Goal: Transaction & Acquisition: Purchase product/service

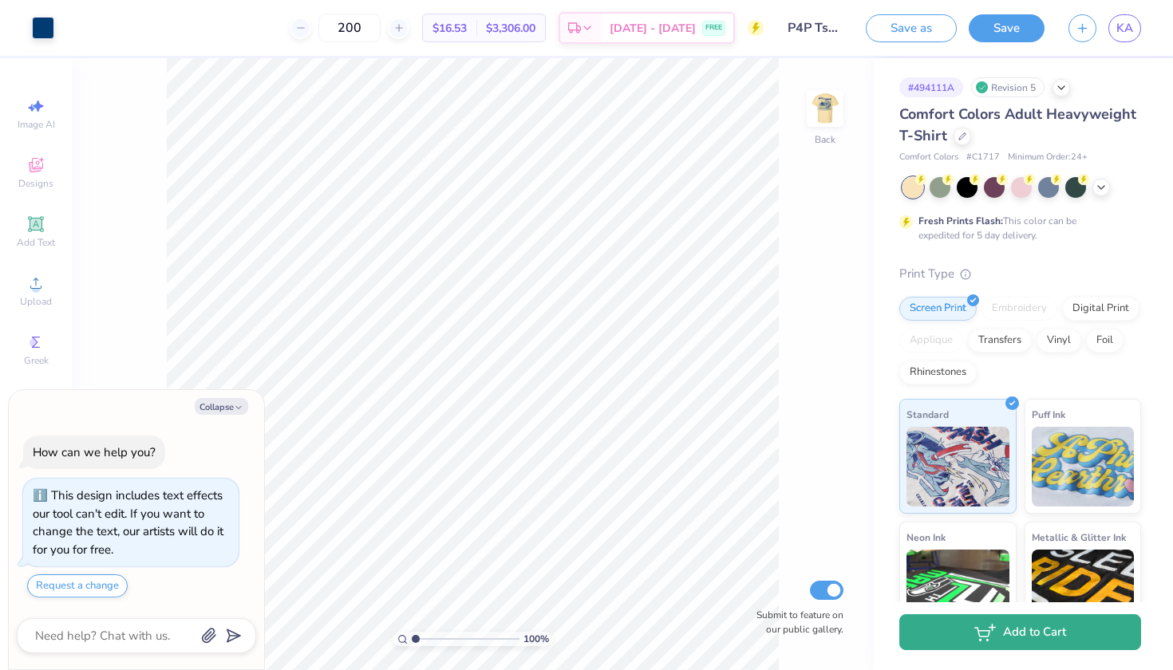
click at [1009, 641] on button "Add to Cart" at bounding box center [1021, 633] width 242 height 36
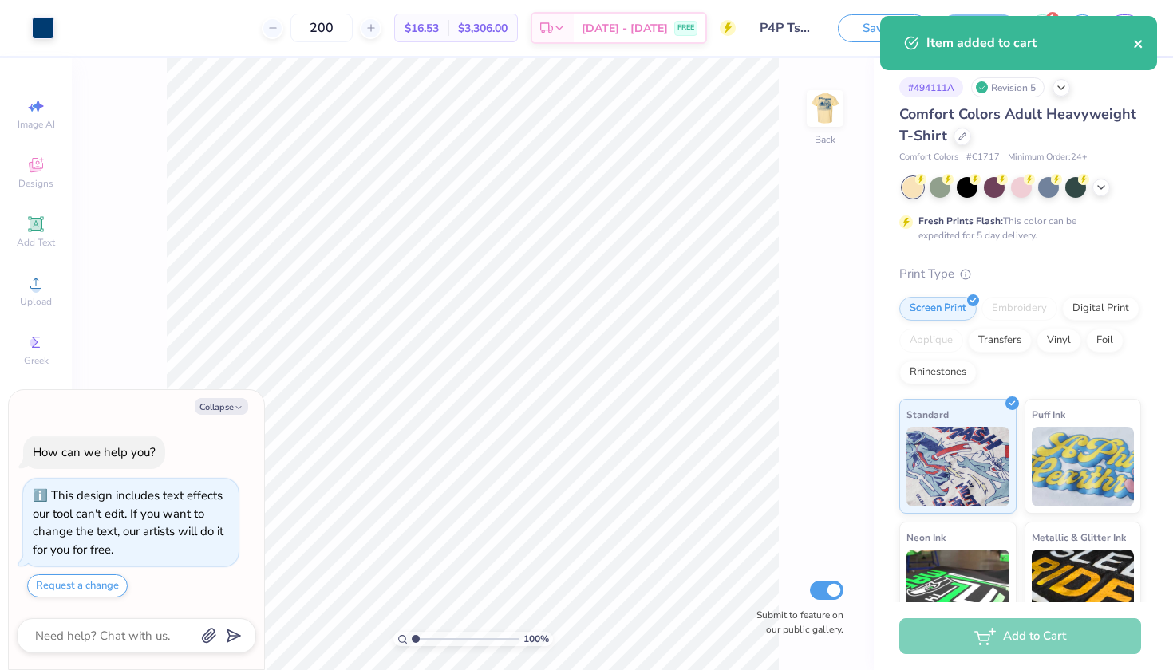
click at [1137, 46] on icon "close" at bounding box center [1138, 44] width 8 height 8
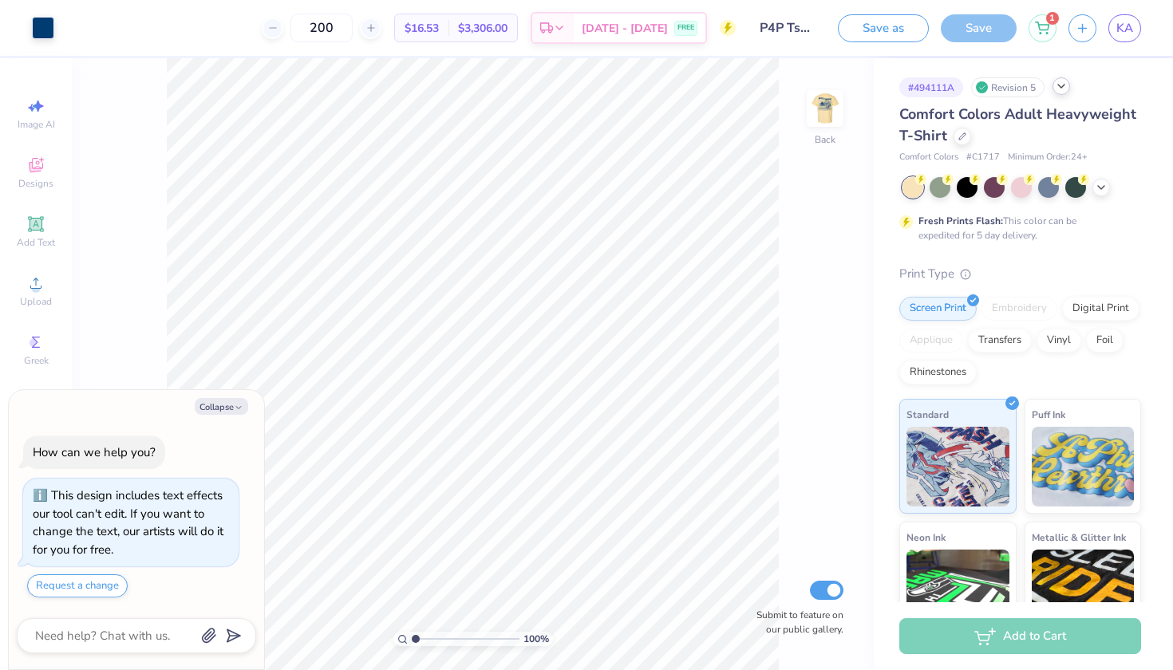
click at [1058, 90] on icon at bounding box center [1061, 86] width 13 height 13
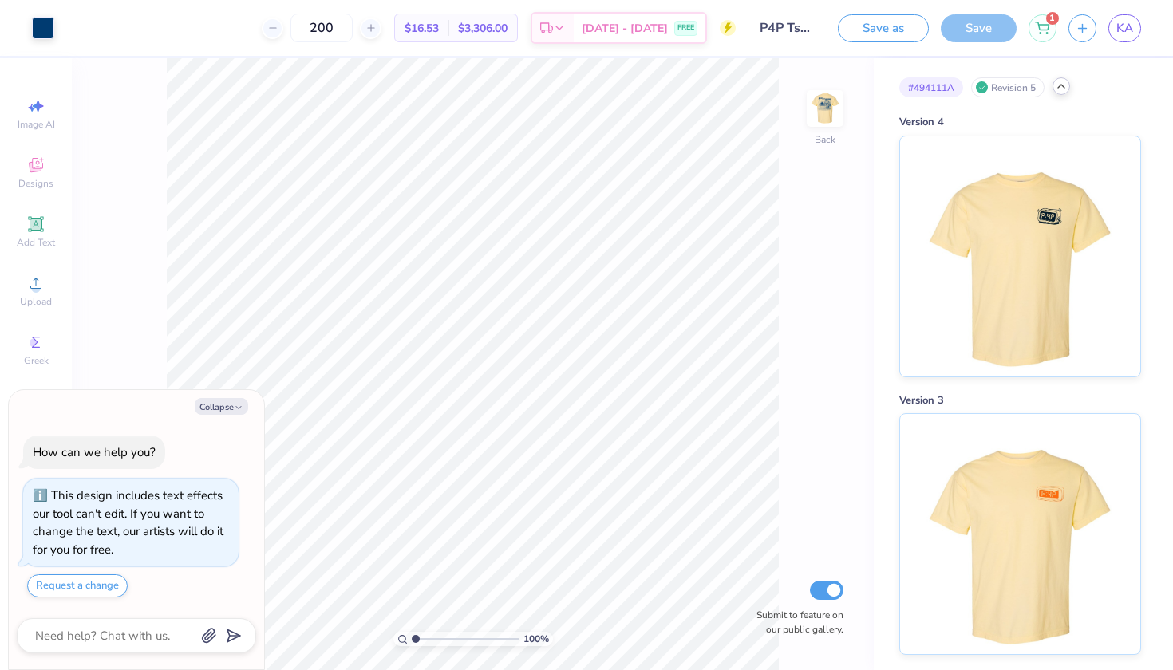
click at [1058, 90] on icon at bounding box center [1061, 86] width 13 height 13
type textarea "x"
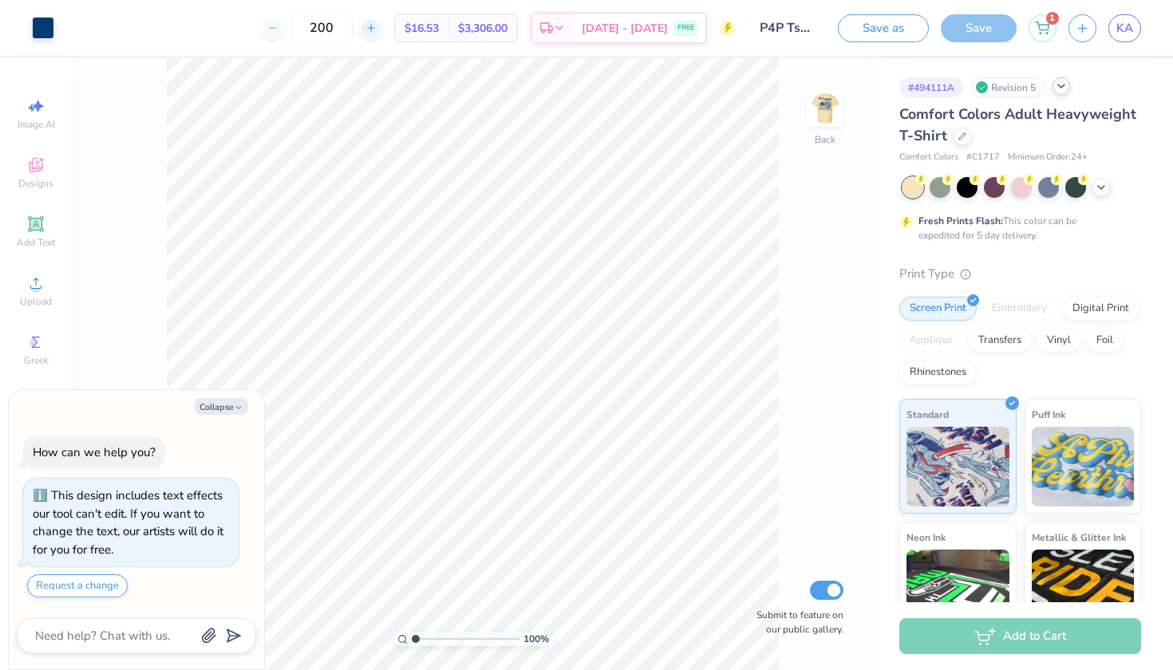
click at [374, 28] on line at bounding box center [370, 28] width 6 height 0
click at [279, 27] on icon at bounding box center [272, 27] width 11 height 11
type input "200"
click at [1036, 31] on icon at bounding box center [1042, 25] width 14 height 13
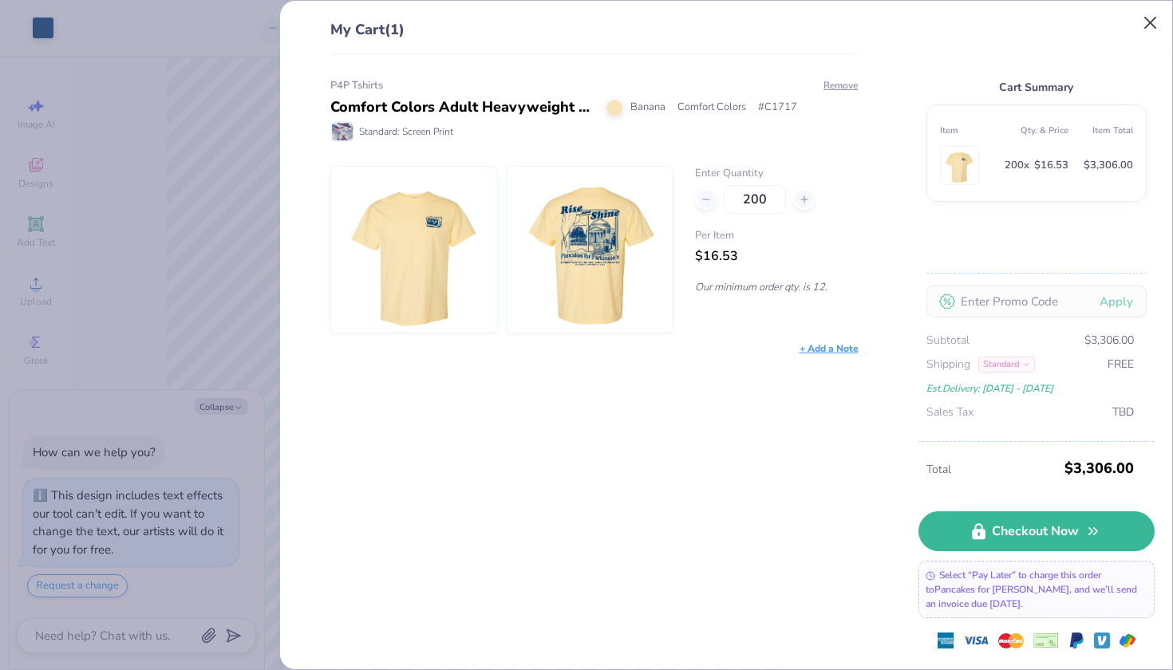
click at [1138, 24] on button "Close" at bounding box center [1151, 23] width 30 height 30
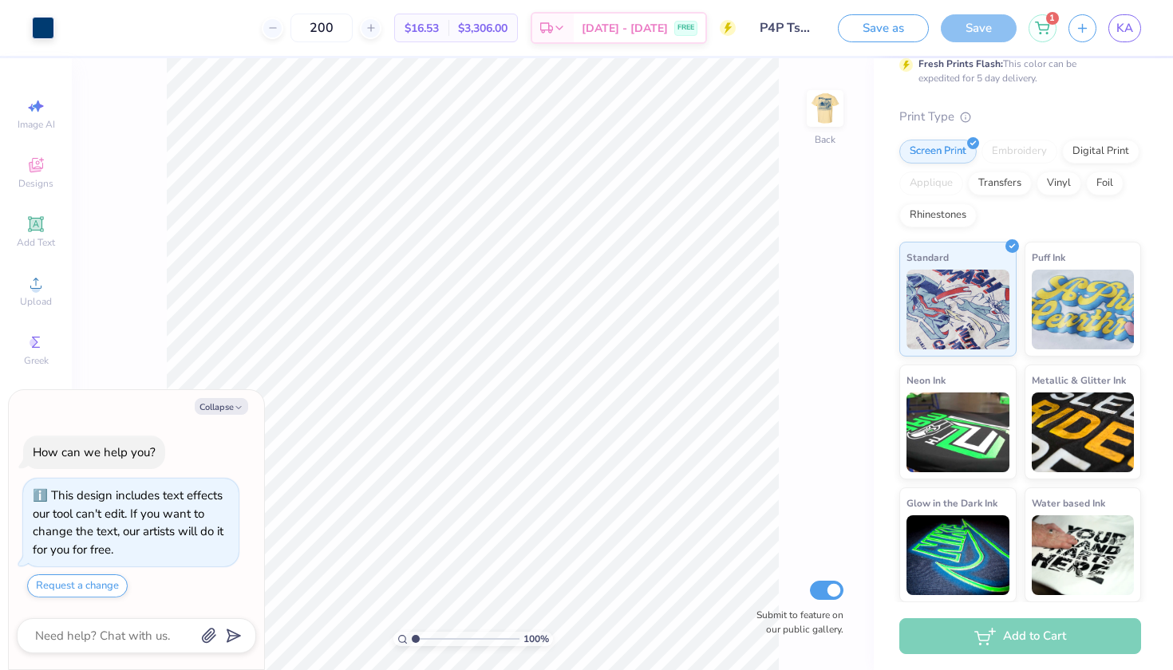
scroll to position [156, 0]
type input "1.19"
type textarea "x"
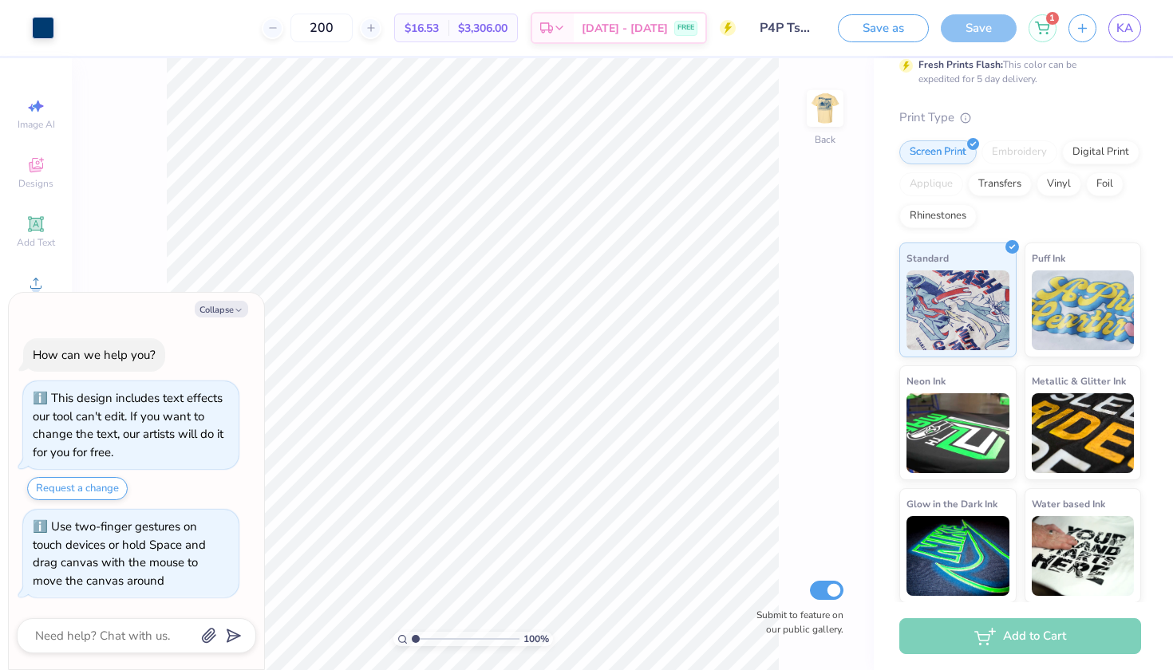
drag, startPoint x: 416, startPoint y: 638, endPoint x: 317, endPoint y: 631, distance: 99.2
type input "1"
click at [317, 631] on div "100 %" at bounding box center [473, 364] width 612 height 612
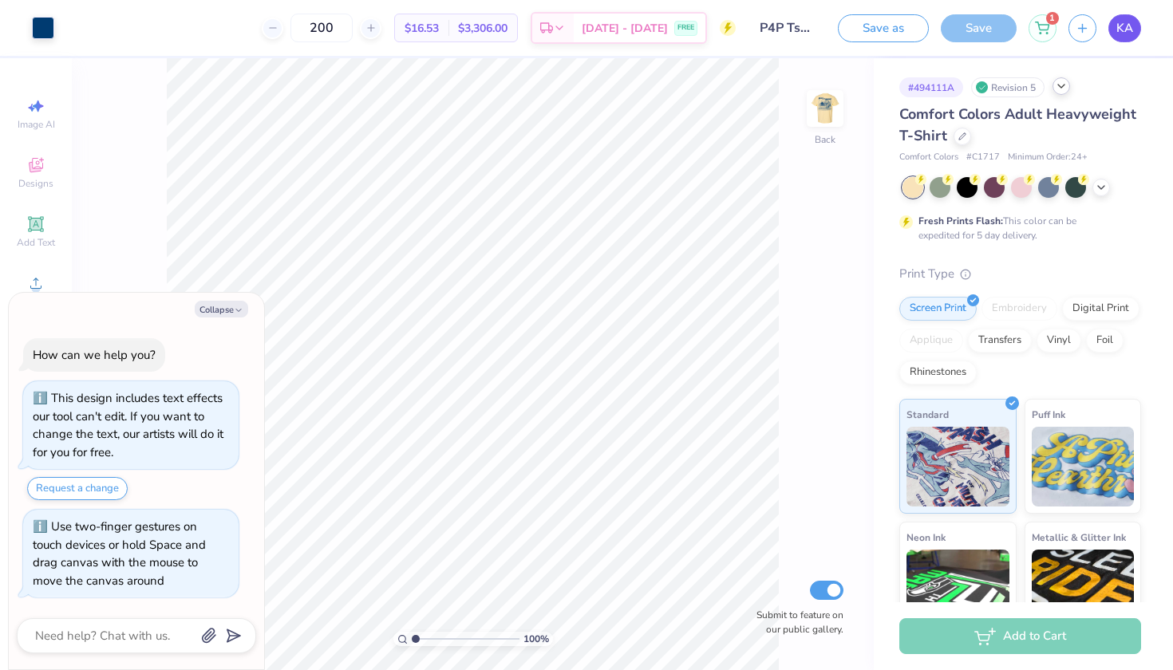
scroll to position [0, 0]
click at [1119, 18] on link "KA" at bounding box center [1125, 28] width 33 height 28
drag, startPoint x: 1055, startPoint y: 238, endPoint x: 890, endPoint y: 120, distance: 203.1
click at [890, 120] on div "# 494111A Revision 5 Comfort Colors Adult Heavyweight T-Shirt Comfort Colors # …" at bounding box center [1023, 409] width 299 height 702
click at [889, 120] on div "# 494111A Revision 5 Comfort Colors Adult Heavyweight T-Shirt Comfort Colors # …" at bounding box center [1023, 409] width 299 height 702
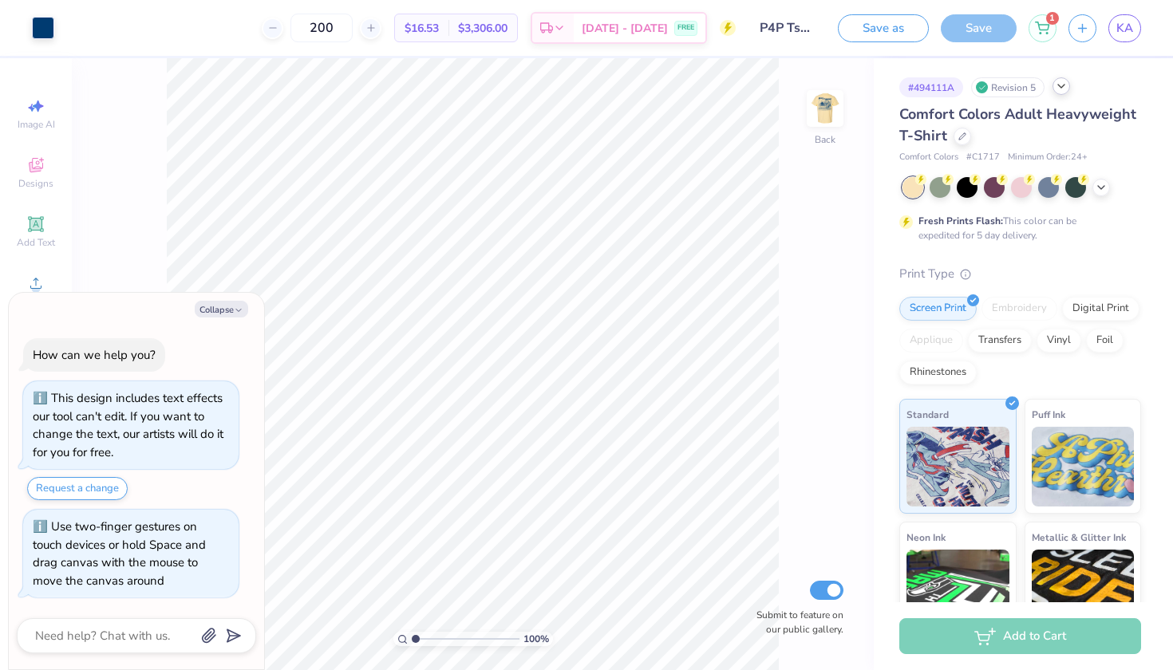
drag, startPoint x: 1052, startPoint y: 239, endPoint x: 873, endPoint y: 101, distance: 226.4
click at [873, 101] on div "Art colors 200 $16.53 Per Item $3,306.00 Total Est. Delivery [DATE] - [DATE] FR…" at bounding box center [586, 335] width 1173 height 670
click at [873, 101] on div "100 % Back Submit to feature on our public gallery." at bounding box center [473, 364] width 802 height 612
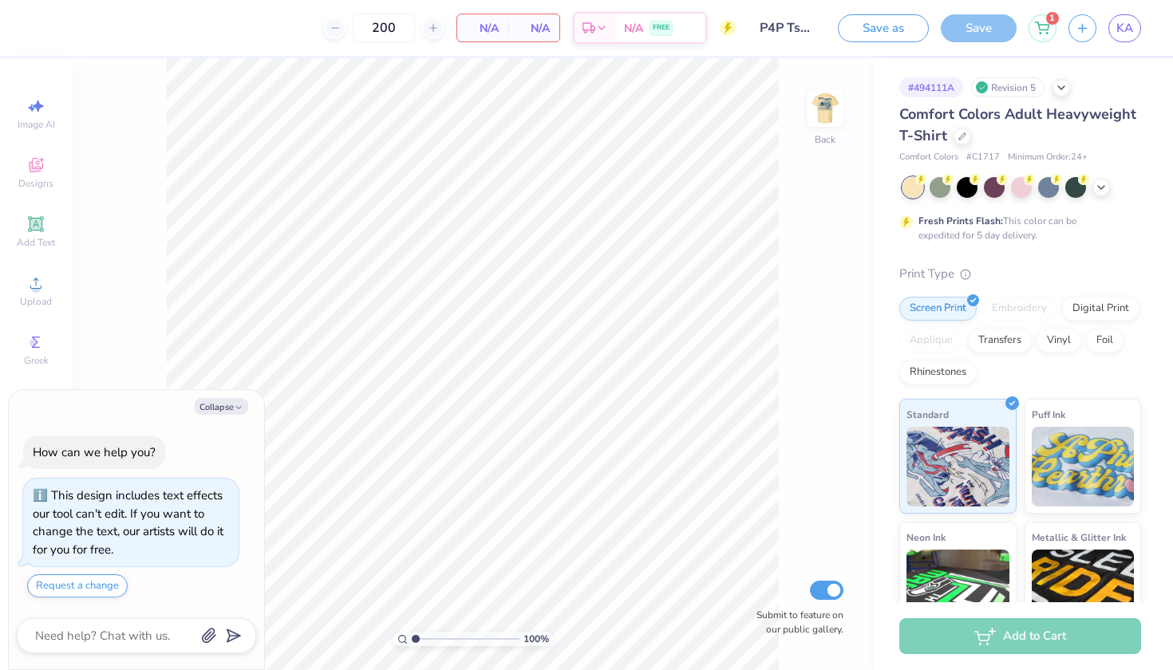
type textarea "x"
click at [1134, 20] on link "KA" at bounding box center [1125, 28] width 33 height 28
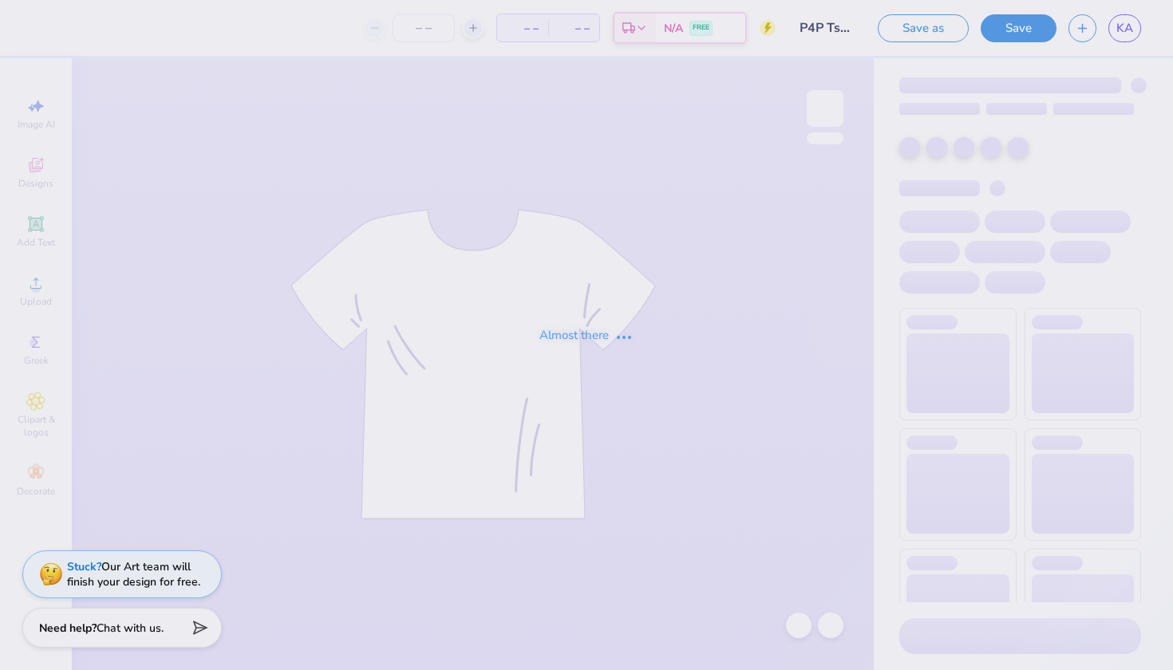
type input "200"
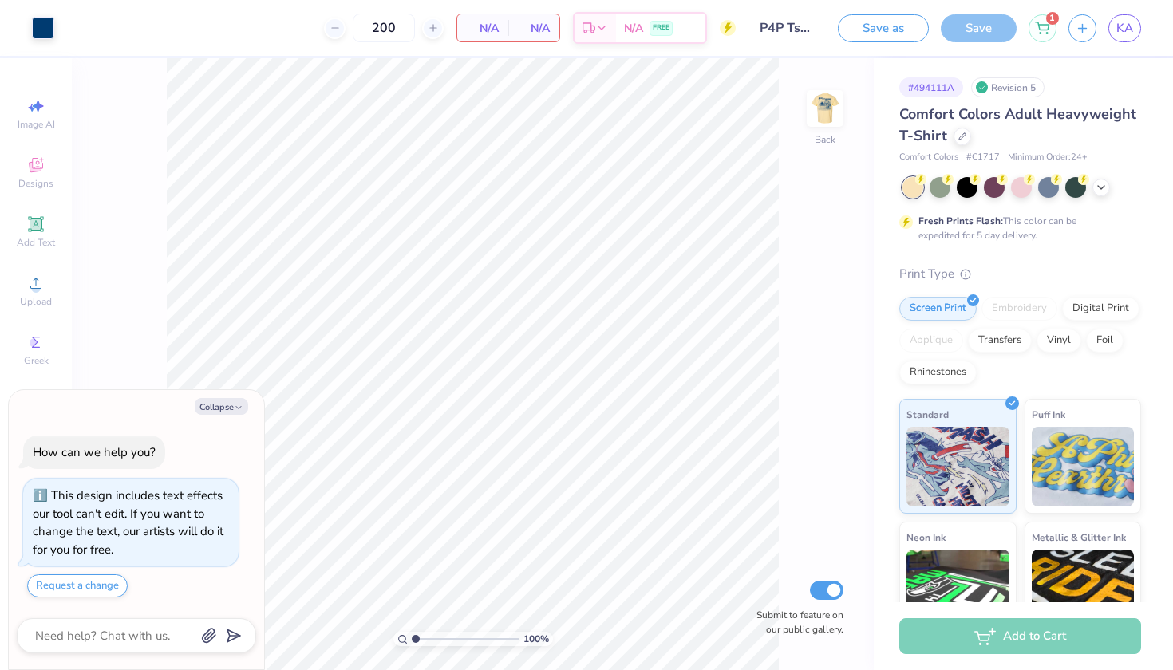
type textarea "x"
click at [1128, 38] on link "KA" at bounding box center [1125, 28] width 33 height 28
click at [1058, 89] on icon at bounding box center [1061, 86] width 13 height 13
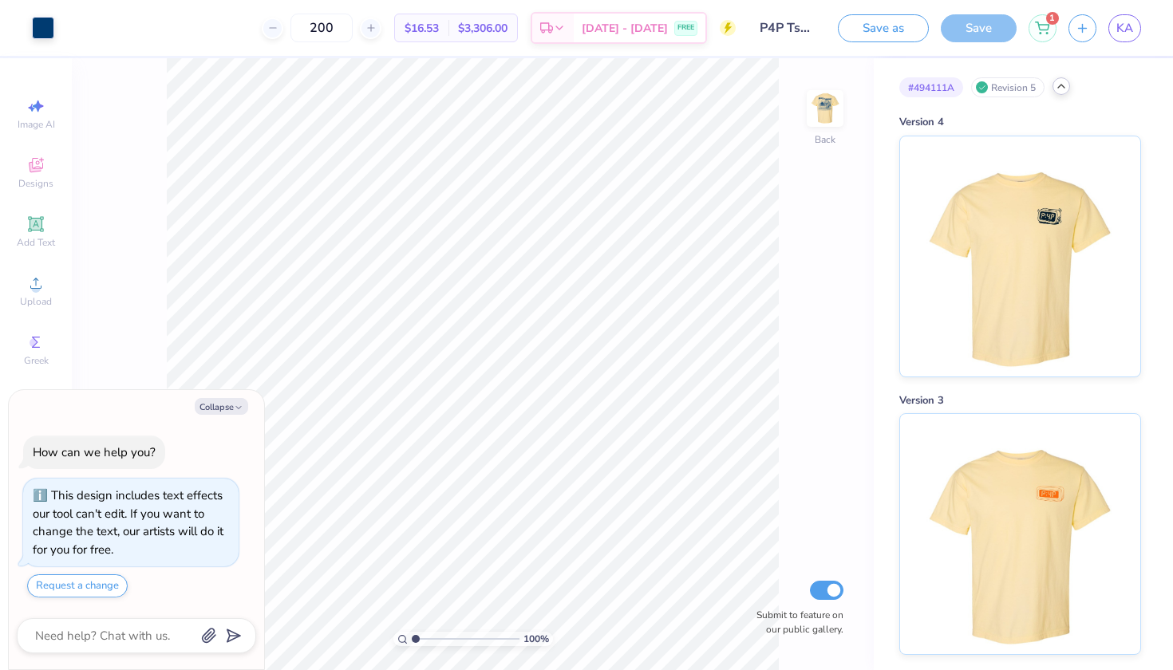
click at [1058, 89] on icon at bounding box center [1061, 86] width 13 height 13
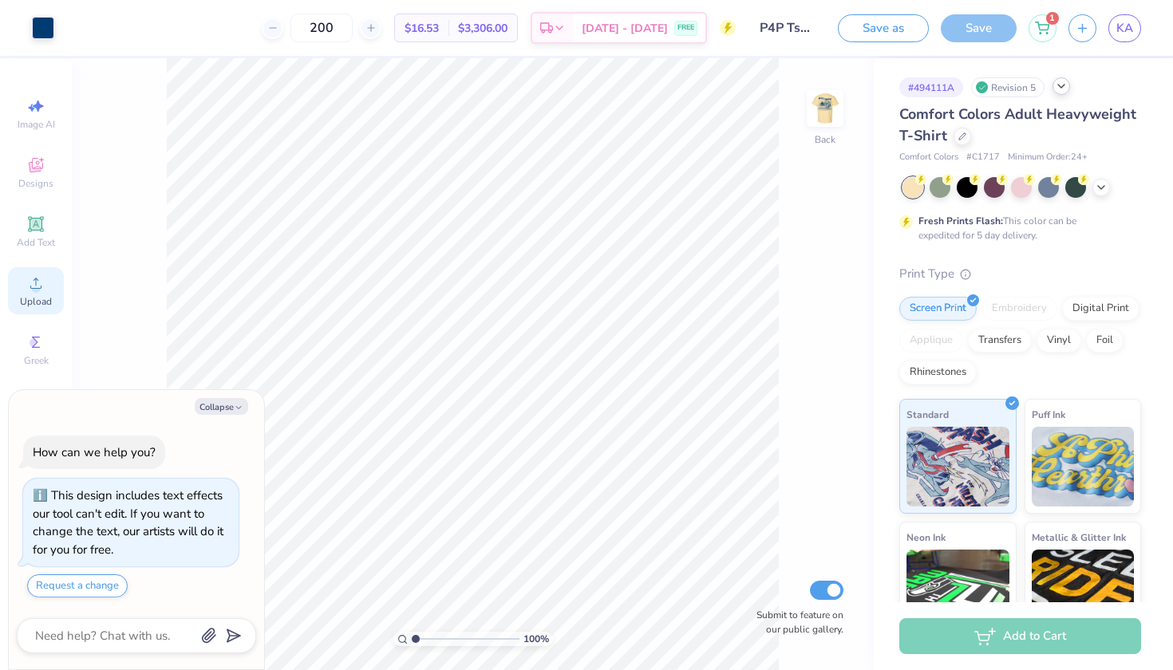
click at [25, 300] on span "Upload" at bounding box center [36, 301] width 32 height 13
click at [1066, 85] on icon at bounding box center [1061, 86] width 13 height 13
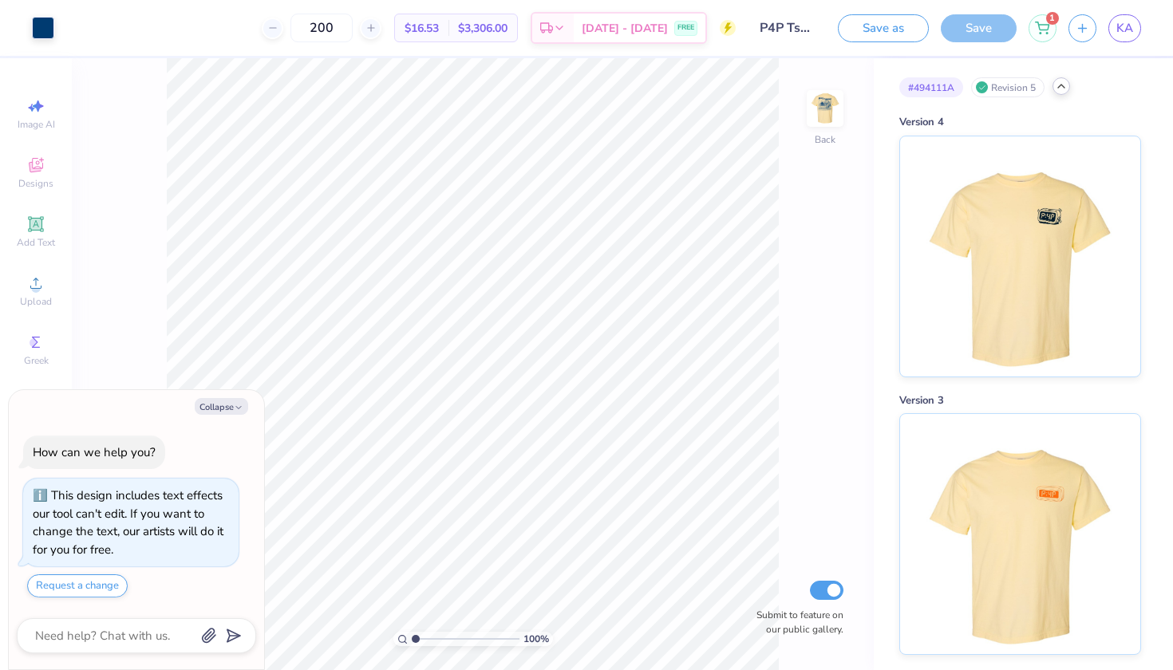
click at [1066, 85] on icon at bounding box center [1061, 86] width 13 height 13
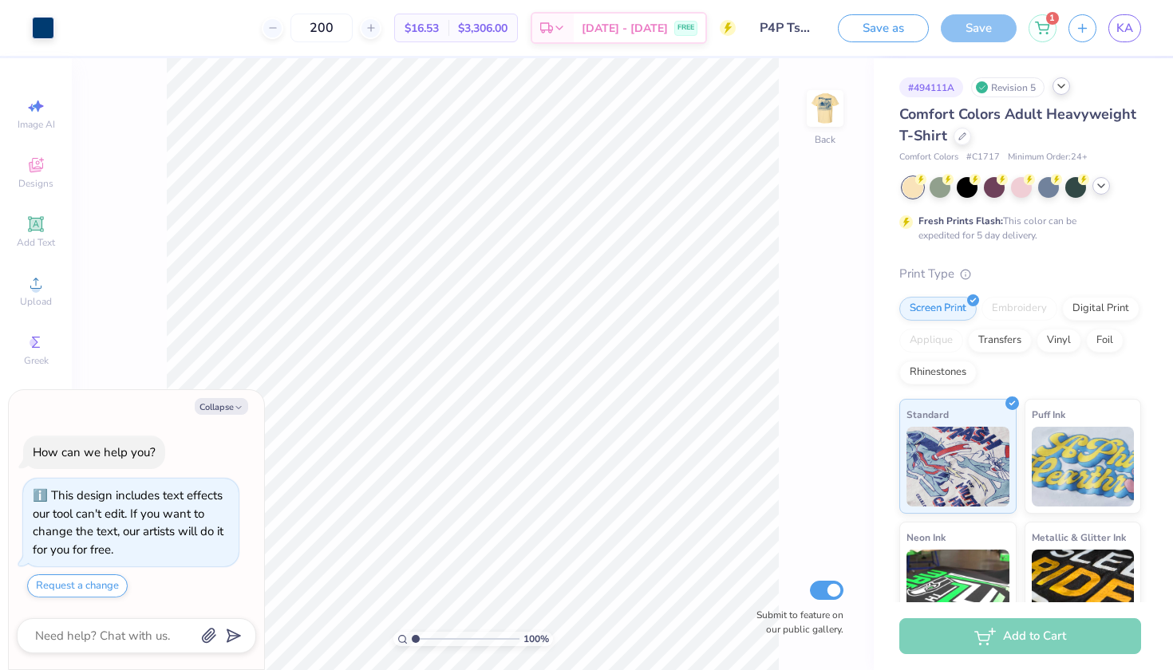
click at [1101, 191] on icon at bounding box center [1101, 186] width 13 height 13
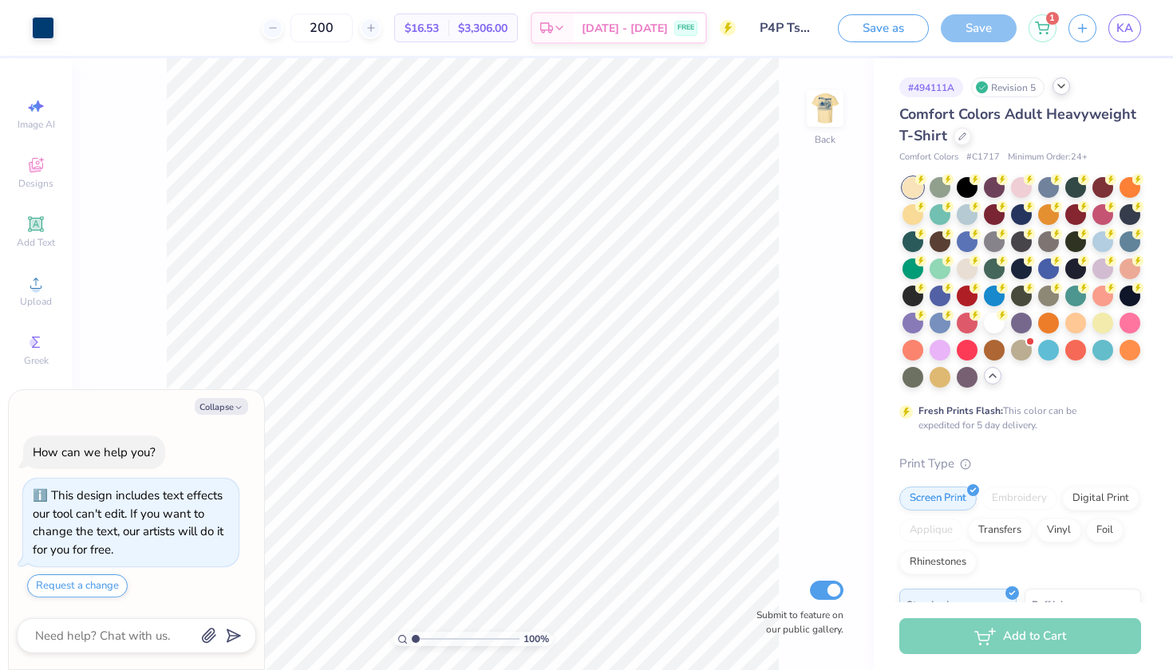
click at [988, 378] on icon at bounding box center [993, 376] width 13 height 13
type textarea "x"
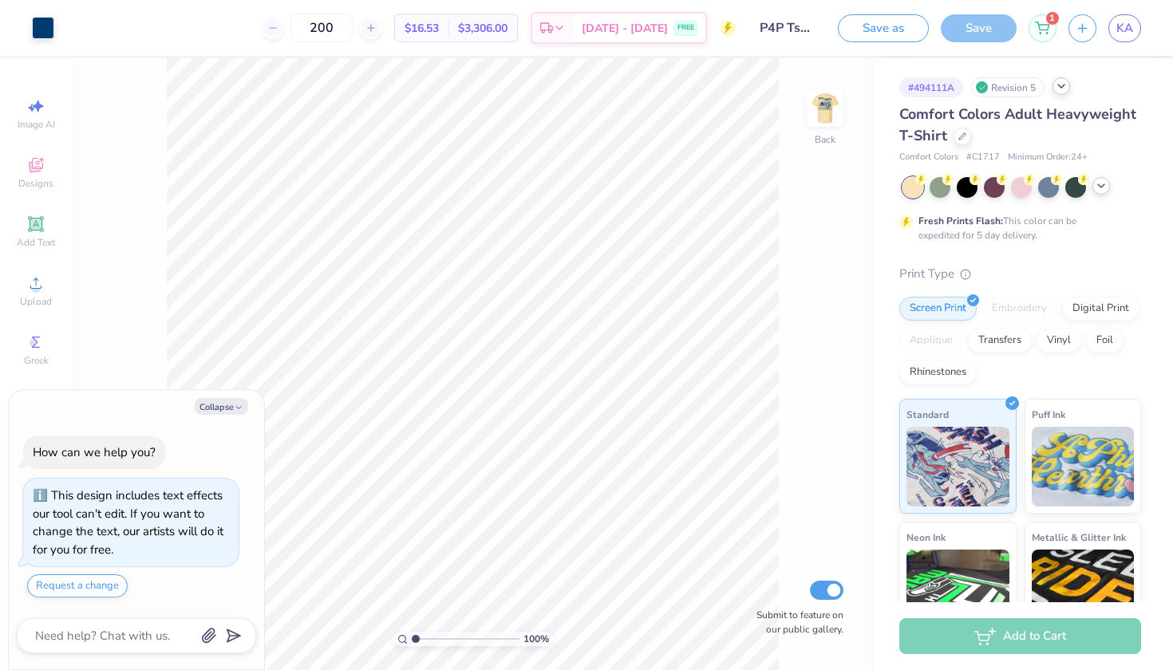
click at [1007, 242] on div "Comfort Colors Adult Heavyweight T-Shirt Comfort Colors # C1717 Minimum Order: …" at bounding box center [1021, 432] width 242 height 656
click at [1122, 18] on link "KA" at bounding box center [1125, 28] width 33 height 28
click at [1098, 190] on icon at bounding box center [1101, 186] width 13 height 13
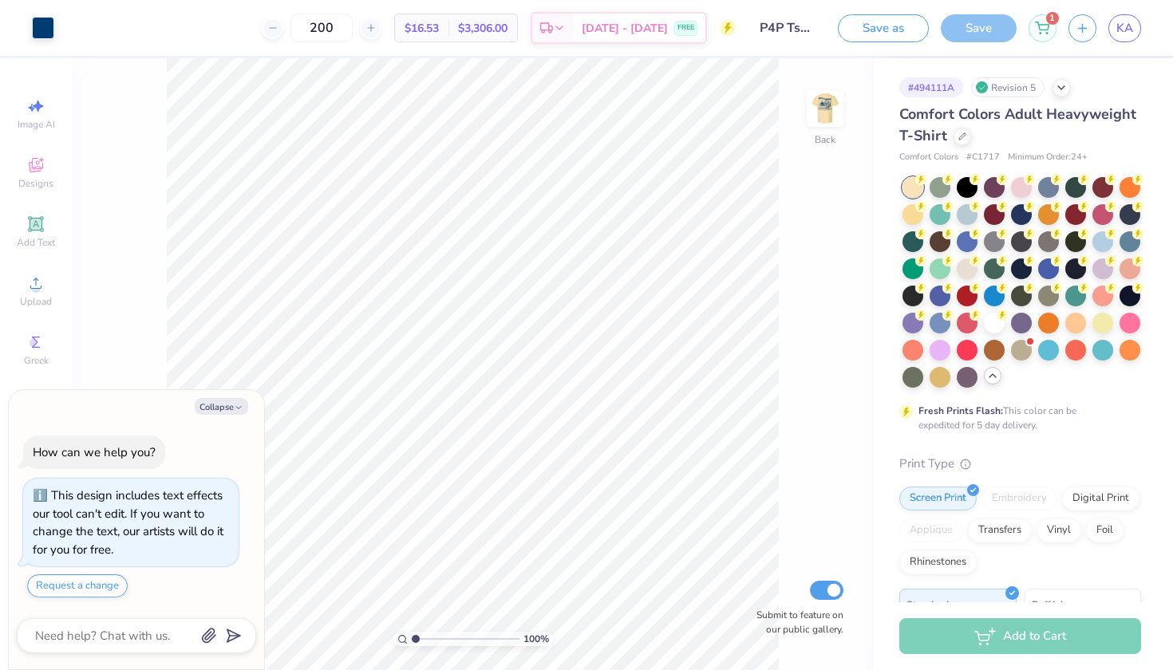
click at [988, 381] on icon at bounding box center [993, 376] width 13 height 13
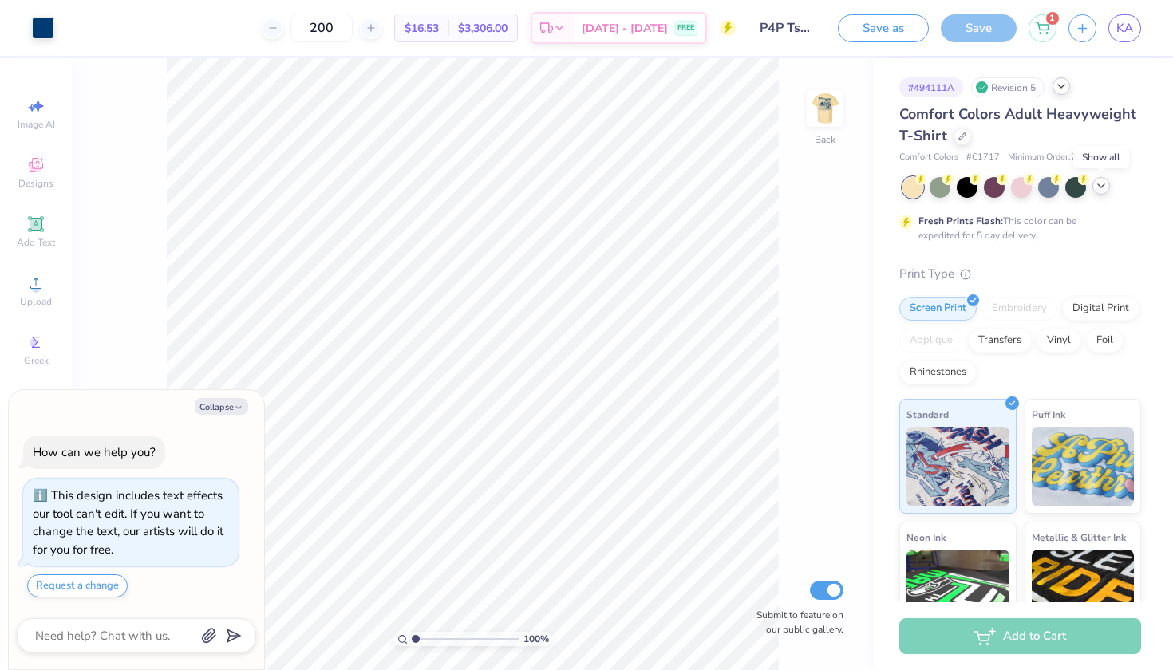
click at [1058, 90] on icon at bounding box center [1061, 86] width 13 height 13
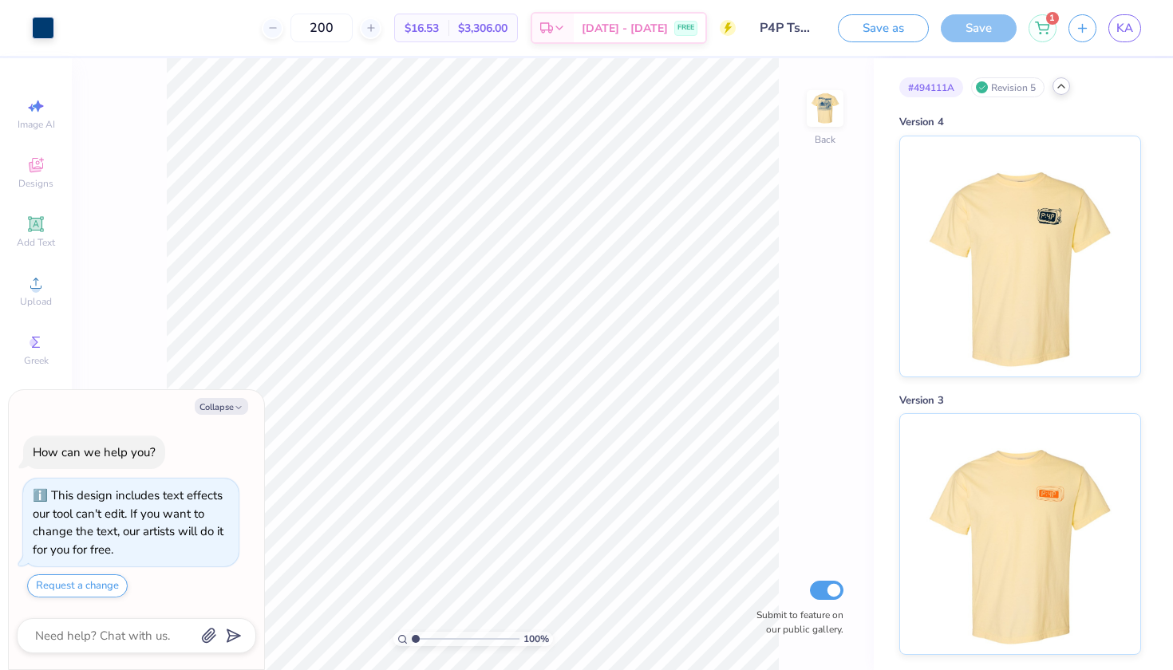
click at [1058, 90] on icon at bounding box center [1061, 86] width 13 height 13
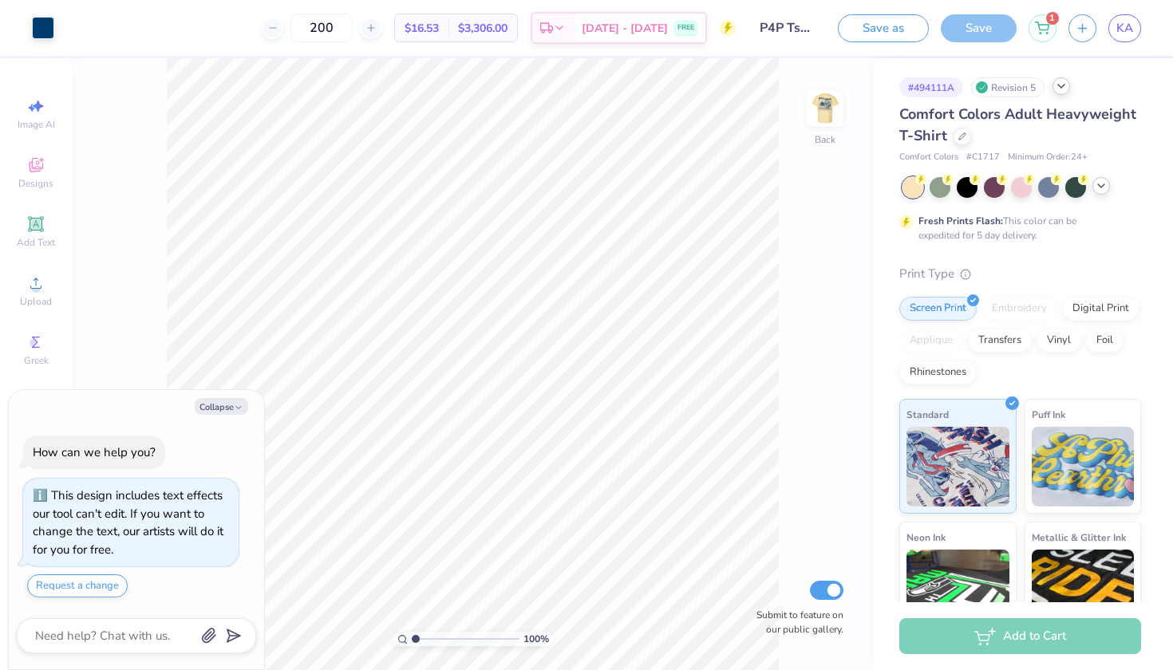
click at [1101, 180] on icon at bounding box center [1101, 186] width 13 height 13
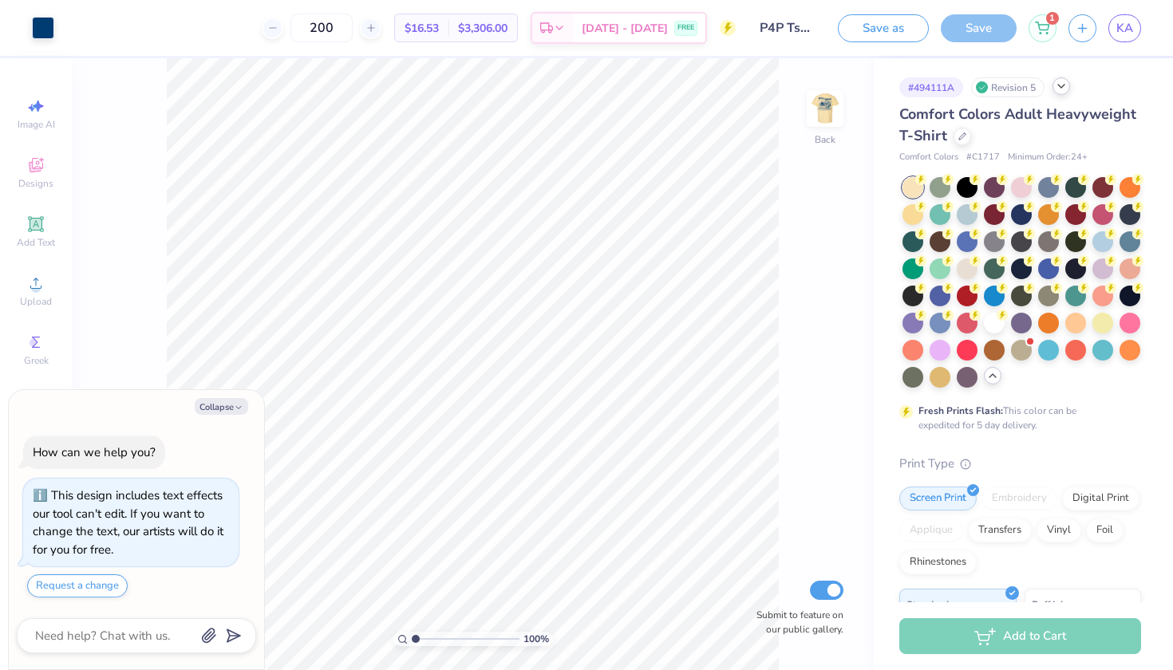
click at [990, 375] on icon at bounding box center [993, 376] width 13 height 13
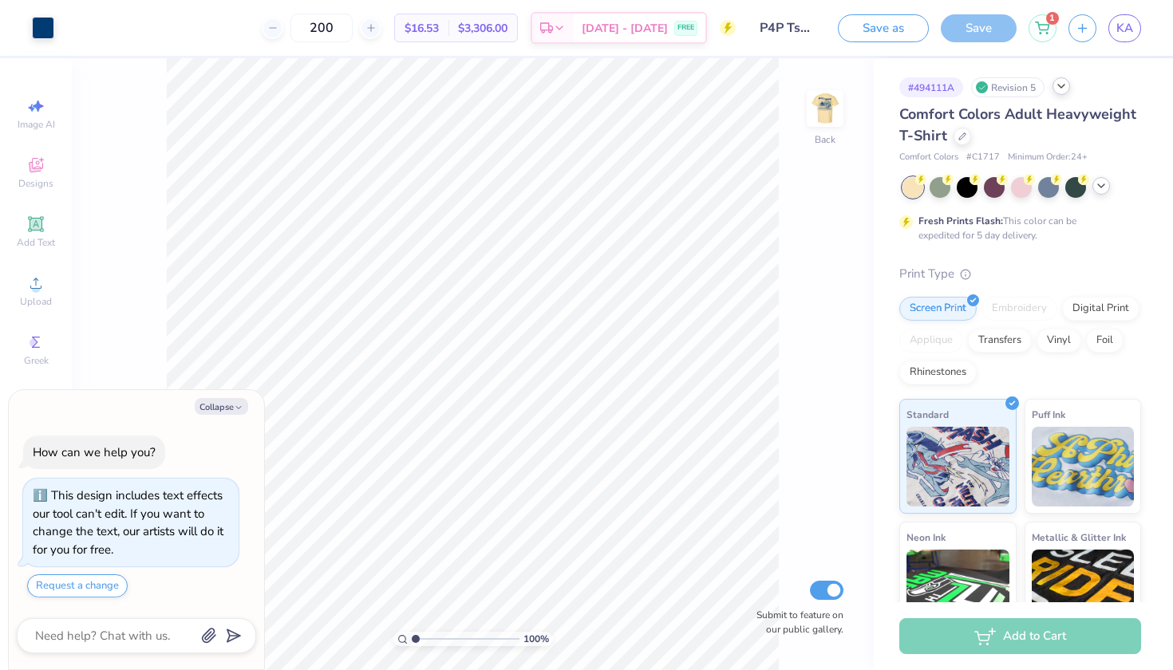
click at [1064, 85] on icon at bounding box center [1061, 86] width 13 height 13
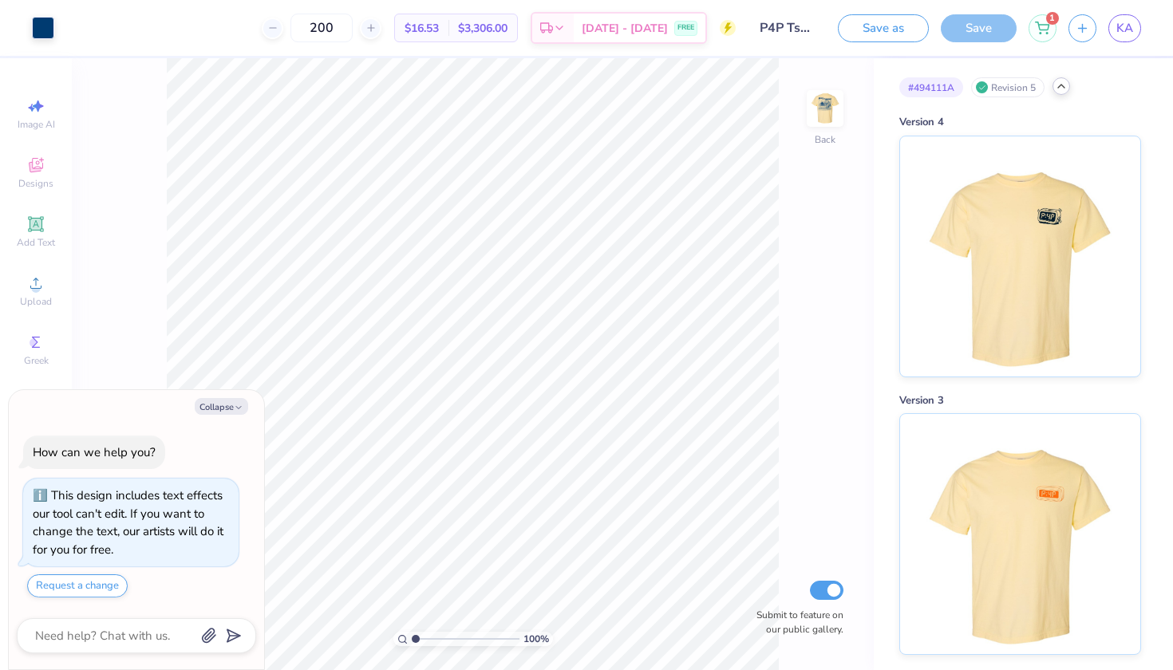
click at [1064, 85] on polyline at bounding box center [1061, 86] width 6 height 3
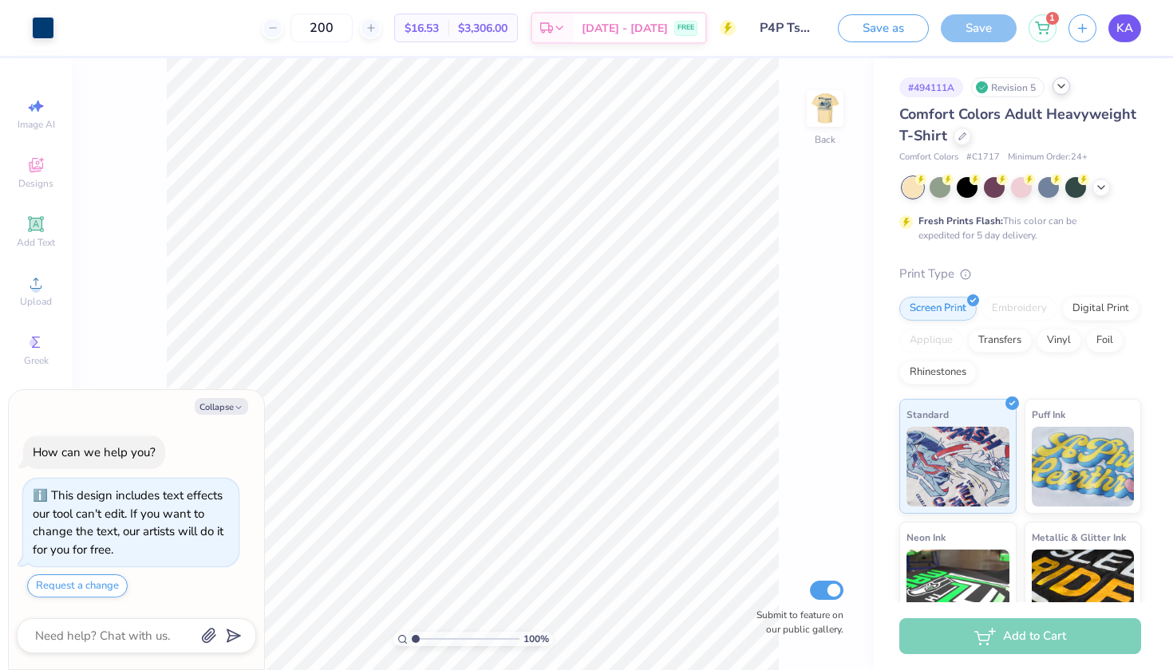
click at [1132, 23] on span "KA" at bounding box center [1125, 28] width 17 height 18
click at [1066, 86] on icon at bounding box center [1061, 86] width 13 height 13
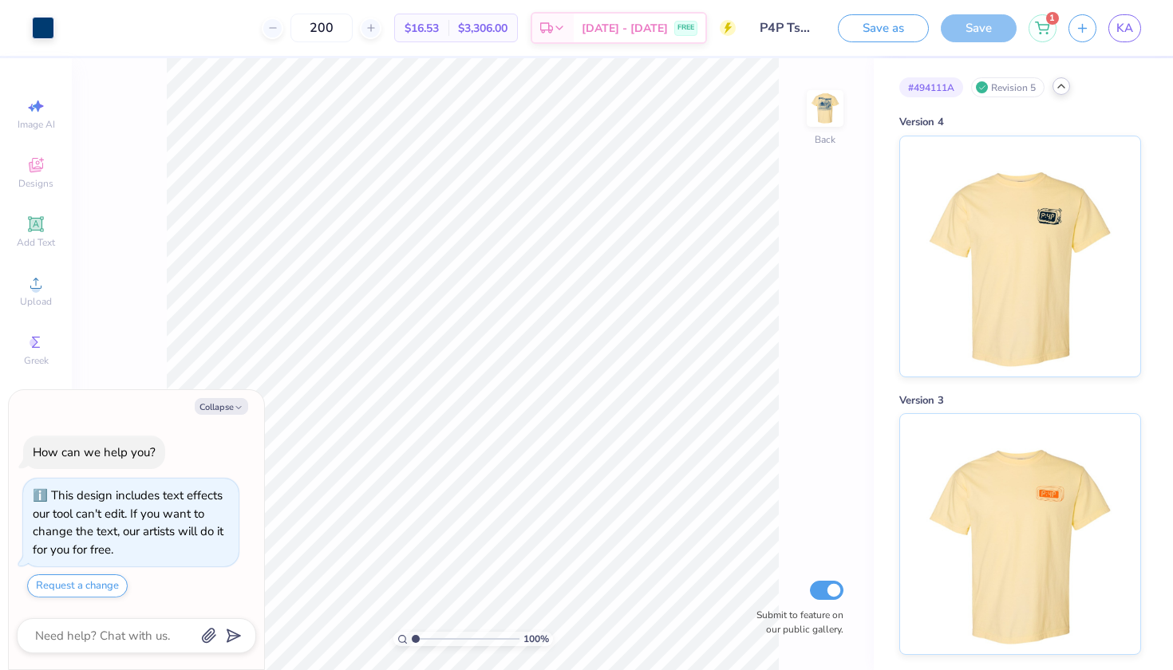
click at [1066, 86] on icon at bounding box center [1061, 86] width 13 height 13
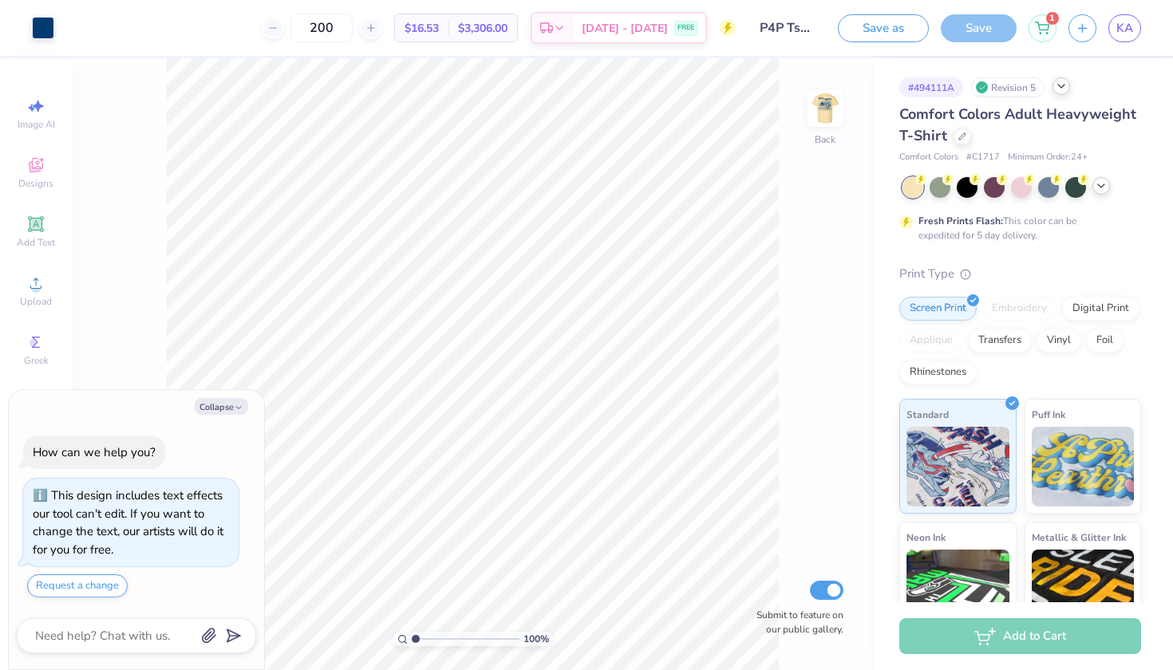
click at [1101, 184] on icon at bounding box center [1101, 186] width 13 height 13
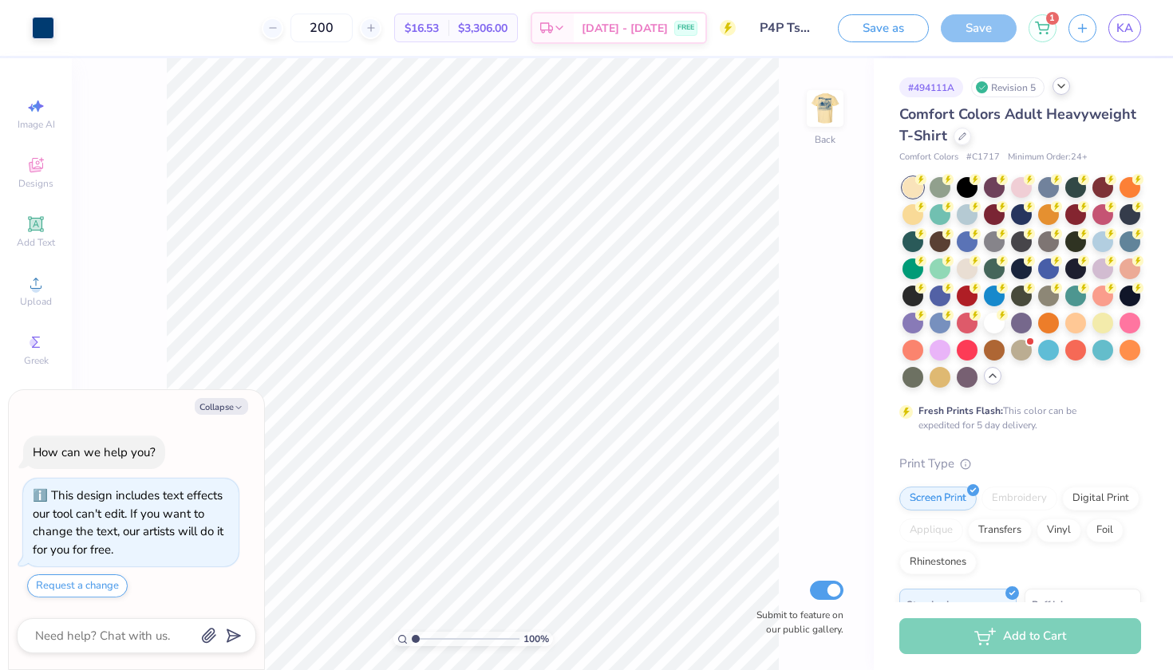
click at [995, 370] on icon at bounding box center [993, 376] width 13 height 13
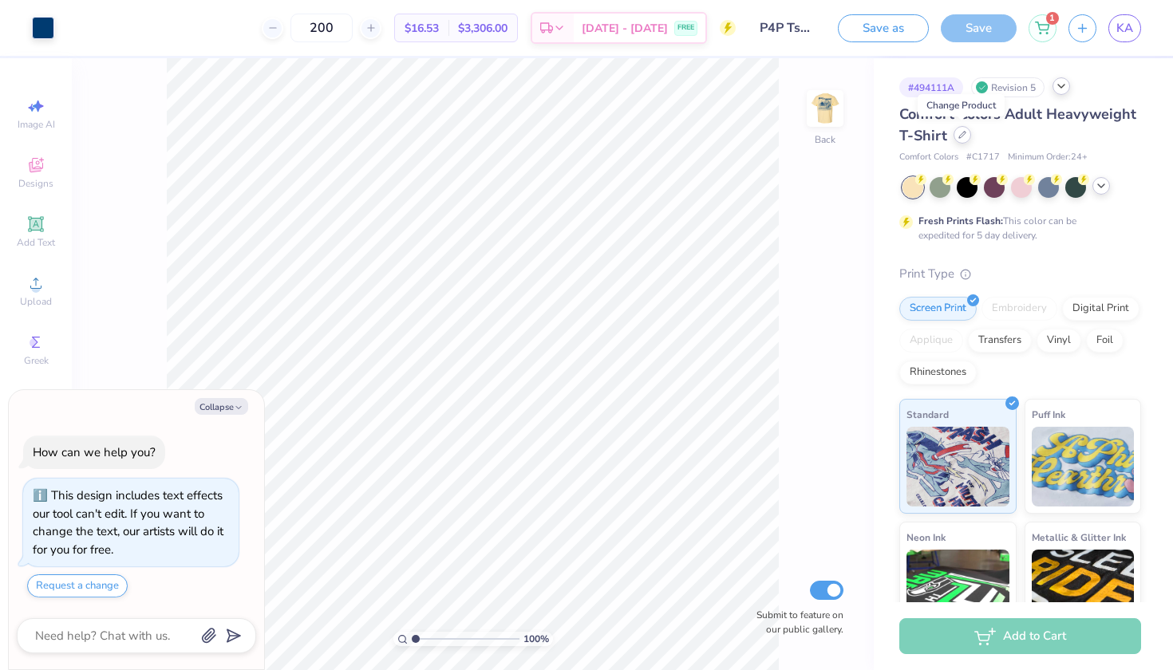
click at [961, 140] on div at bounding box center [963, 135] width 18 height 18
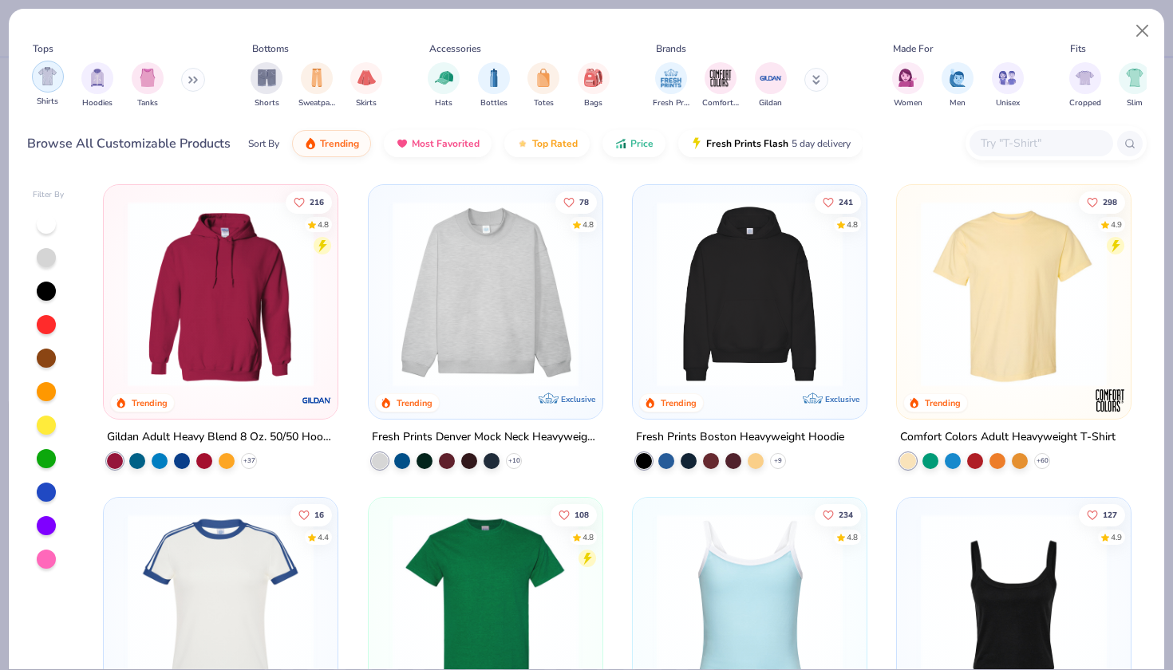
click at [45, 78] on img "filter for Shirts" at bounding box center [47, 76] width 18 height 18
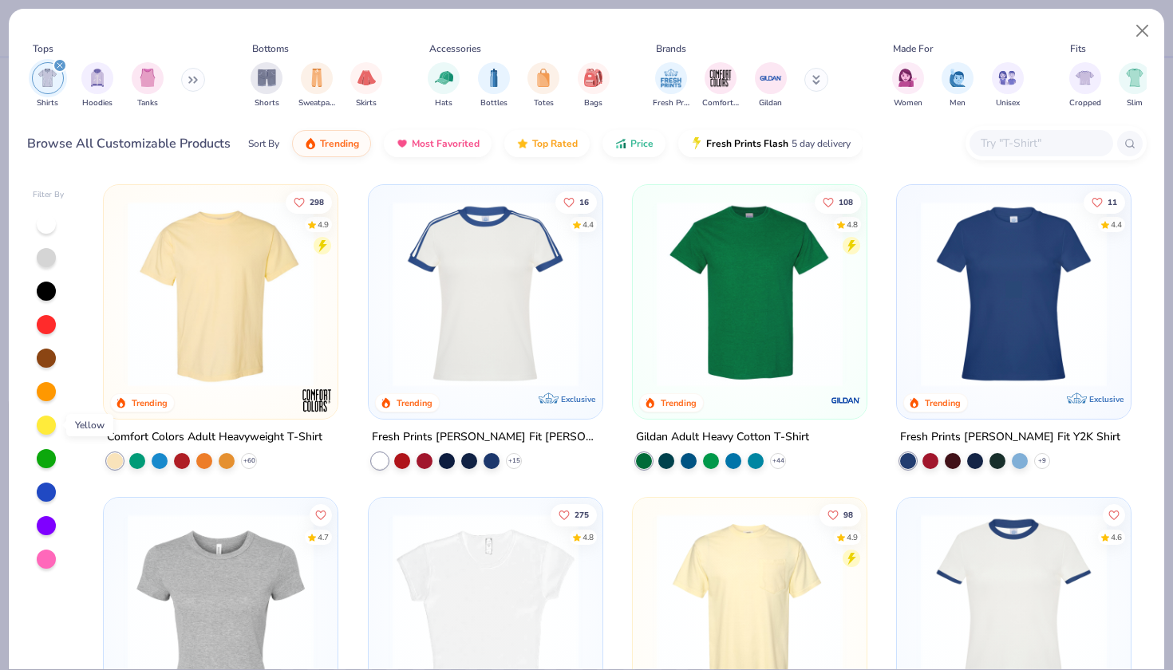
click at [50, 430] on div at bounding box center [46, 425] width 19 height 19
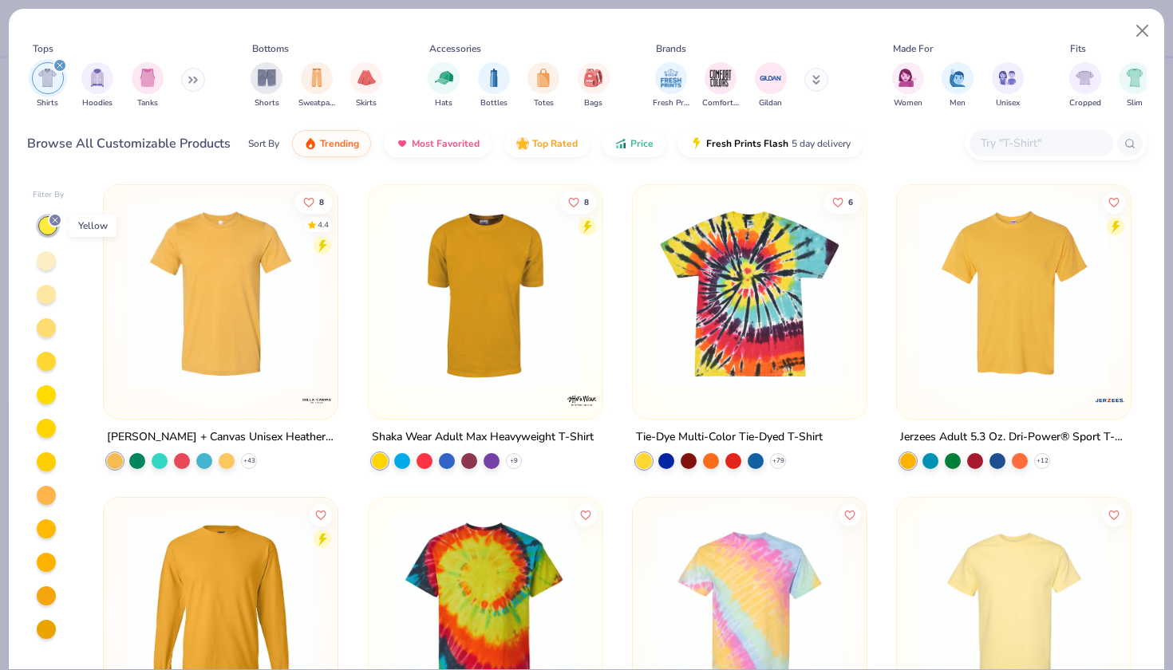
click at [53, 220] on icon at bounding box center [55, 221] width 10 height 10
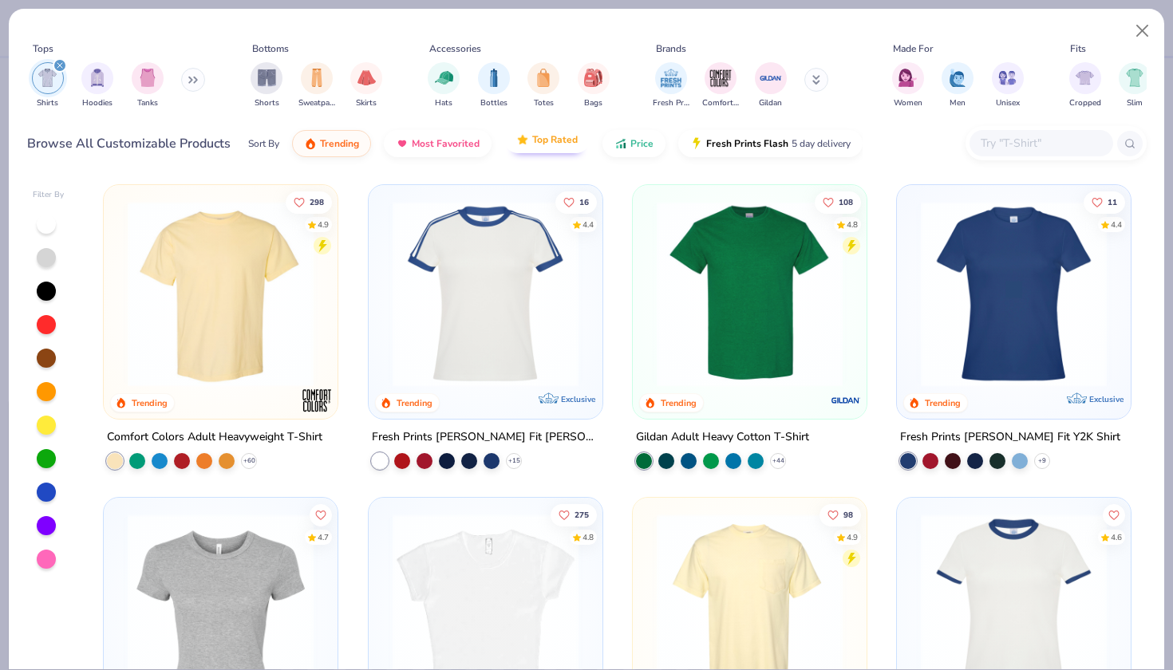
click at [560, 134] on span "Top Rated" at bounding box center [554, 139] width 45 height 13
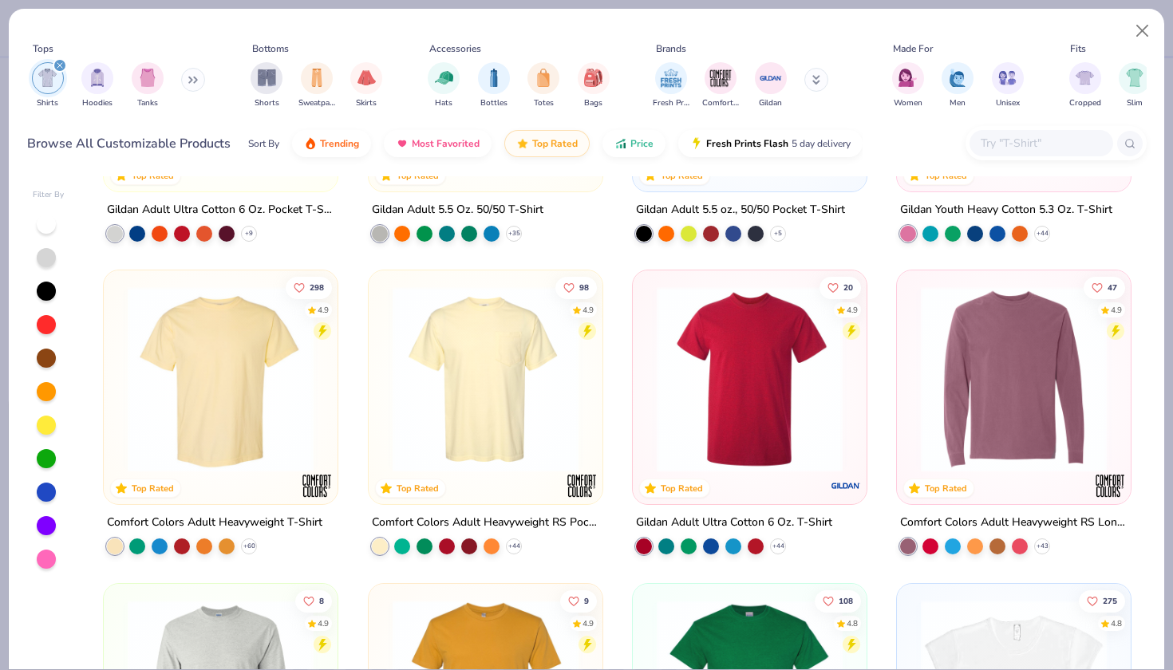
scroll to position [229, 0]
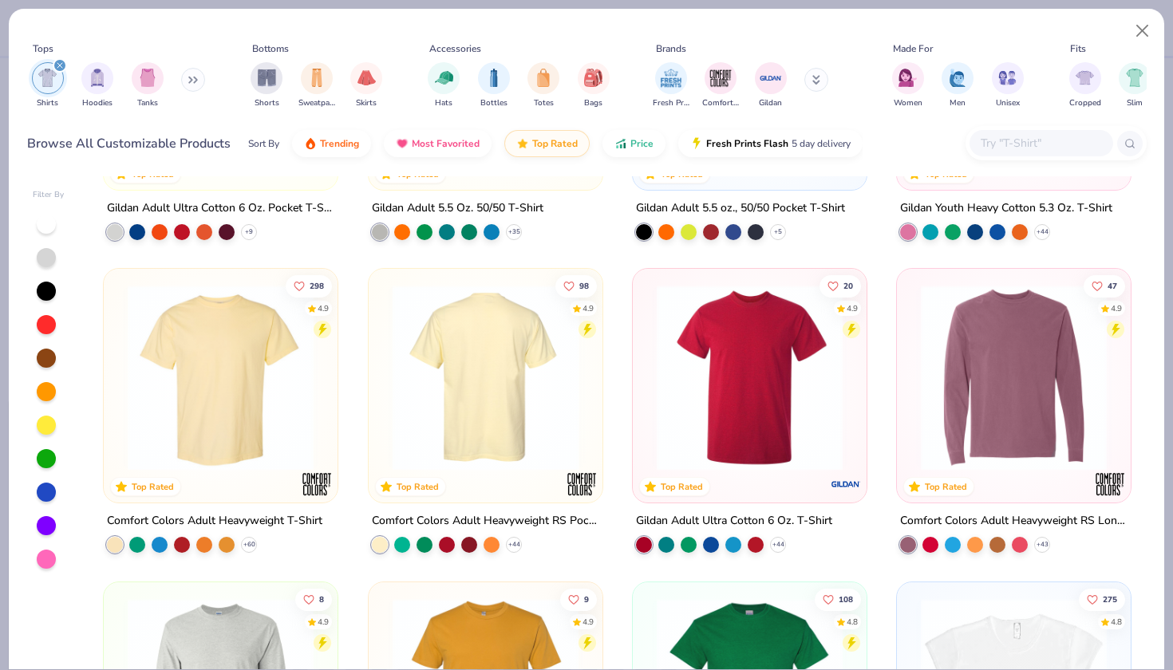
click at [384, 388] on img at bounding box center [283, 378] width 202 height 186
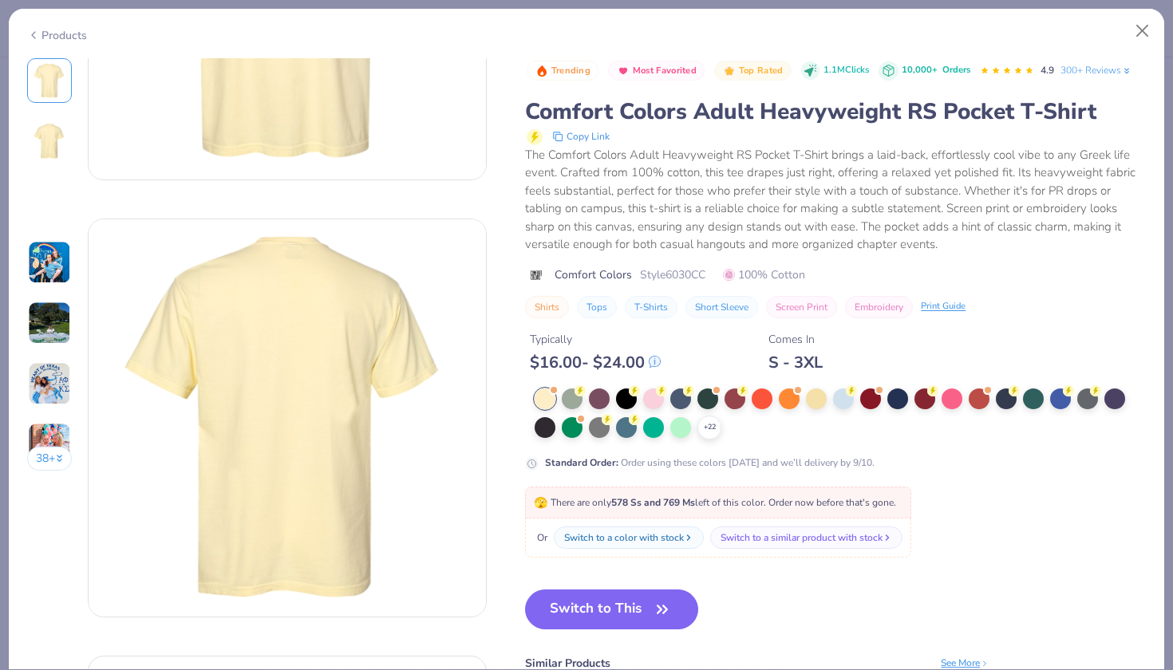
scroll to position [345, 0]
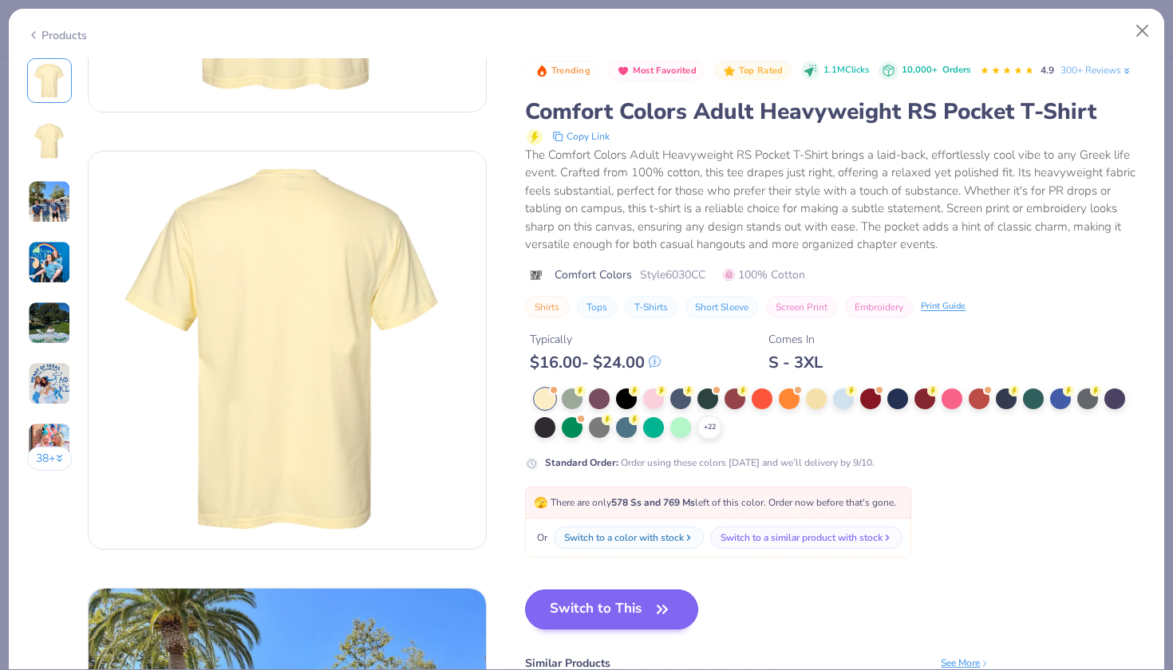
click at [676, 601] on button "Switch to This" at bounding box center [611, 610] width 173 height 40
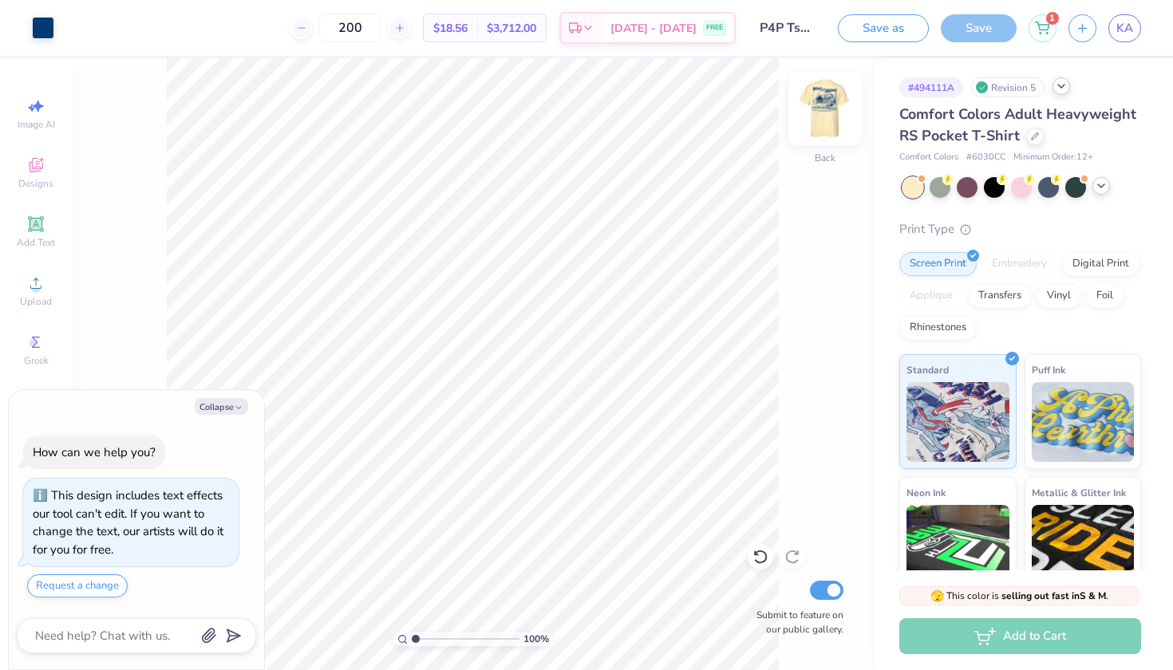
click at [835, 106] on img at bounding box center [825, 109] width 64 height 64
click at [819, 116] on img at bounding box center [825, 109] width 64 height 64
click at [1019, 639] on div "Add to Cart" at bounding box center [1021, 637] width 242 height 36
click at [987, 637] on div "Add to Cart" at bounding box center [1021, 637] width 242 height 36
click at [1037, 27] on icon at bounding box center [1042, 25] width 14 height 13
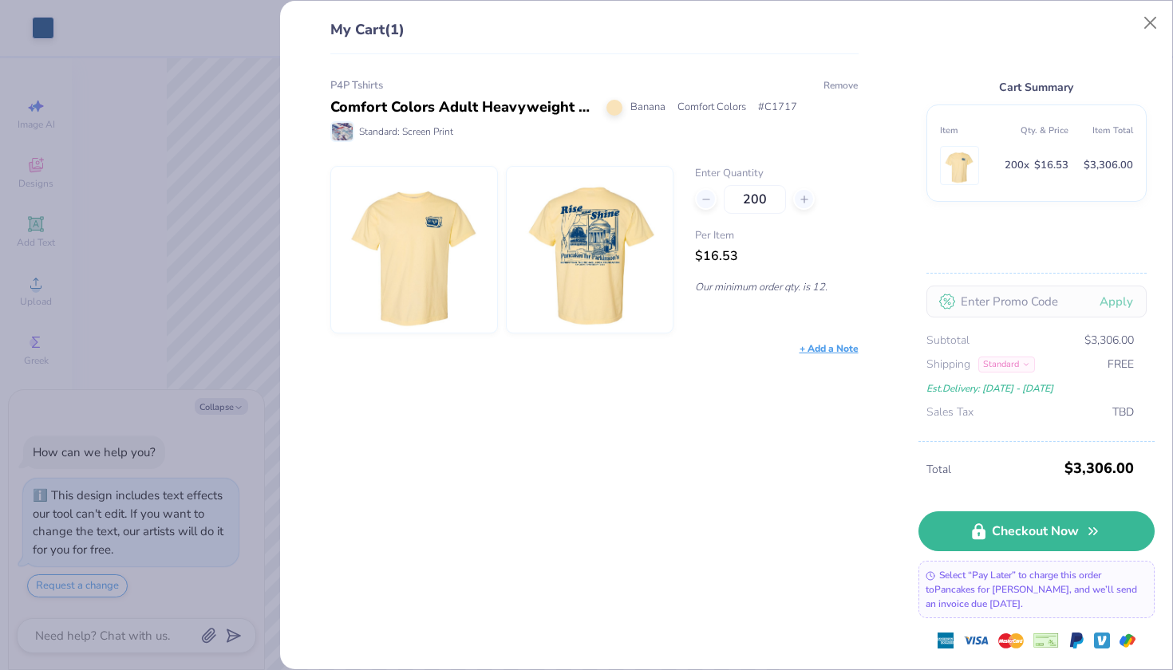
click at [832, 87] on button "Remove" at bounding box center [841, 85] width 36 height 14
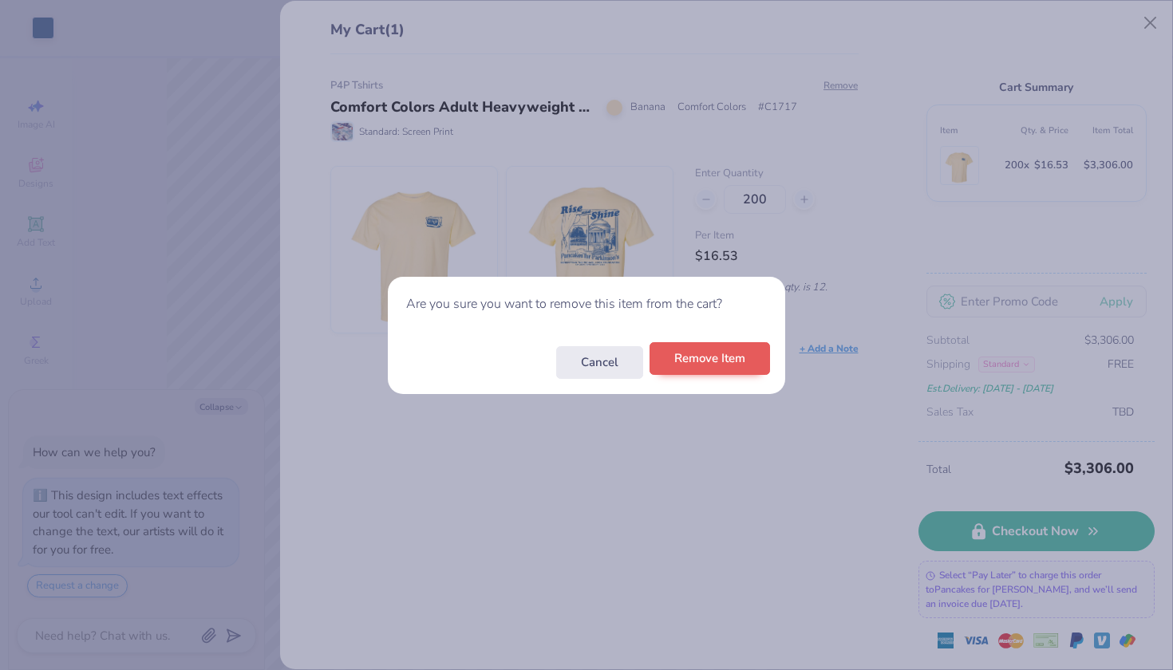
click at [742, 362] on button "Remove Item" at bounding box center [710, 358] width 121 height 33
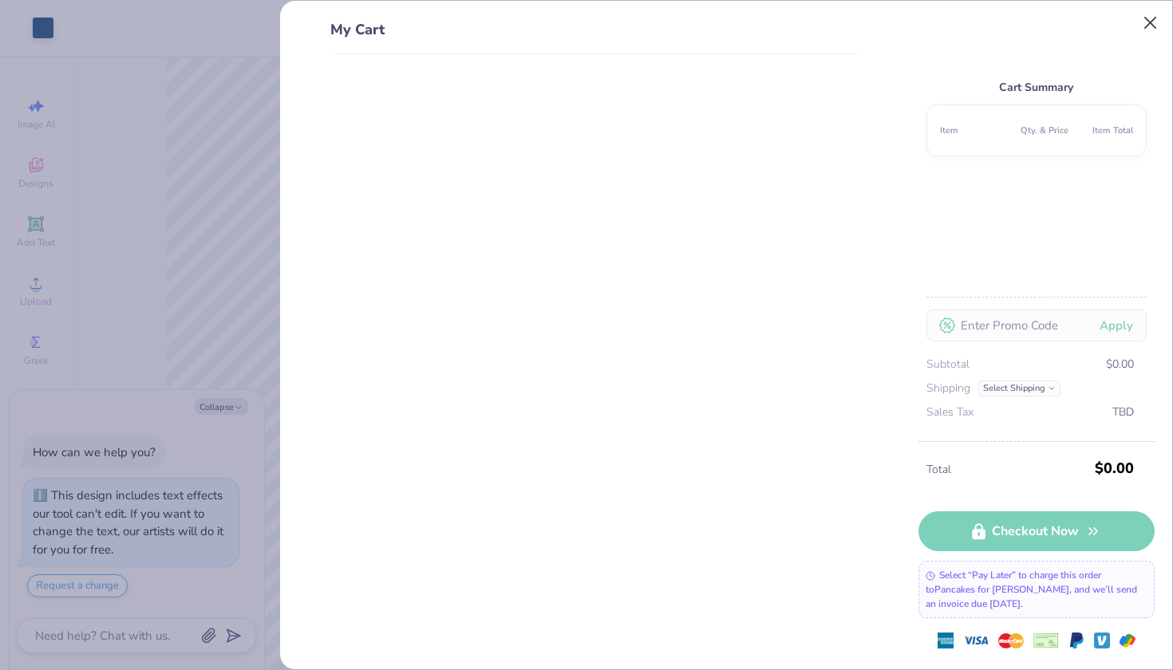
click at [1154, 18] on button "Close" at bounding box center [1151, 23] width 30 height 30
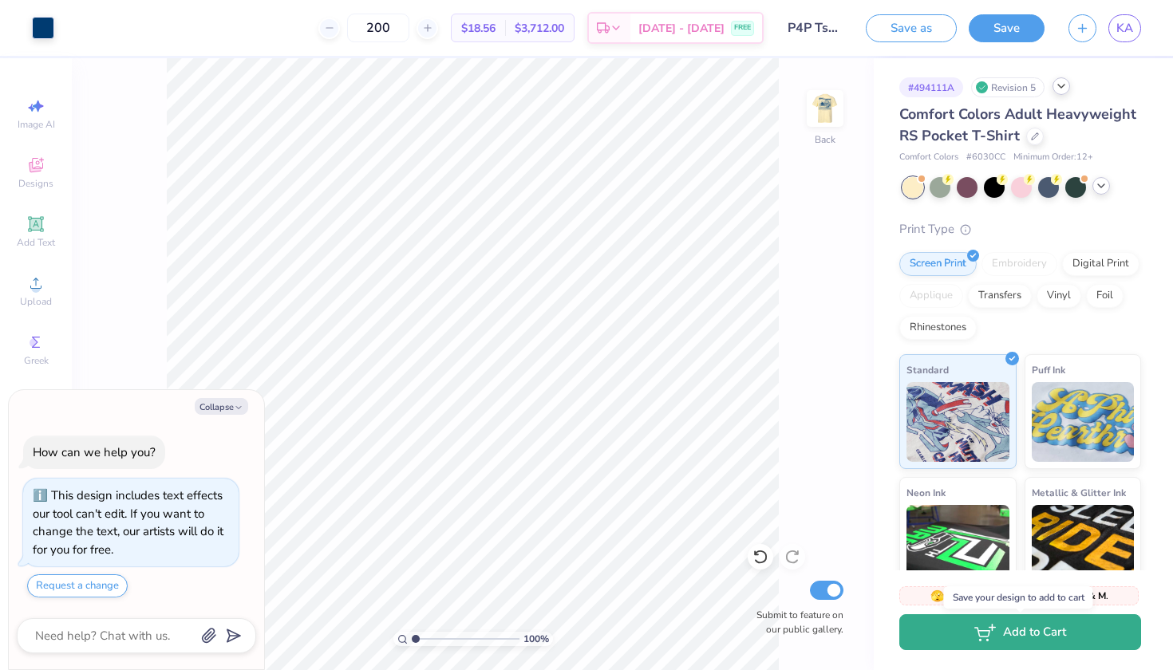
click at [995, 627] on line "button" at bounding box center [993, 627] width 6 height 0
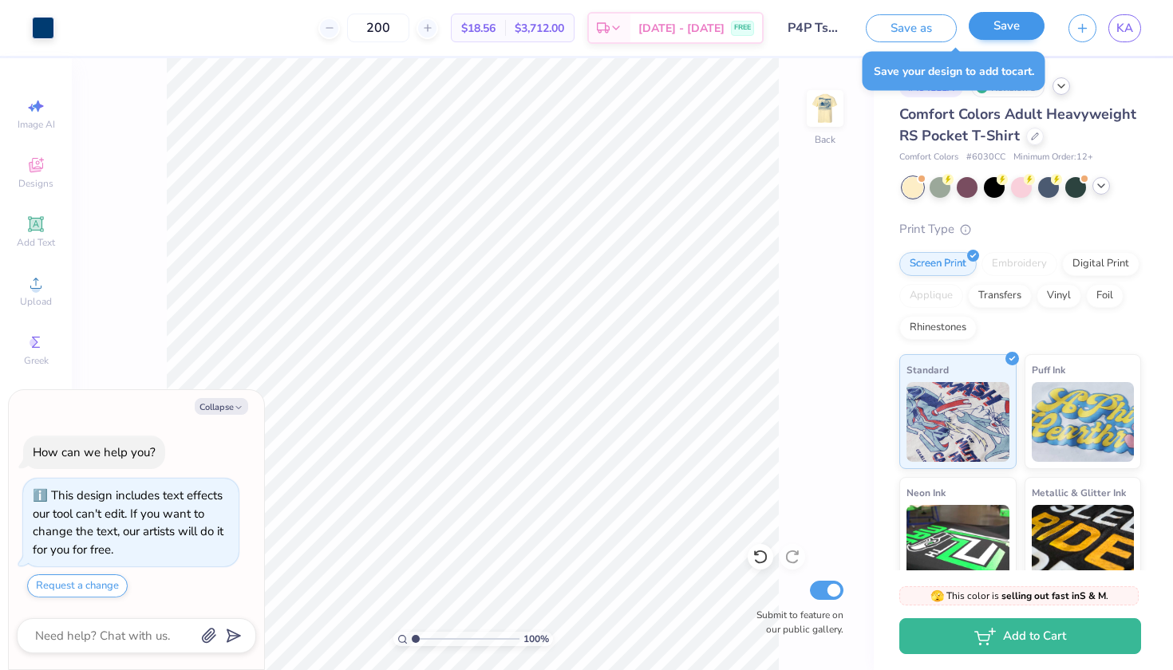
click at [985, 23] on button "Save" at bounding box center [1007, 26] width 76 height 28
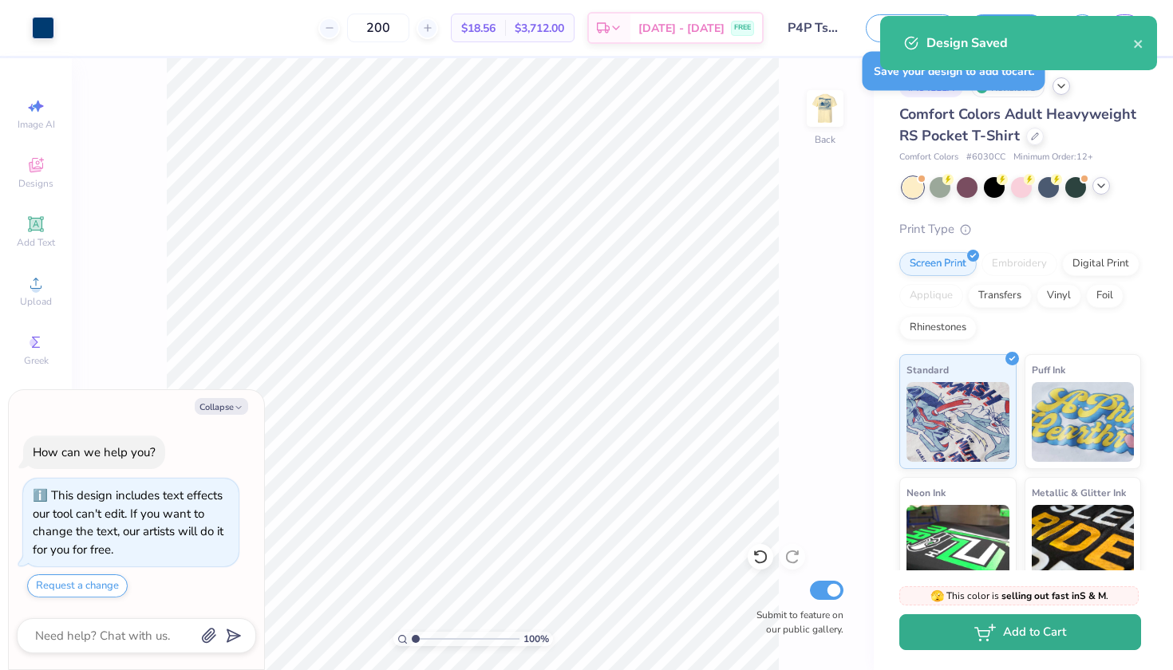
click at [1080, 635] on button "Add to Cart" at bounding box center [1021, 633] width 242 height 36
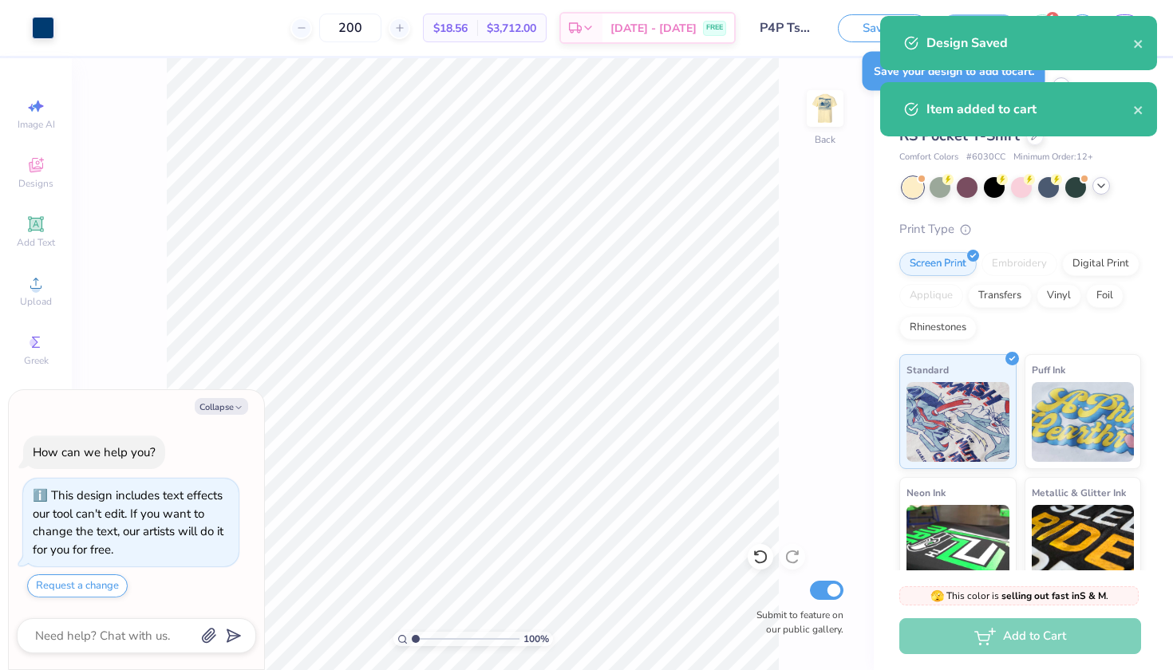
click at [1145, 40] on div "Design Saved" at bounding box center [1018, 43] width 277 height 54
click at [1137, 43] on div "Design Saved" at bounding box center [1018, 43] width 277 height 54
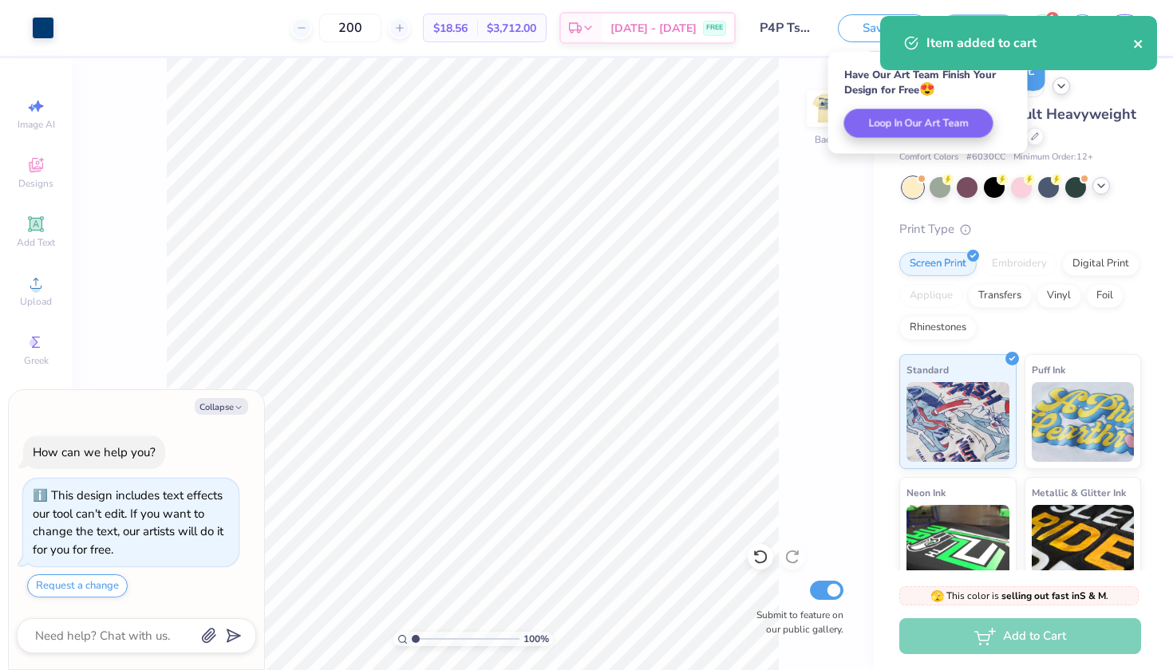
click at [1143, 49] on icon "close" at bounding box center [1138, 44] width 11 height 13
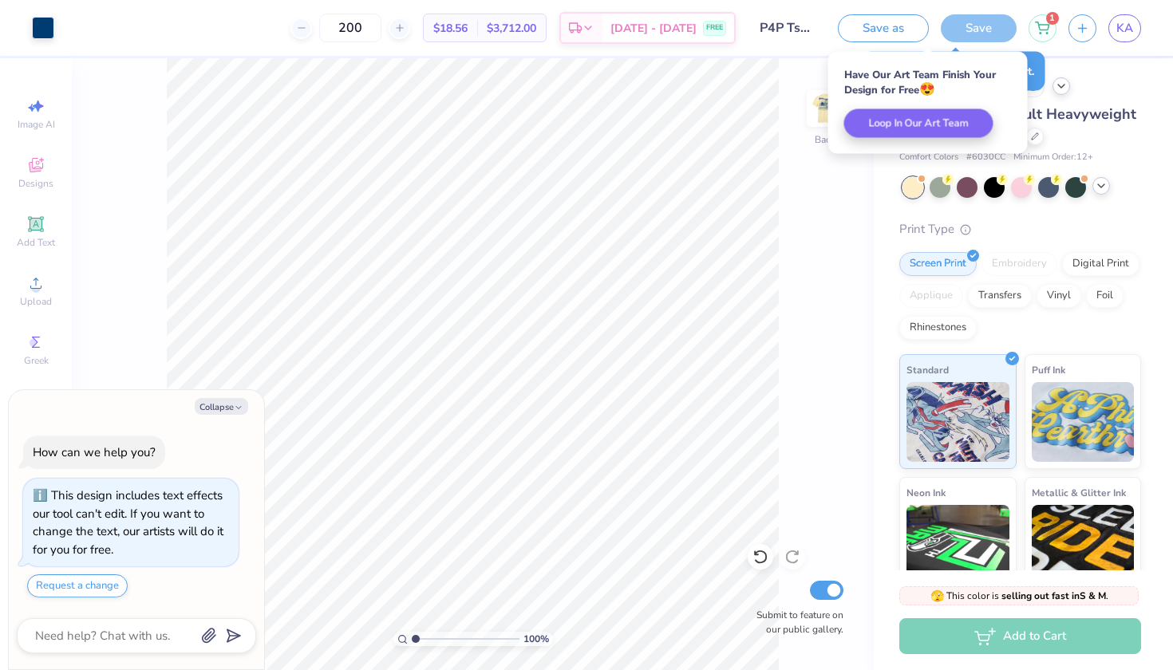
click at [1039, 30] on div "Art colors 200 $18.56 Per Item $3,712.00 Total Est. Delivery Sep 8 - 11 FREE De…" at bounding box center [586, 335] width 1173 height 670
click at [1048, 25] on icon at bounding box center [1042, 25] width 14 height 13
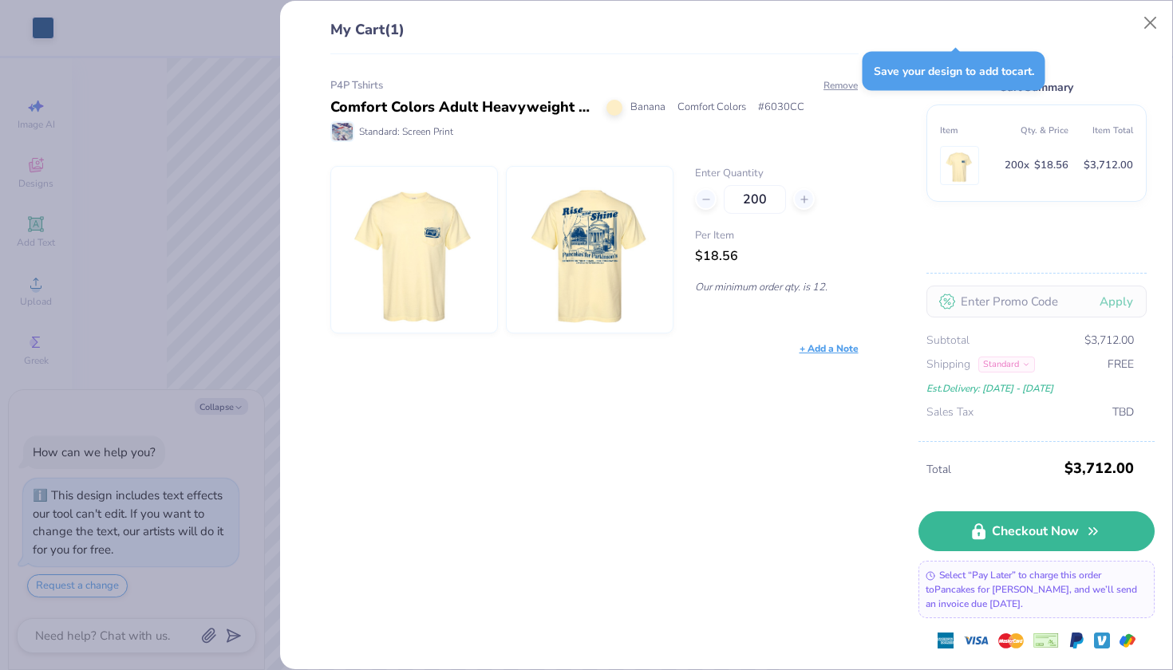
type textarea "x"
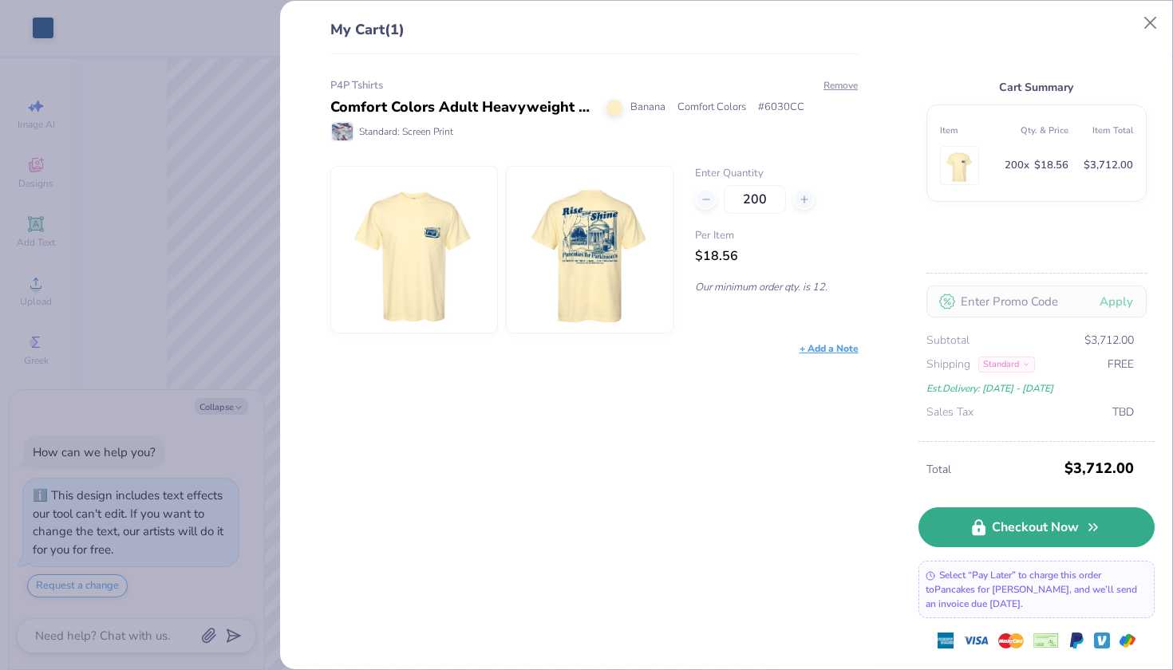
click at [1026, 536] on link "Checkout Now" at bounding box center [1037, 528] width 236 height 40
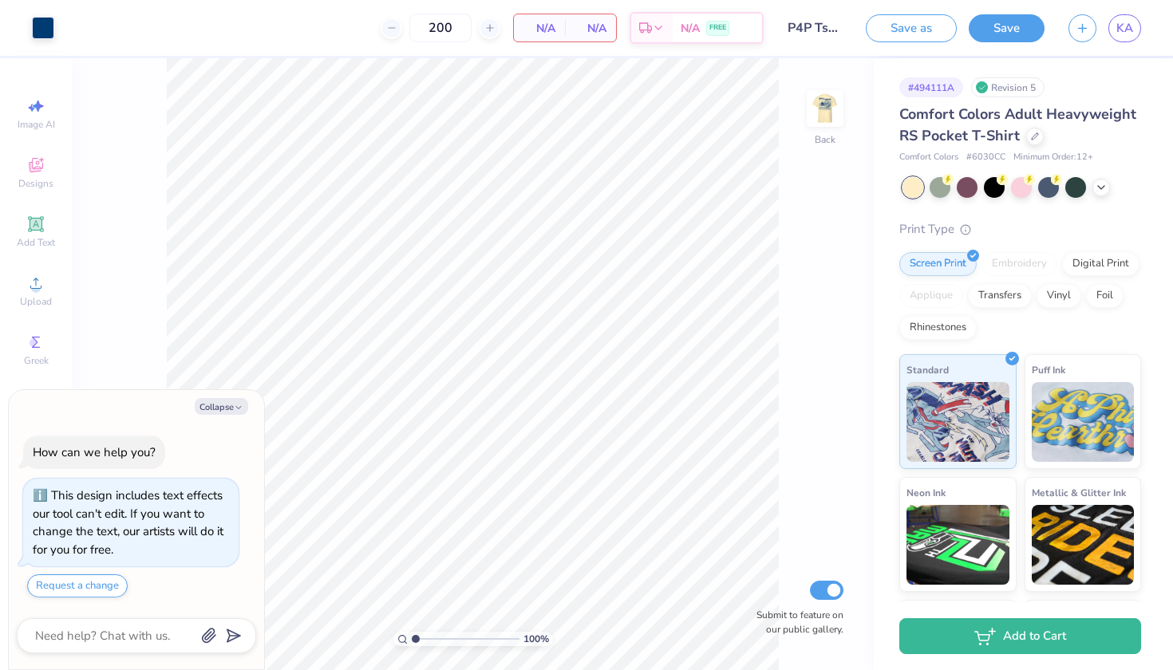
scroll to position [5, 0]
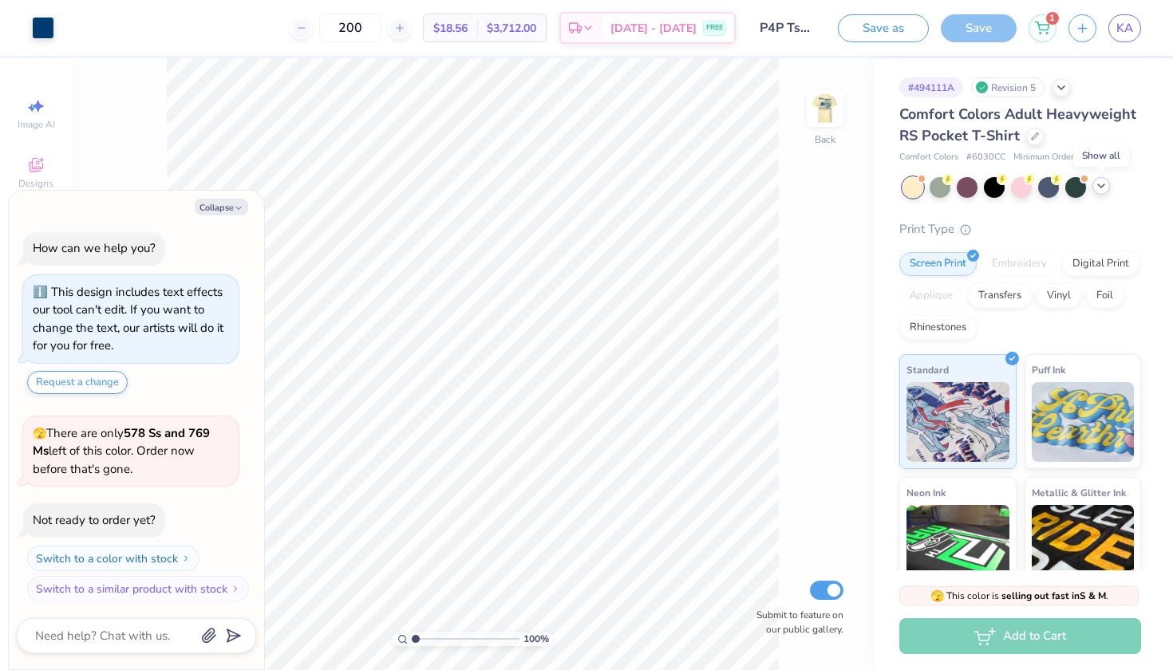
click at [1103, 188] on icon at bounding box center [1101, 186] width 13 height 13
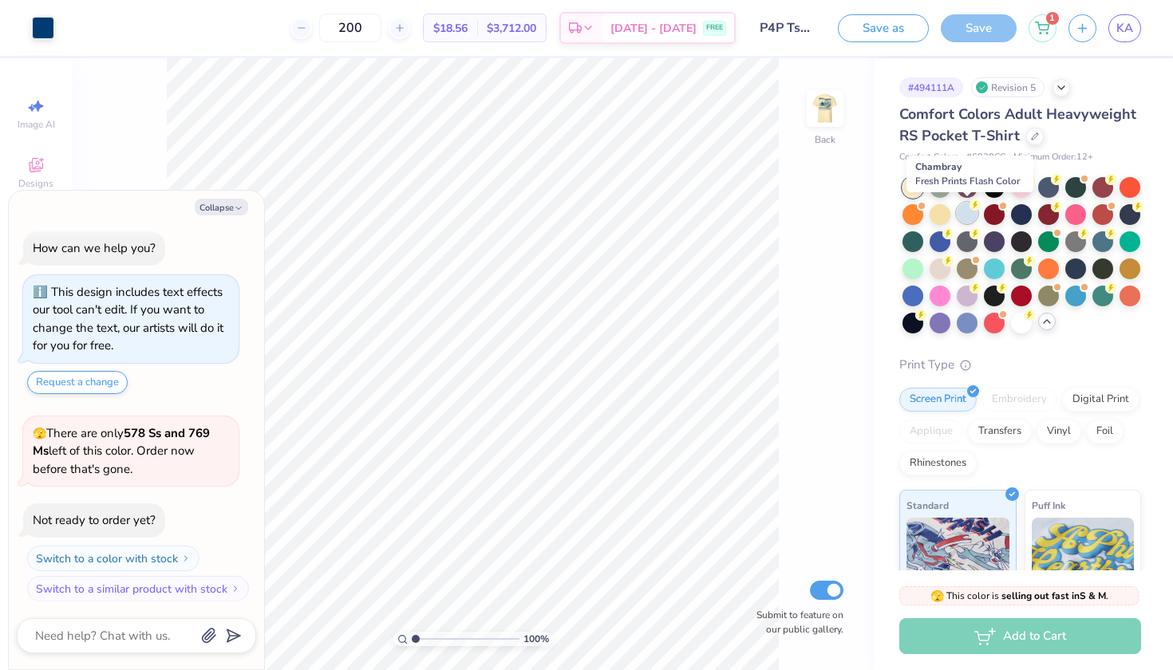
click at [966, 205] on div at bounding box center [967, 213] width 21 height 21
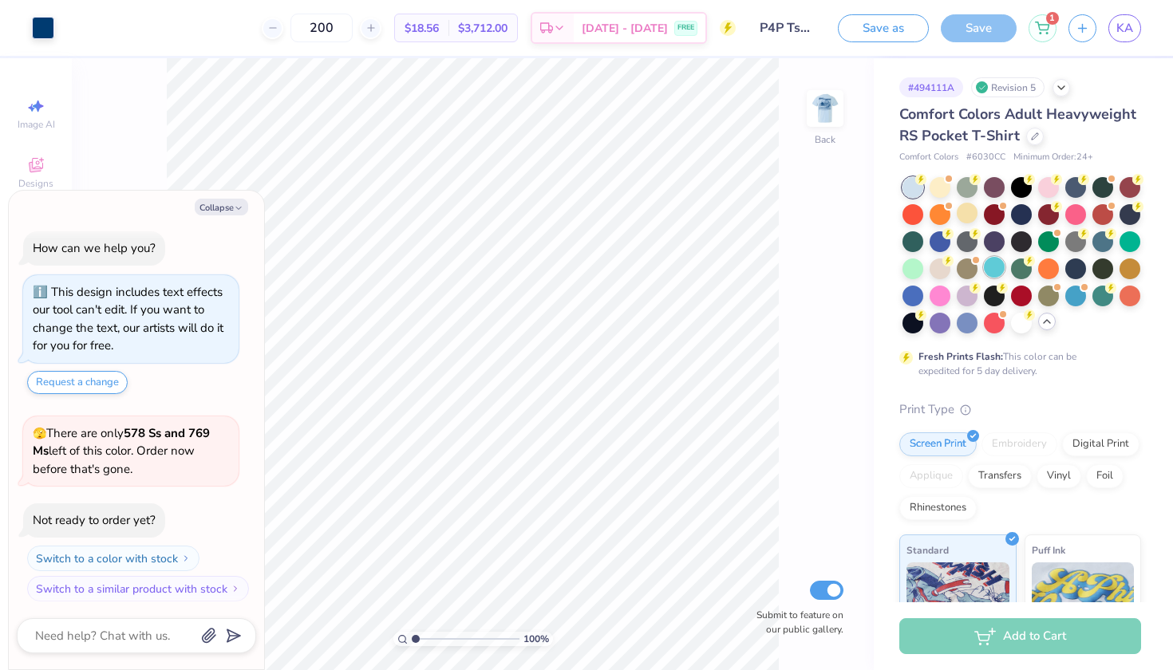
click at [994, 268] on div at bounding box center [994, 267] width 21 height 21
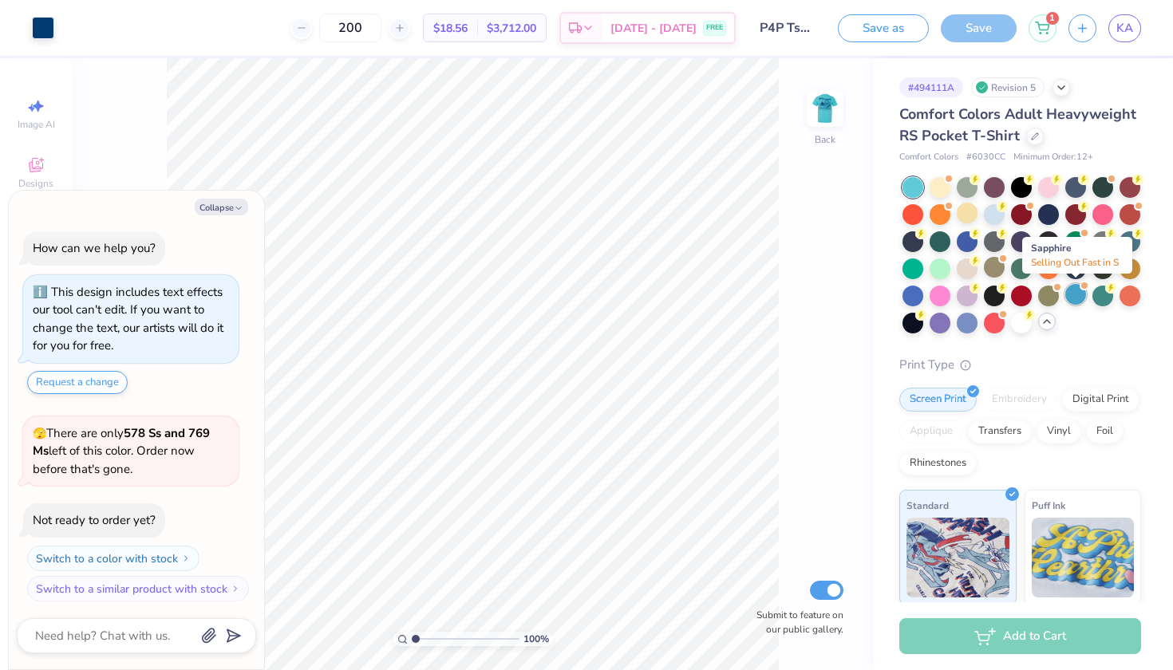
click at [1078, 303] on div at bounding box center [1076, 294] width 21 height 21
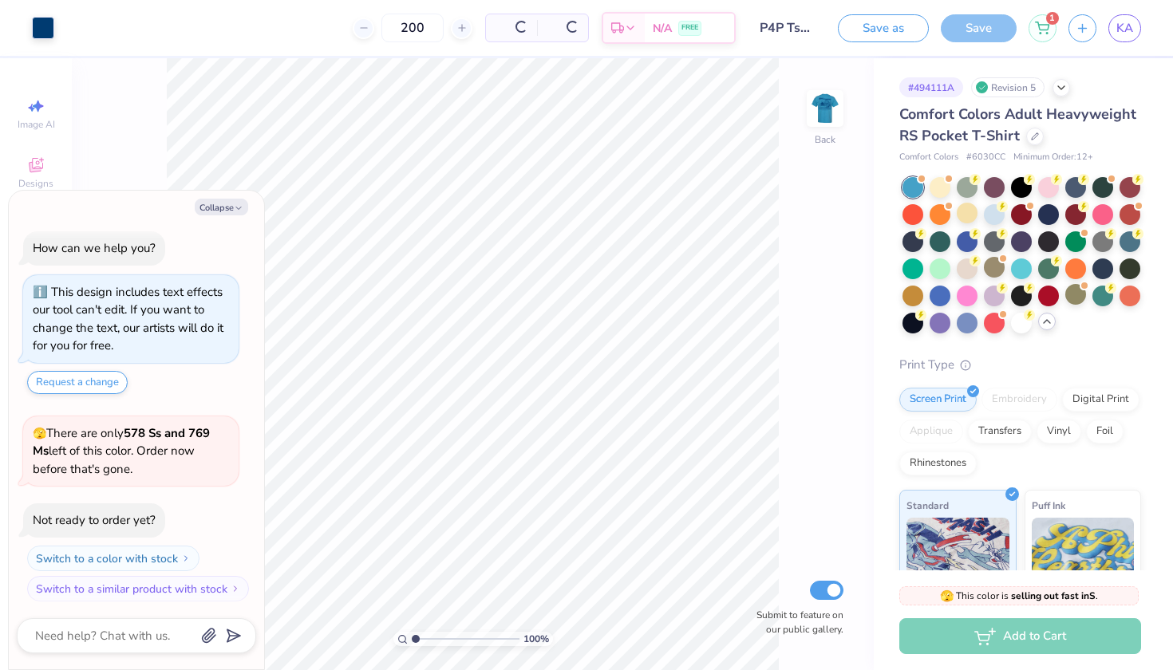
scroll to position [193, 0]
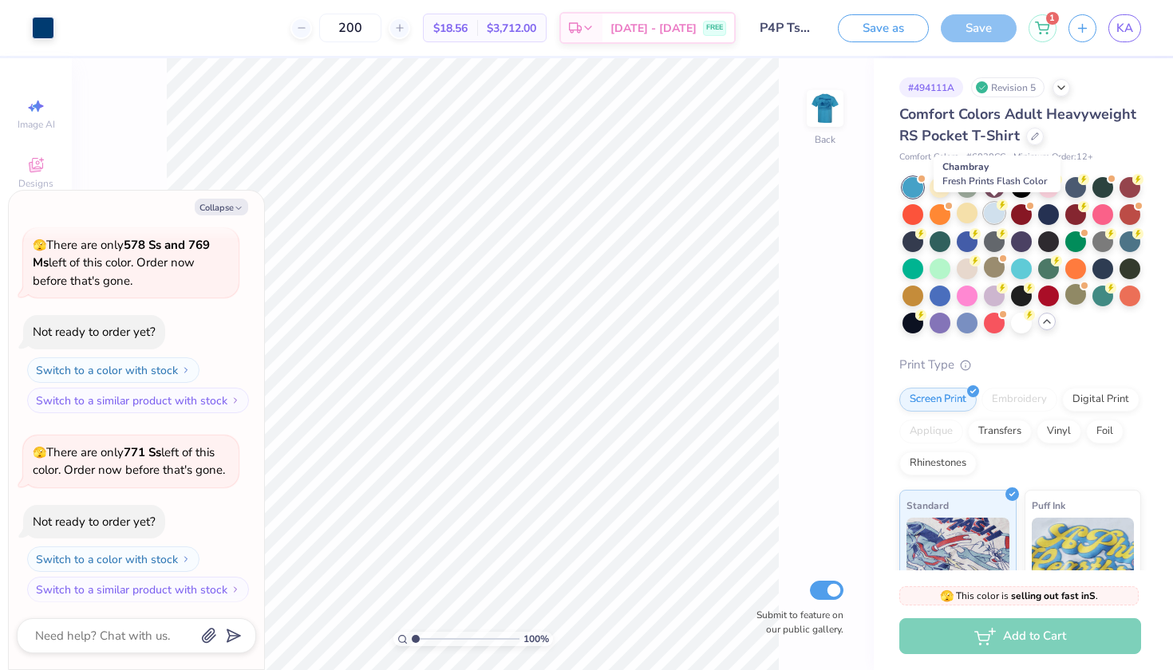
click at [988, 215] on div at bounding box center [994, 213] width 21 height 21
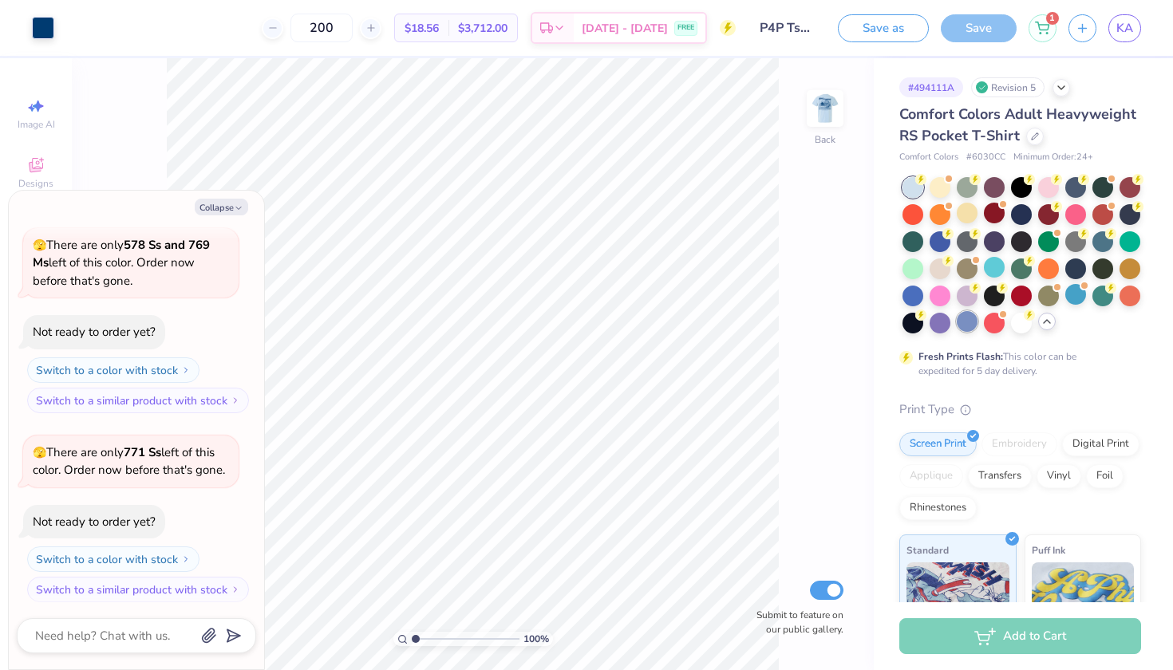
click at [968, 323] on div at bounding box center [967, 321] width 21 height 21
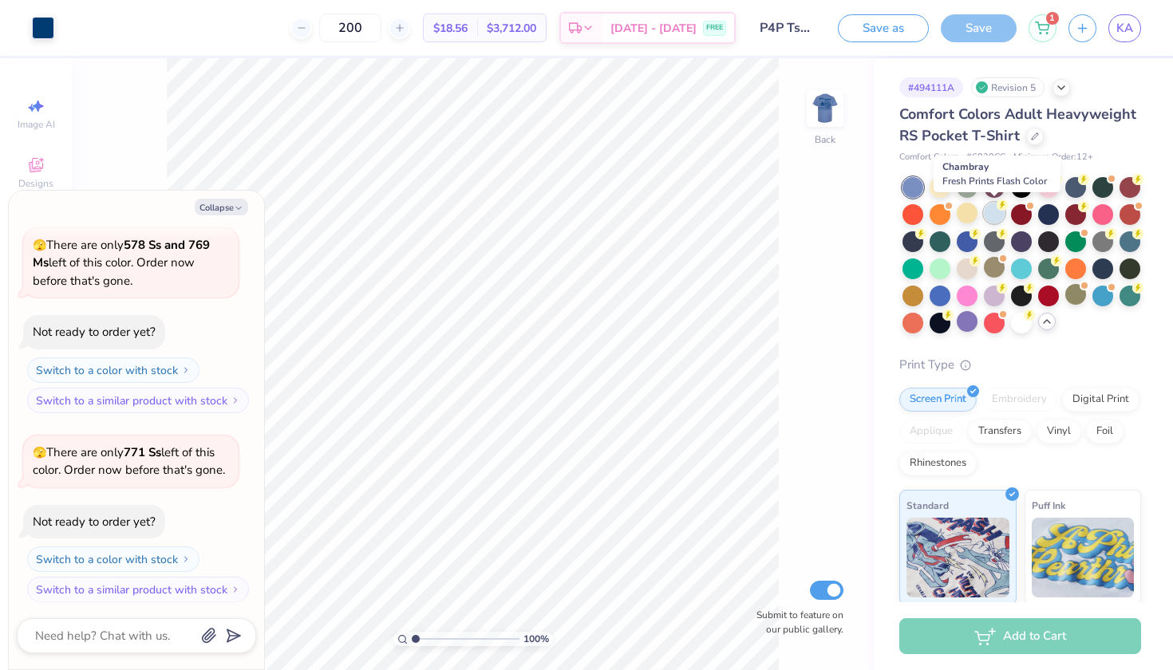
click at [991, 216] on div at bounding box center [994, 213] width 21 height 21
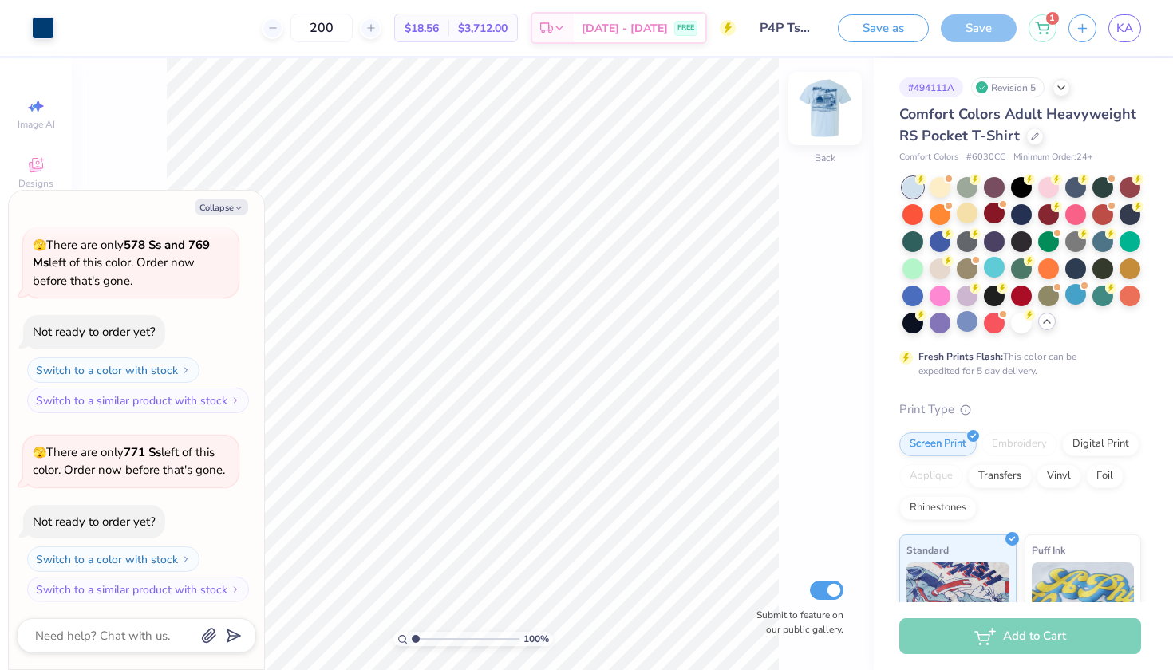
click at [821, 106] on img at bounding box center [825, 109] width 64 height 64
click at [1007, 631] on div "Add to Cart" at bounding box center [1021, 637] width 242 height 36
click at [1058, 90] on icon at bounding box center [1061, 86] width 13 height 13
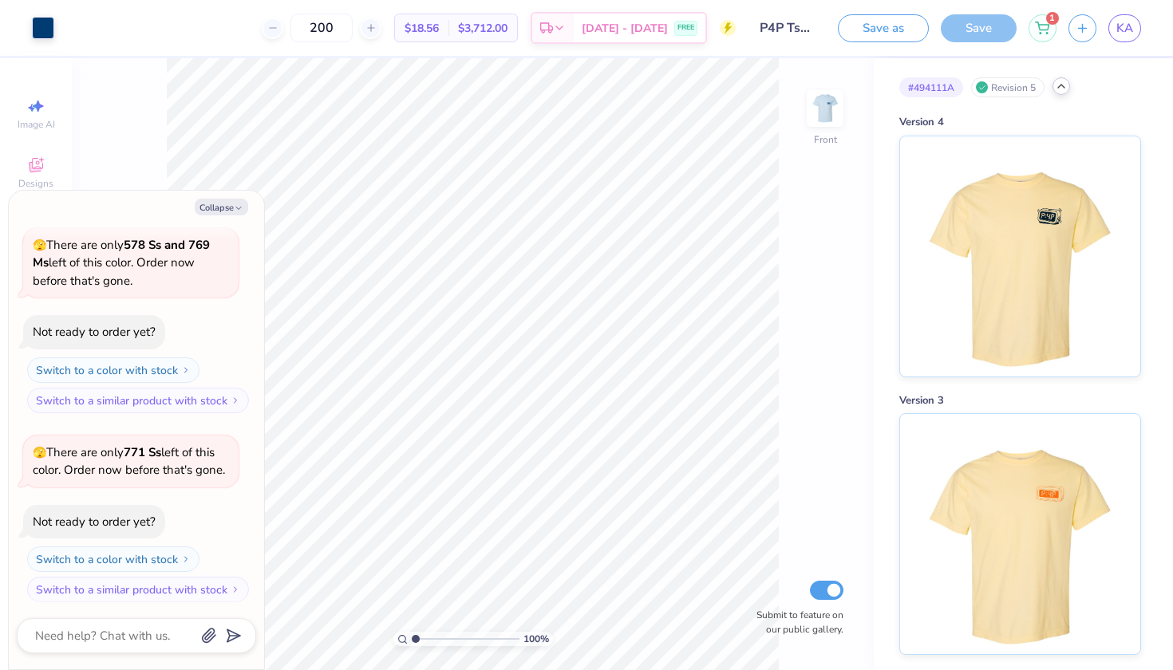
click at [1059, 89] on icon at bounding box center [1061, 86] width 13 height 13
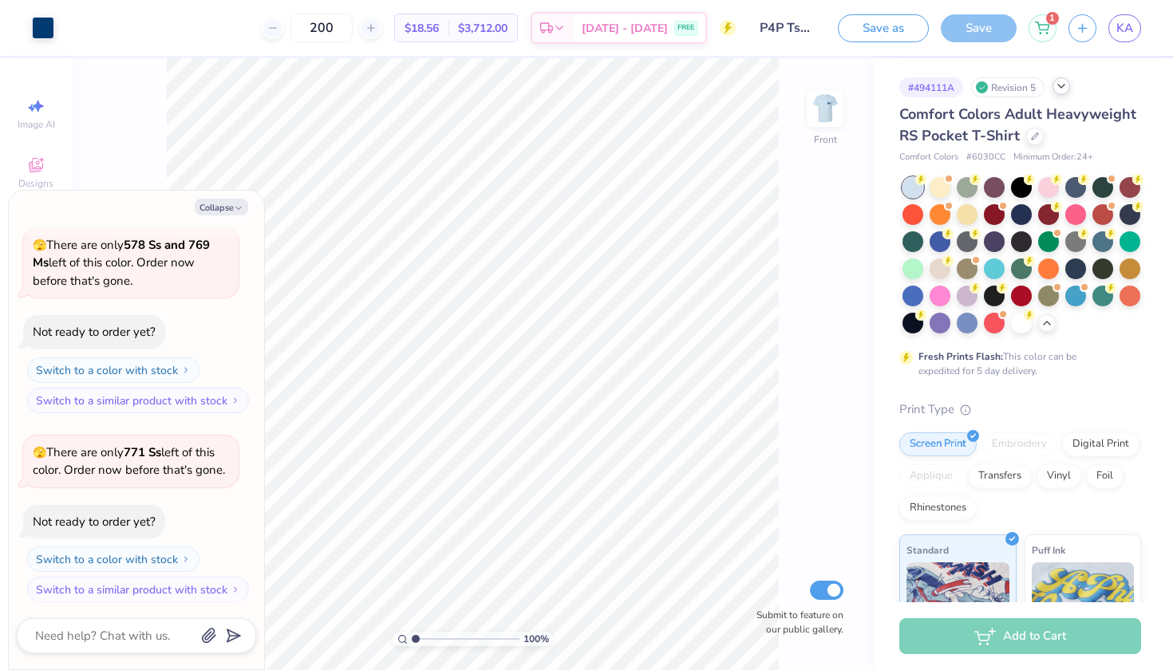
type textarea "x"
click at [283, 21] on div at bounding box center [273, 29] width 22 height 22
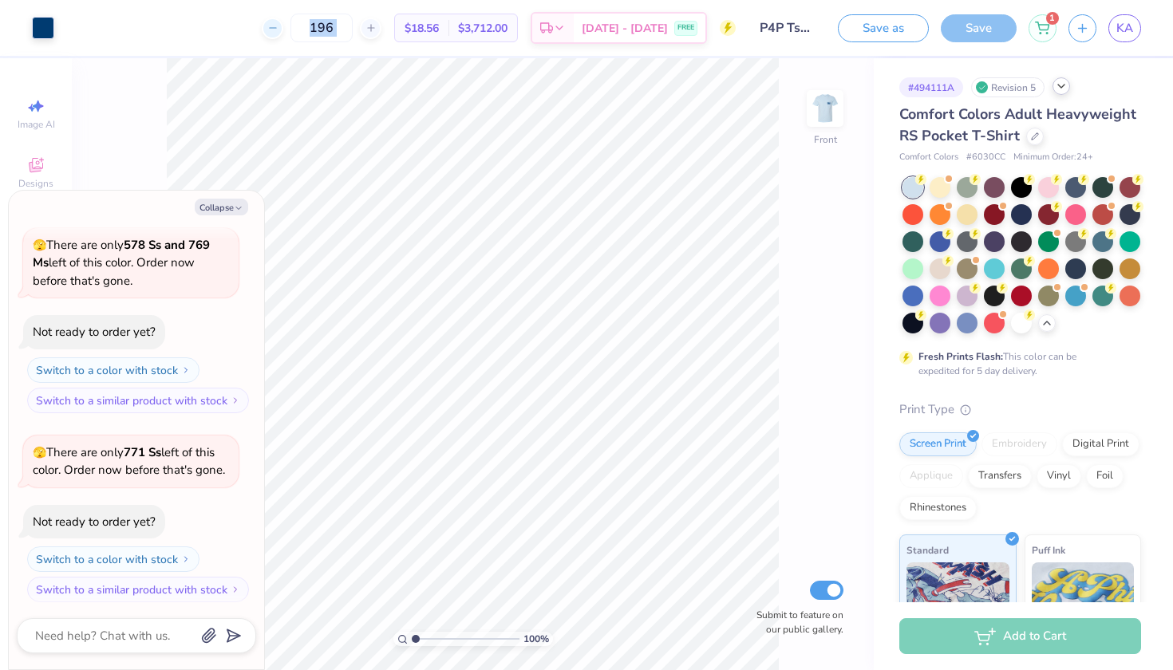
click at [283, 21] on div at bounding box center [273, 29] width 22 height 22
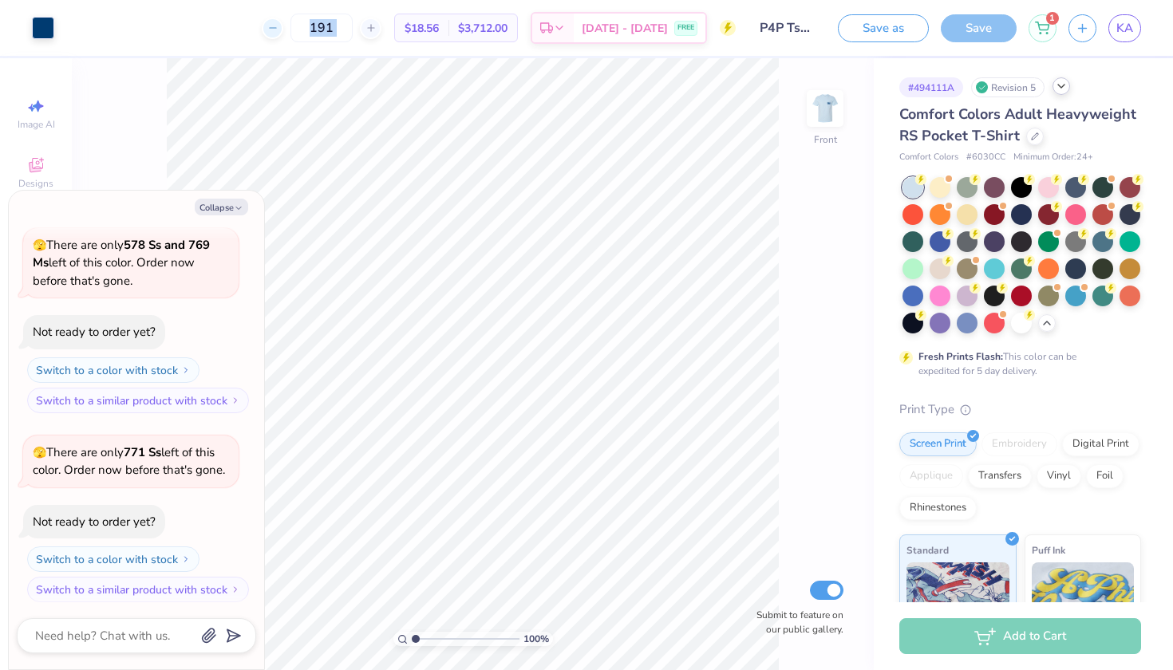
click at [283, 21] on div at bounding box center [273, 29] width 22 height 22
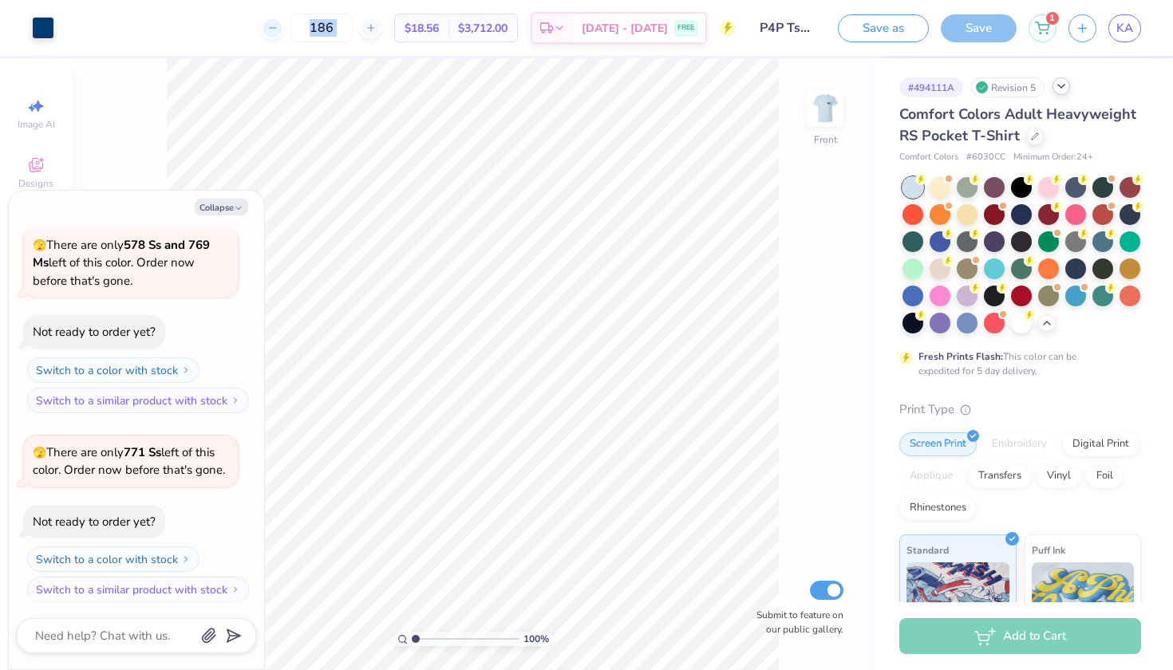
click at [283, 21] on div at bounding box center [273, 29] width 22 height 22
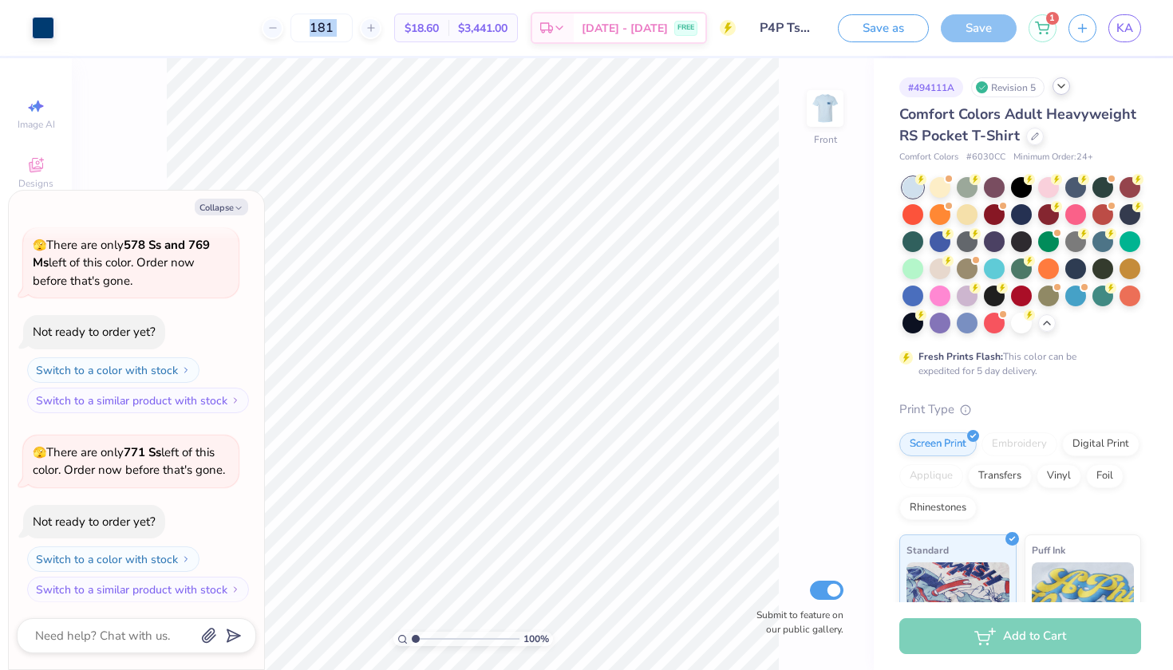
click at [406, 46] on div "181 $18.60 Per Item $3,441.00 Total Est. Delivery Sep 8 - 11 FREE" at bounding box center [401, 28] width 670 height 56
click at [377, 30] on icon at bounding box center [371, 27] width 11 height 11
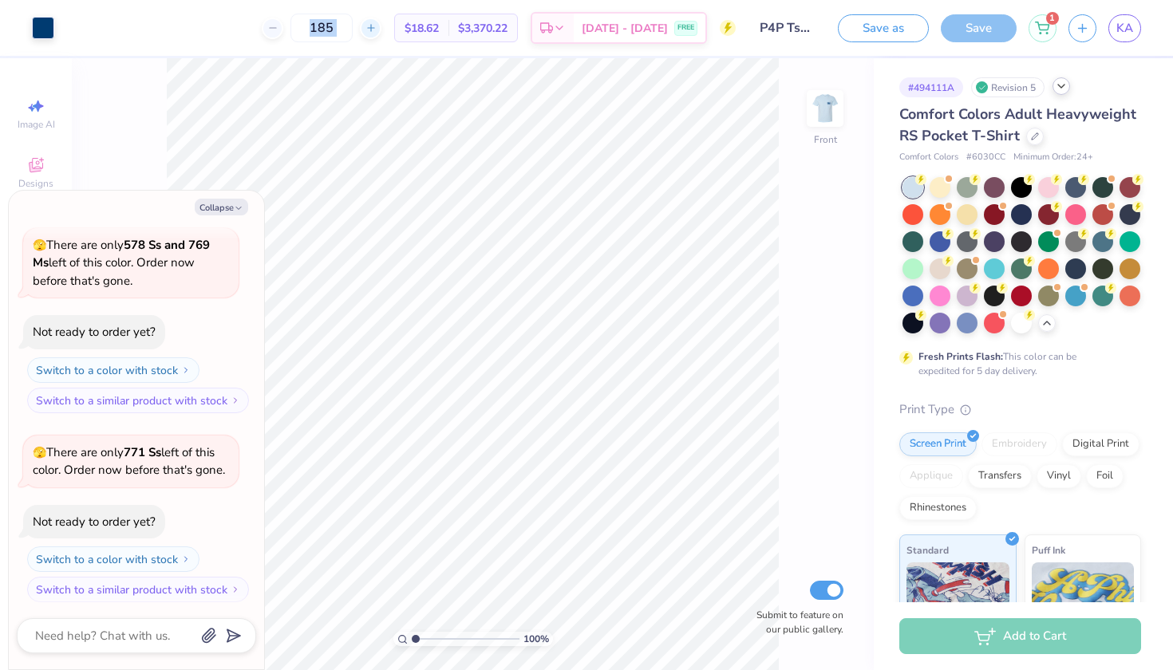
click at [377, 30] on icon at bounding box center [371, 27] width 11 height 11
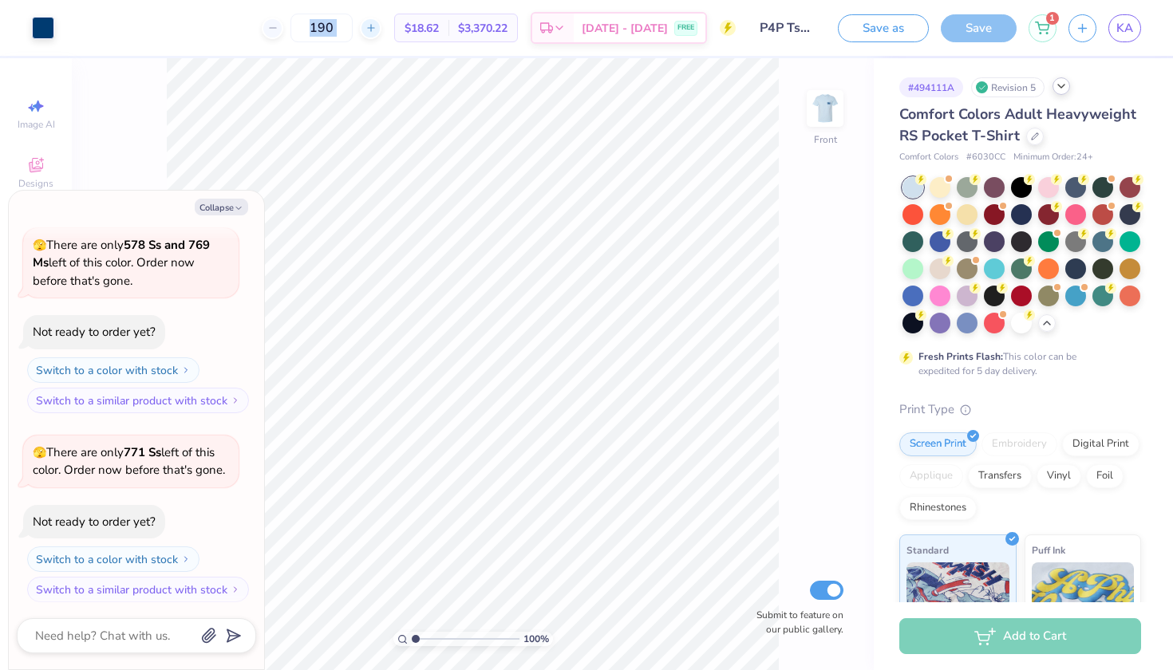
click at [377, 30] on icon at bounding box center [371, 27] width 11 height 11
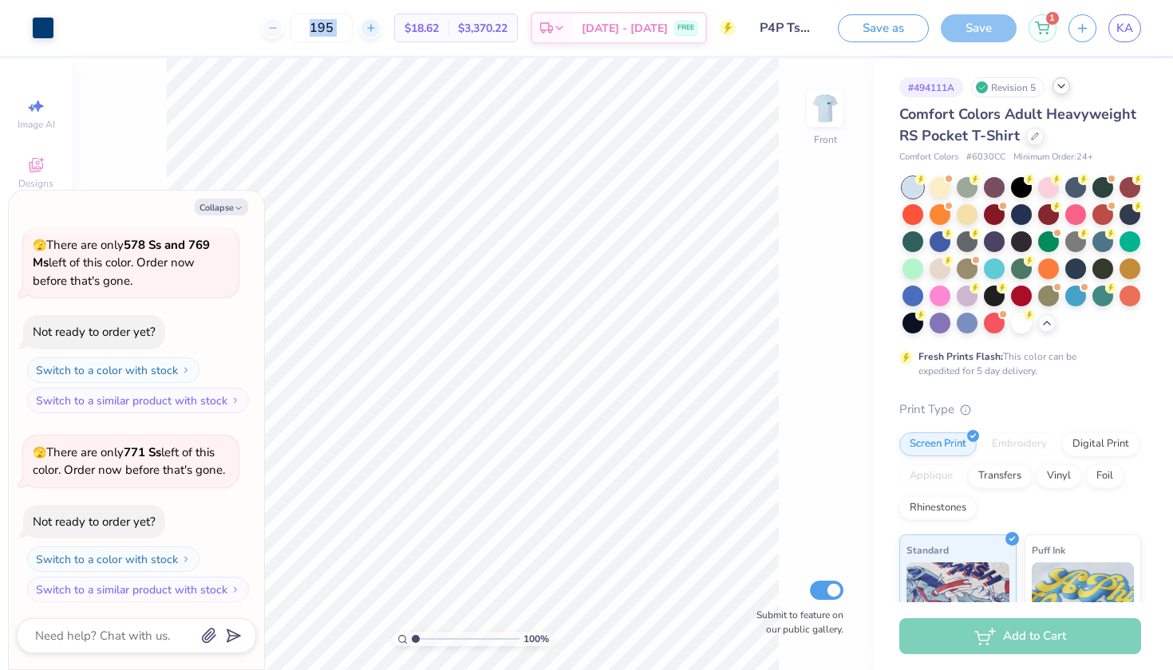
click at [377, 30] on icon at bounding box center [371, 27] width 11 height 11
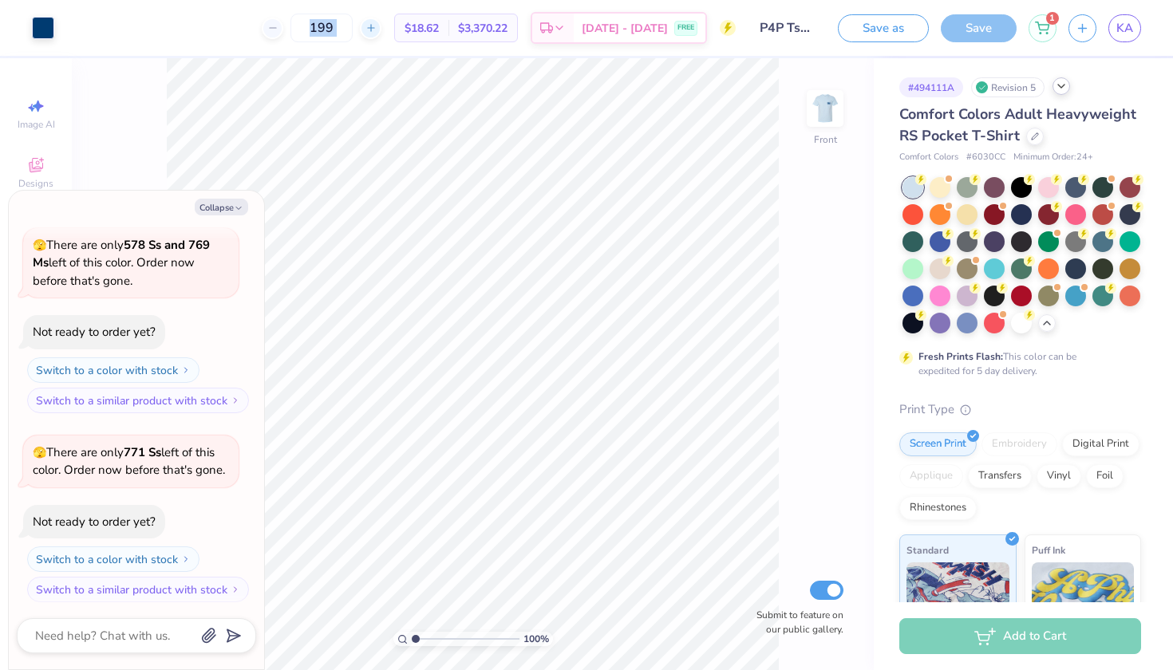
type input "200"
click at [331, 16] on input "200" at bounding box center [322, 28] width 62 height 29
click at [1026, 645] on div "Add to Cart" at bounding box center [1021, 637] width 242 height 36
click at [896, 26] on button "Save as" at bounding box center [883, 26] width 91 height 28
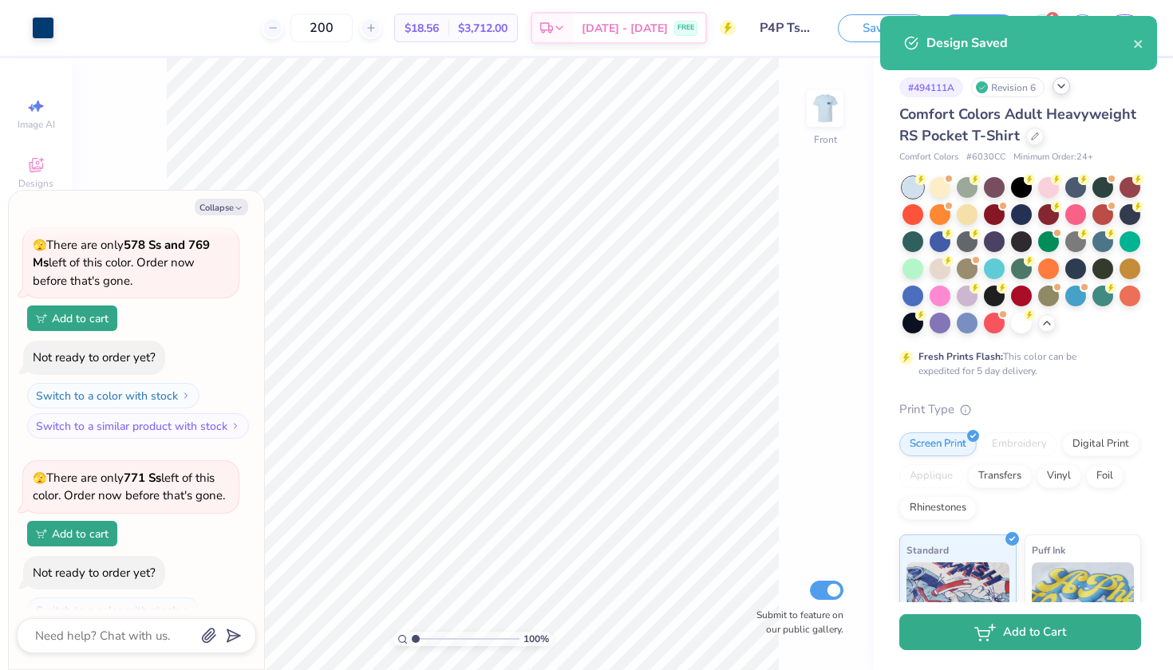
click at [996, 638] on icon "button" at bounding box center [986, 633] width 22 height 18
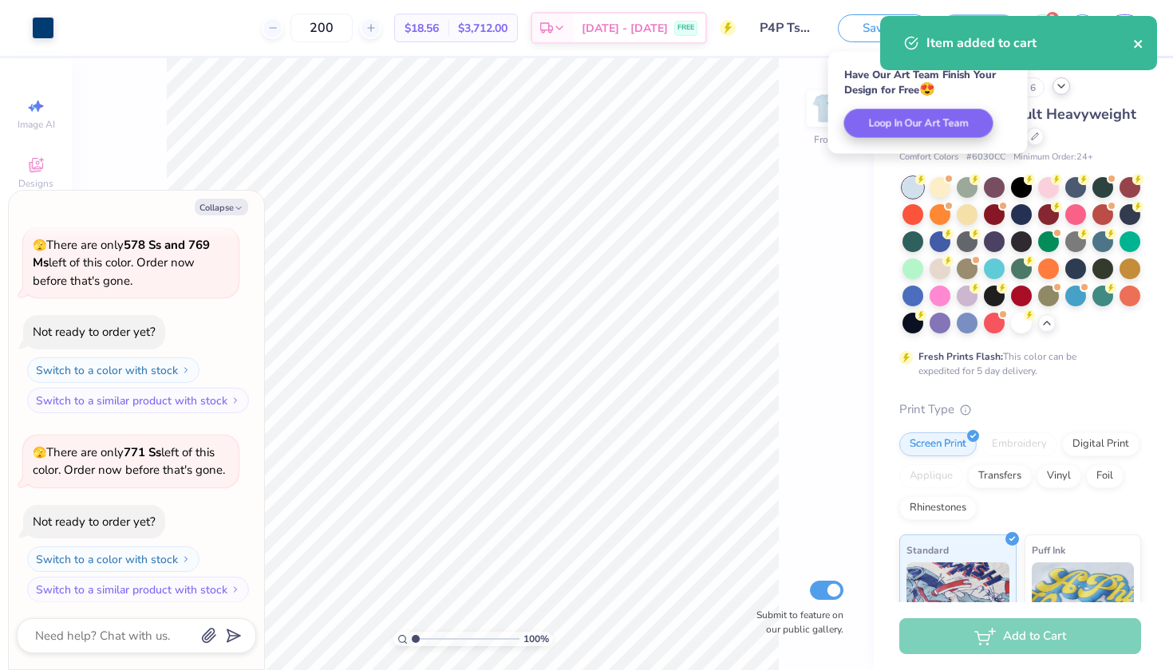
click at [1133, 43] on icon "close" at bounding box center [1138, 44] width 11 height 13
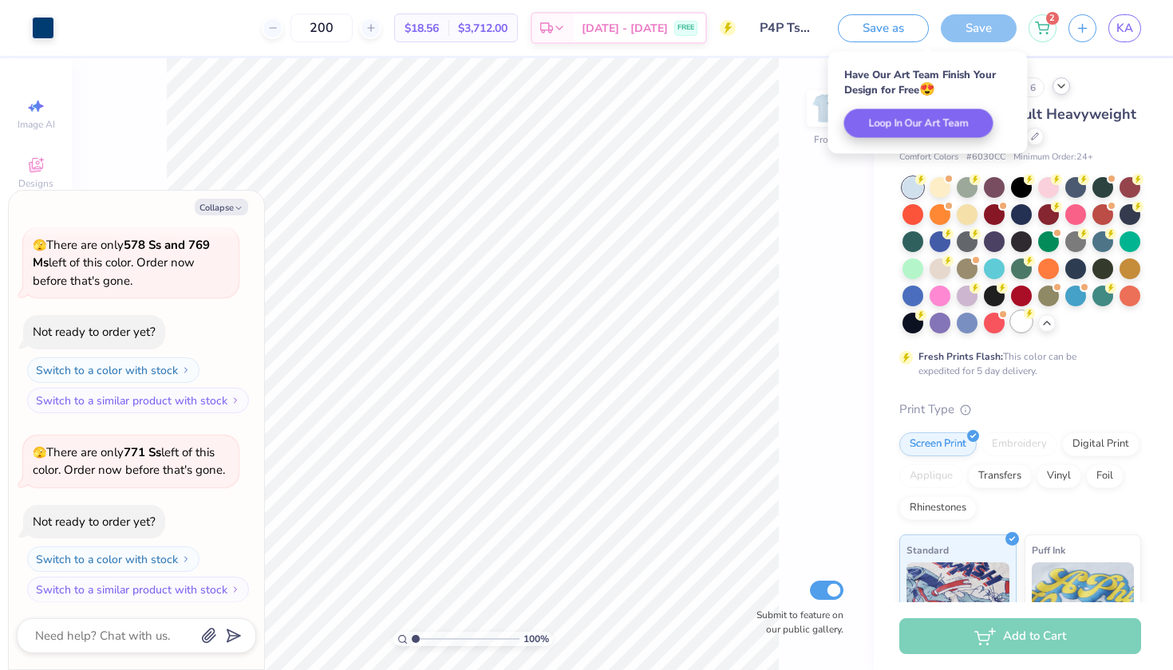
click at [1023, 322] on div at bounding box center [1021, 321] width 21 height 21
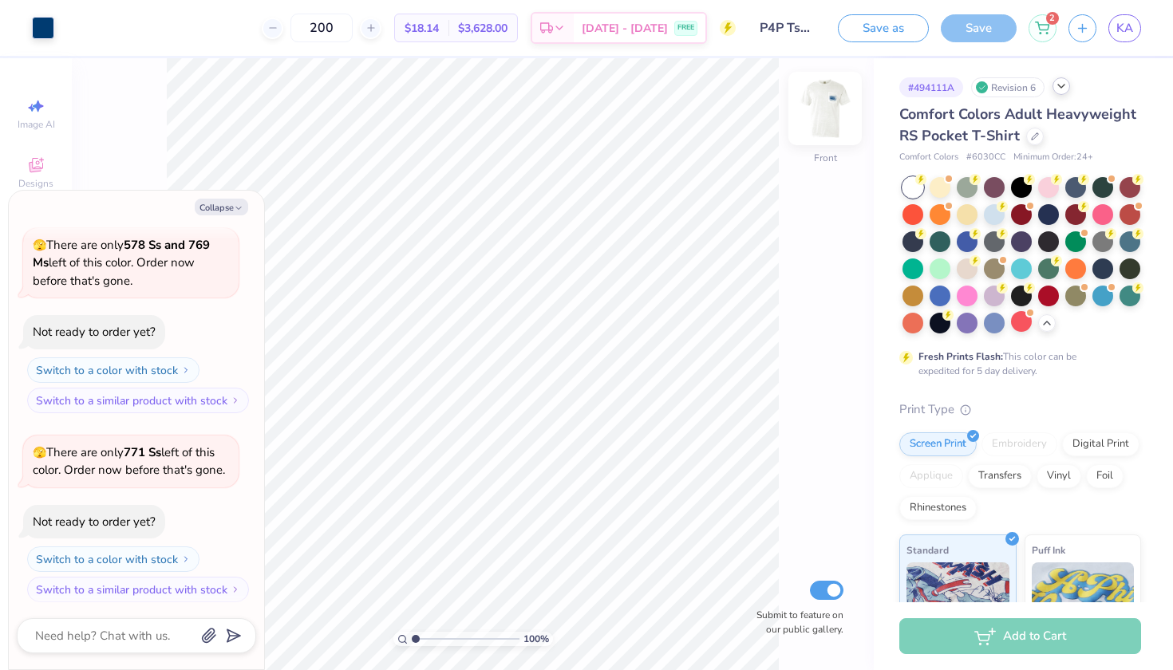
click at [842, 109] on img at bounding box center [825, 109] width 64 height 64
click at [830, 122] on img at bounding box center [825, 109] width 64 height 64
click at [830, 122] on img at bounding box center [825, 109] width 32 height 32
click at [824, 110] on img at bounding box center [825, 109] width 64 height 64
click at [824, 110] on img at bounding box center [825, 109] width 32 height 32
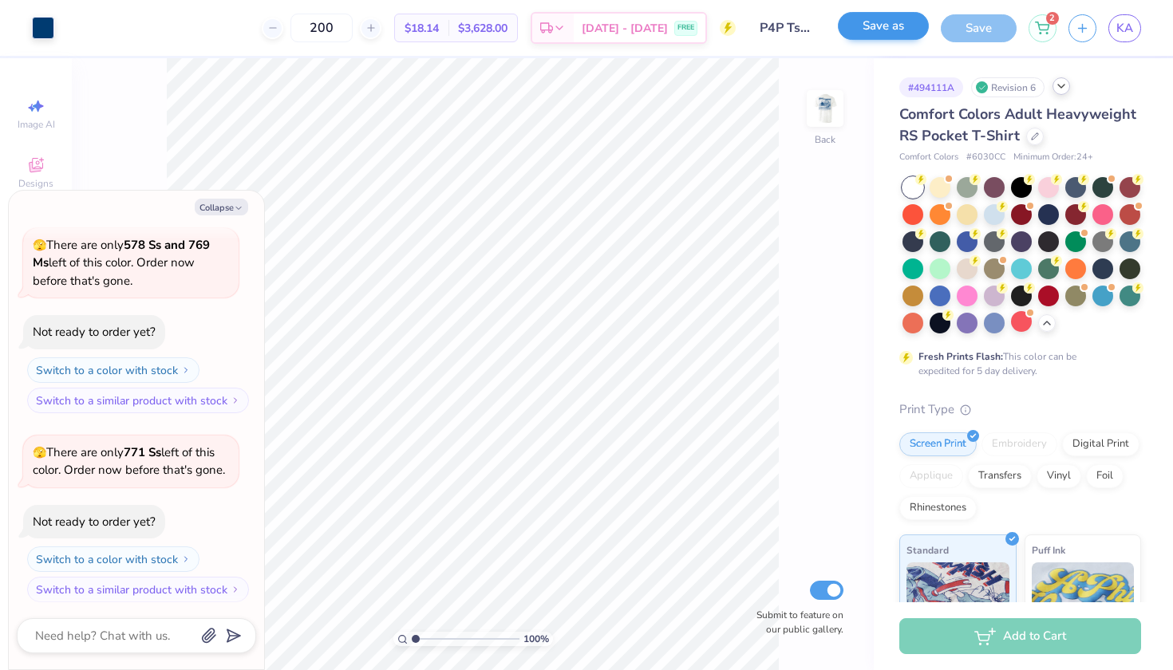
click at [892, 27] on button "Save as" at bounding box center [883, 26] width 91 height 28
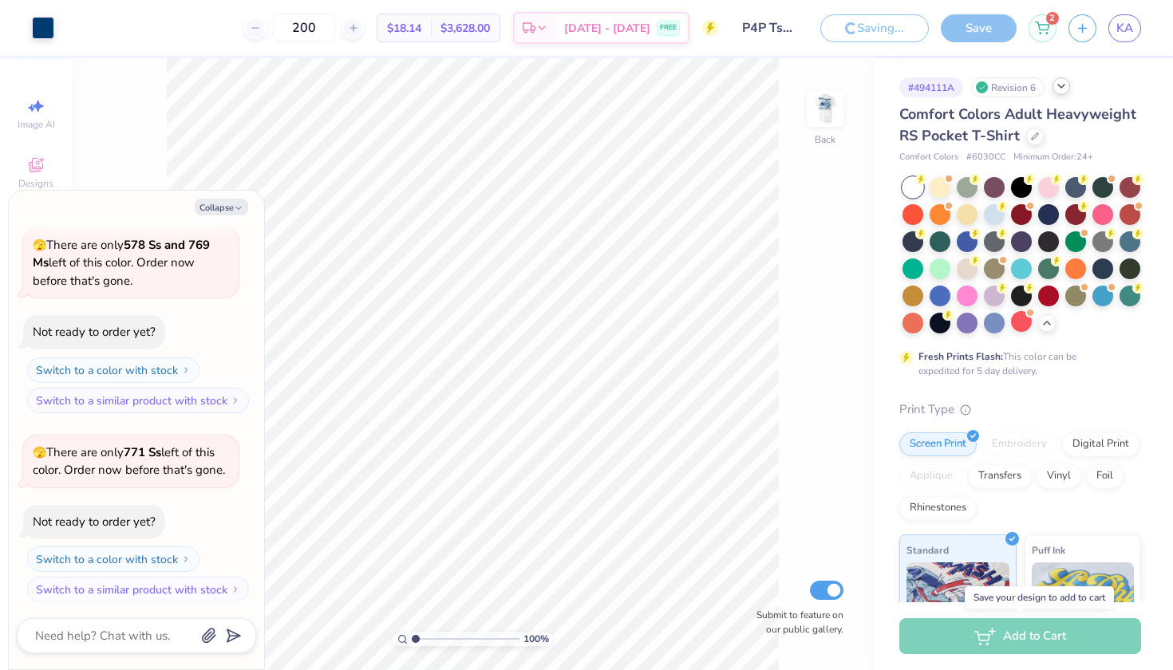
type textarea "x"
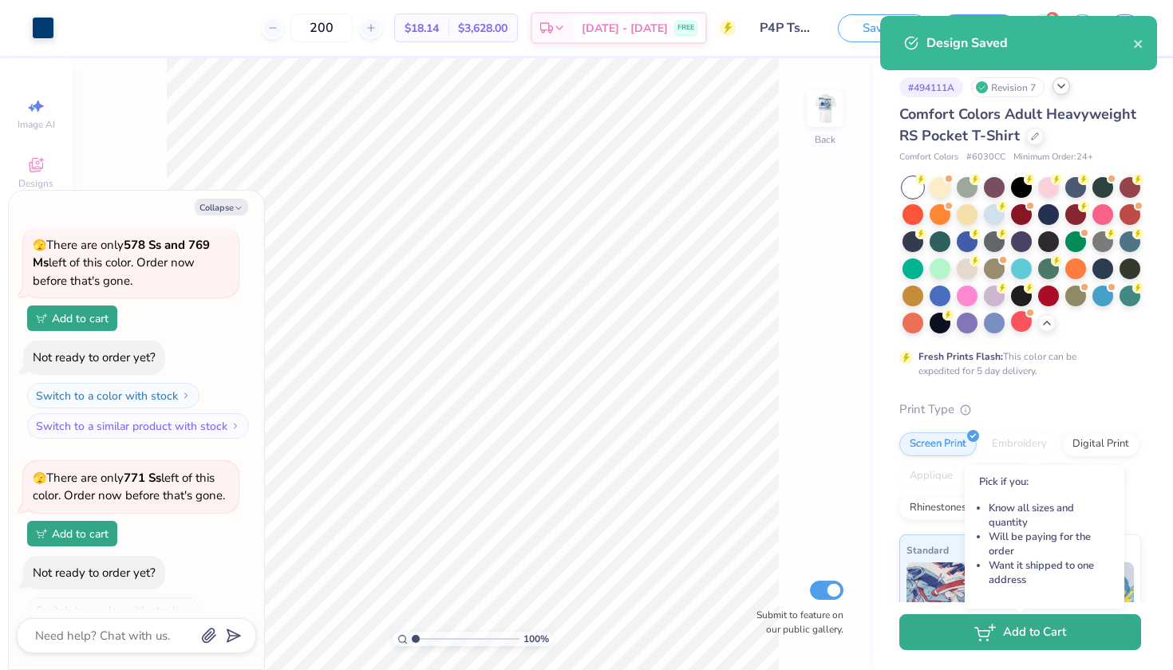
click at [1034, 634] on button "Add to Cart" at bounding box center [1021, 633] width 242 height 36
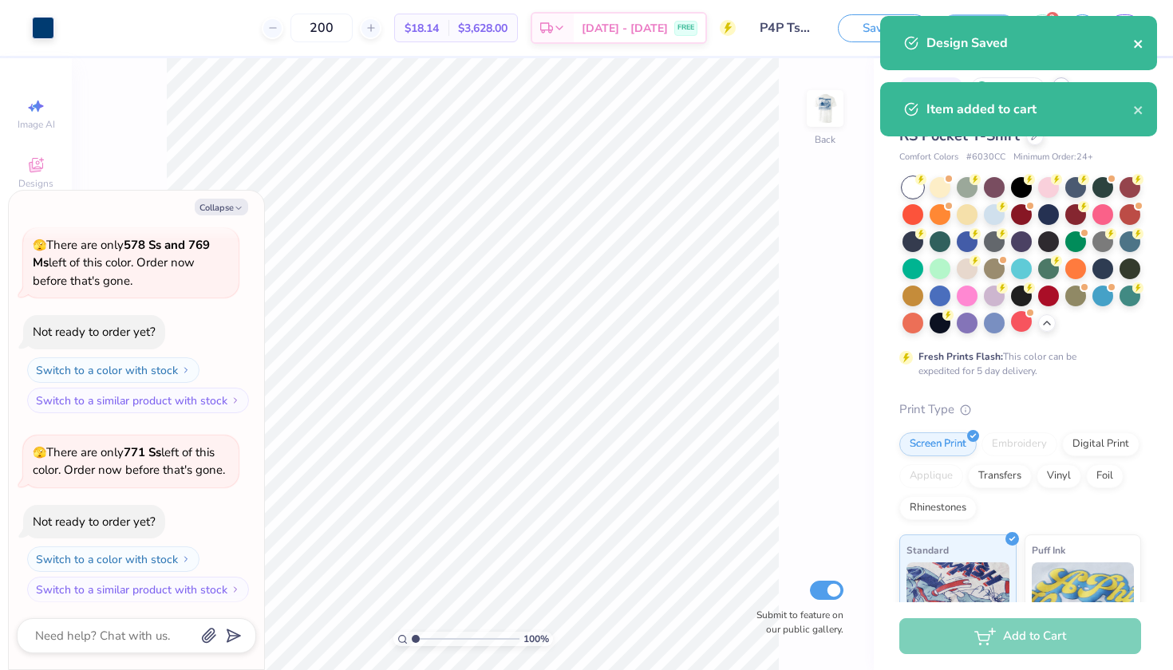
click at [1137, 45] on icon "close" at bounding box center [1138, 44] width 8 height 8
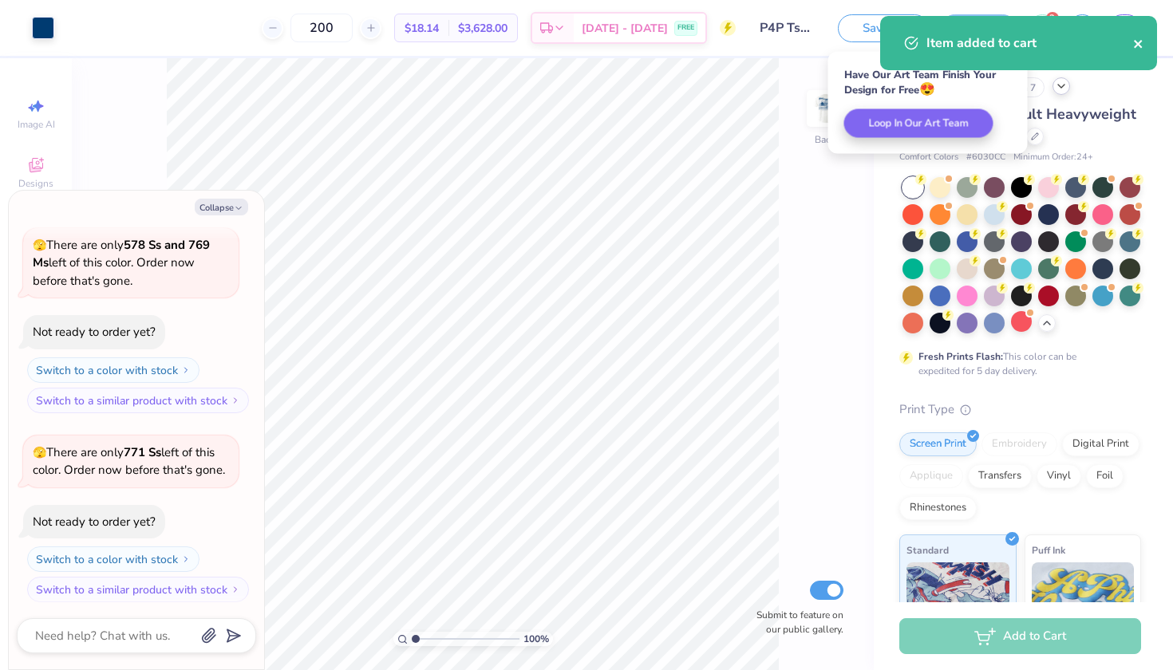
click at [1137, 39] on icon "close" at bounding box center [1138, 44] width 11 height 13
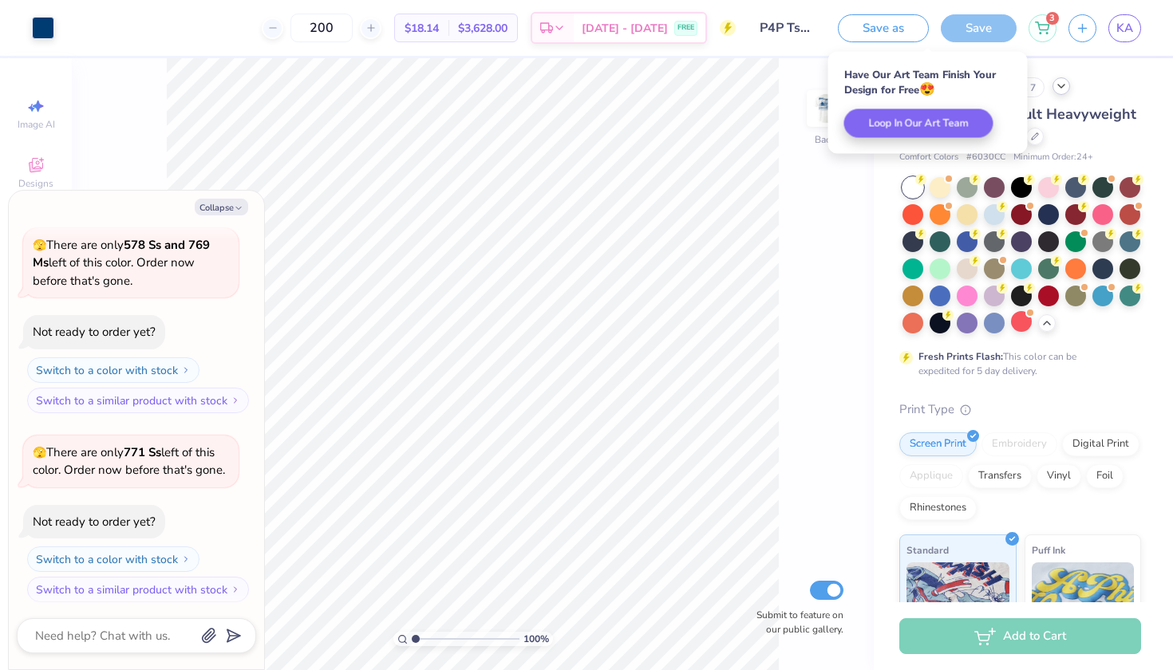
click at [1038, 18] on div "Item added to cart" at bounding box center [1018, 49] width 283 height 73
click at [1050, 33] on div "3" at bounding box center [1043, 26] width 28 height 28
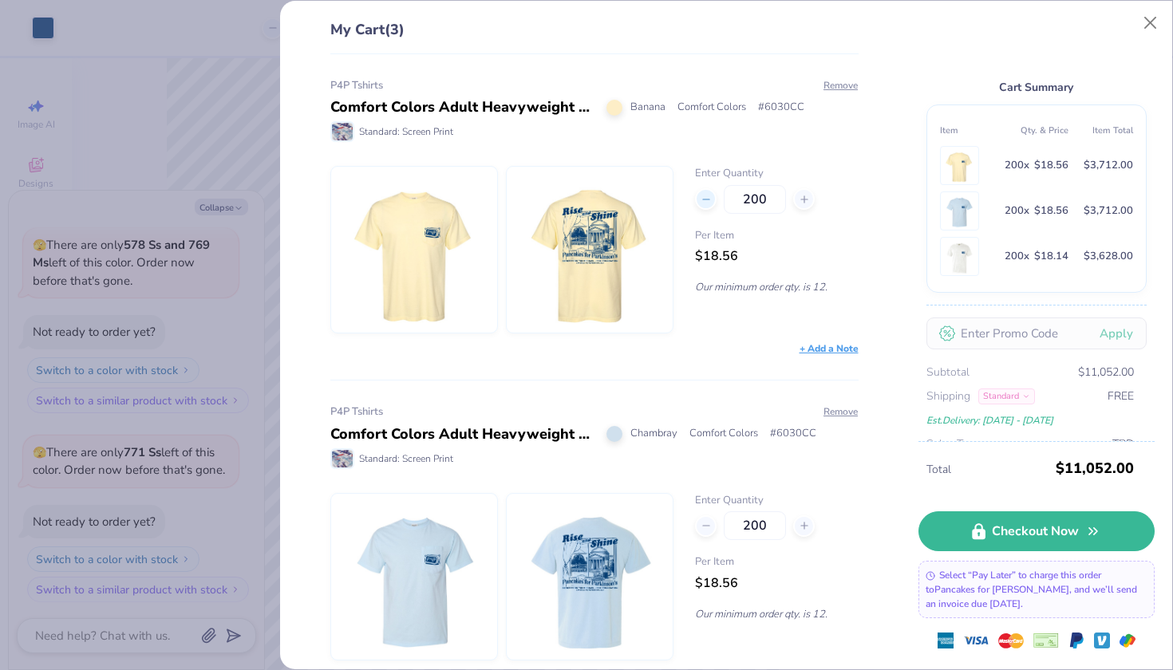
click at [701, 196] on icon at bounding box center [706, 199] width 11 height 11
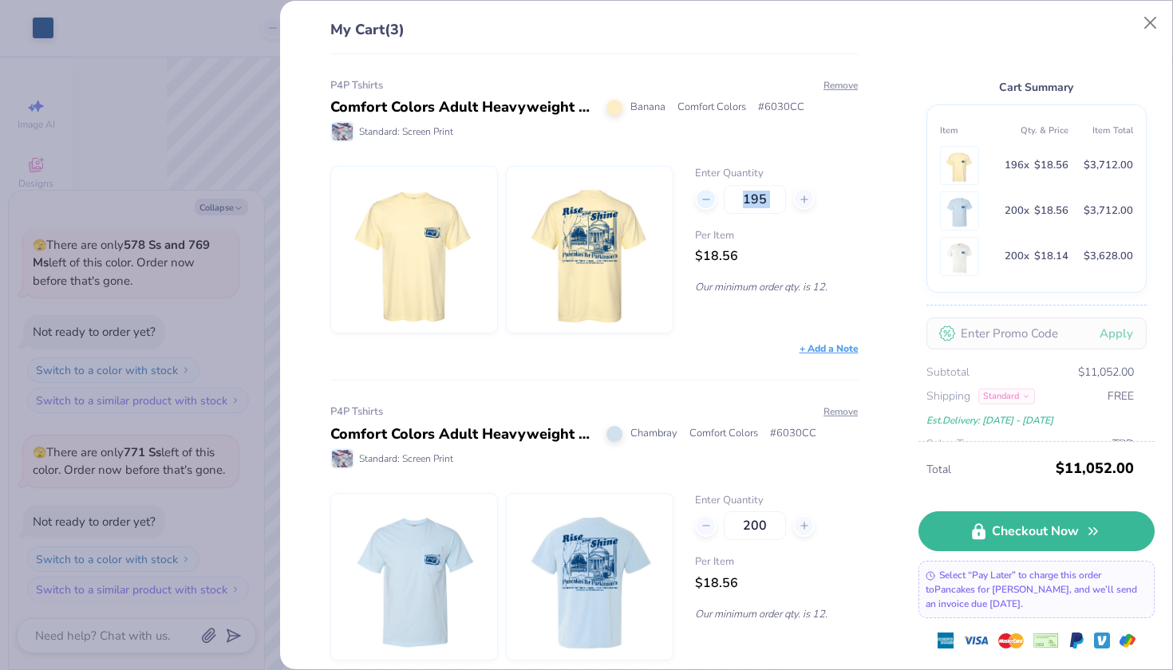
click at [701, 196] on icon at bounding box center [706, 199] width 11 height 11
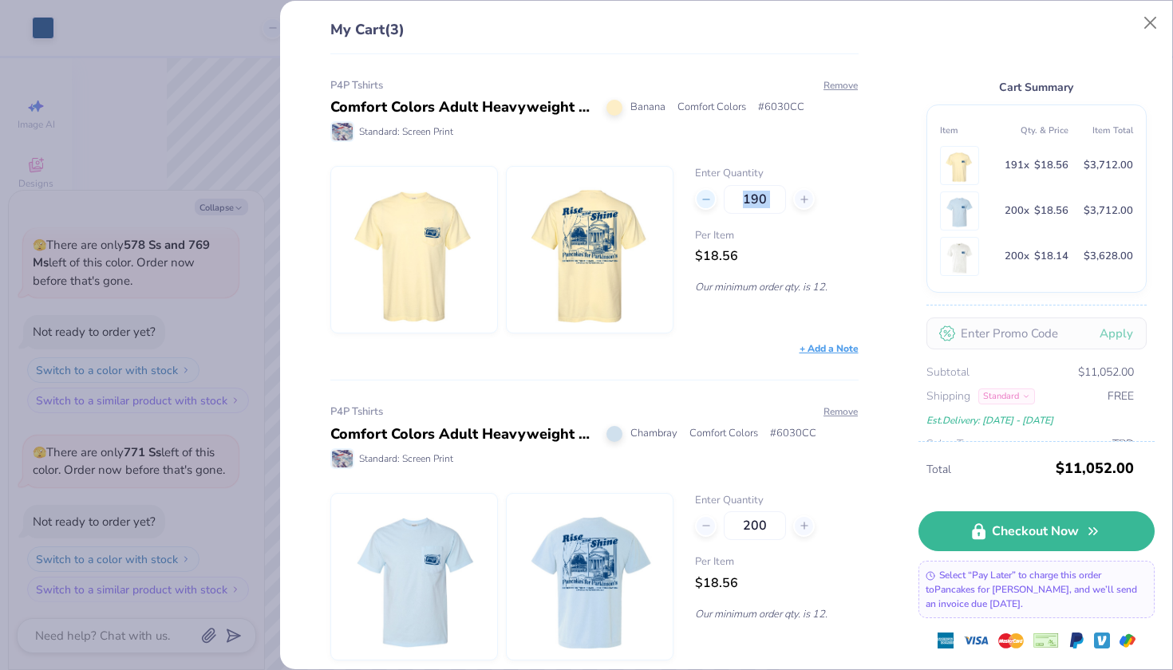
click at [701, 196] on icon at bounding box center [706, 199] width 11 height 11
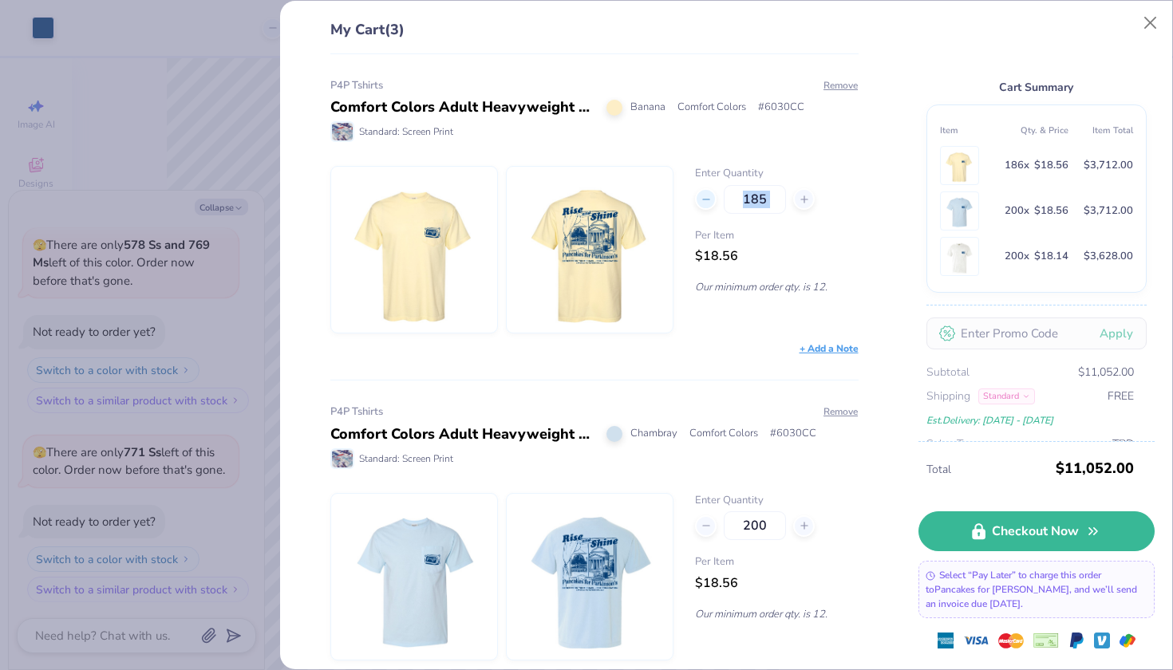
click at [701, 196] on icon at bounding box center [706, 199] width 11 height 11
click at [701, 195] on icon at bounding box center [706, 199] width 11 height 11
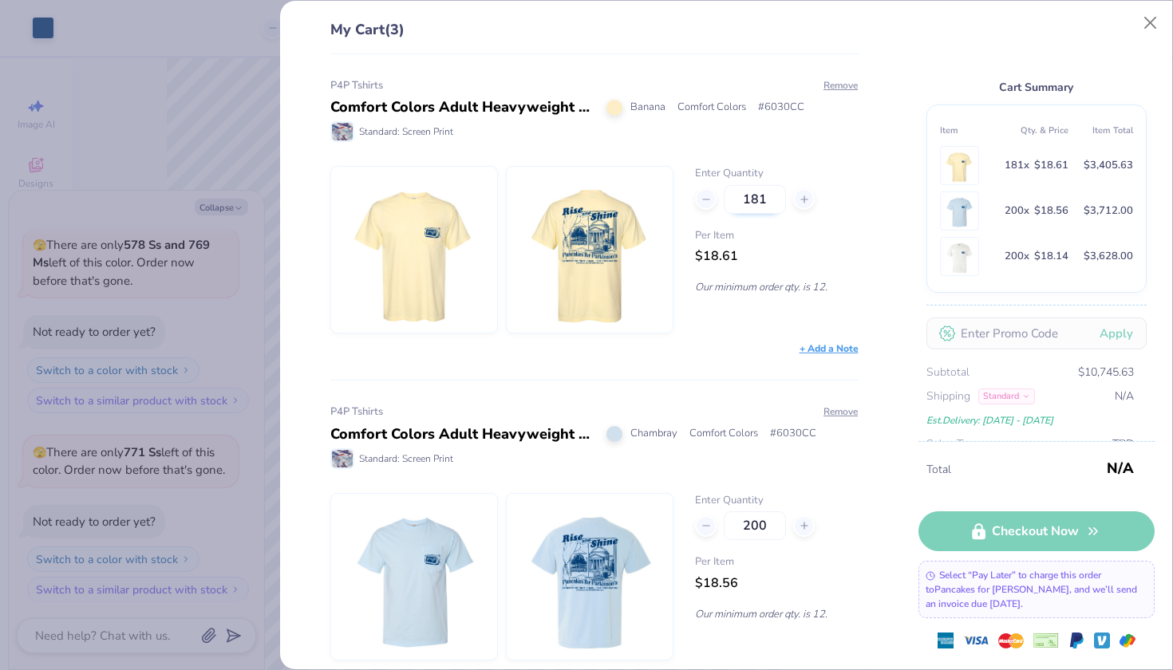
click at [772, 195] on input "181" at bounding box center [755, 199] width 62 height 29
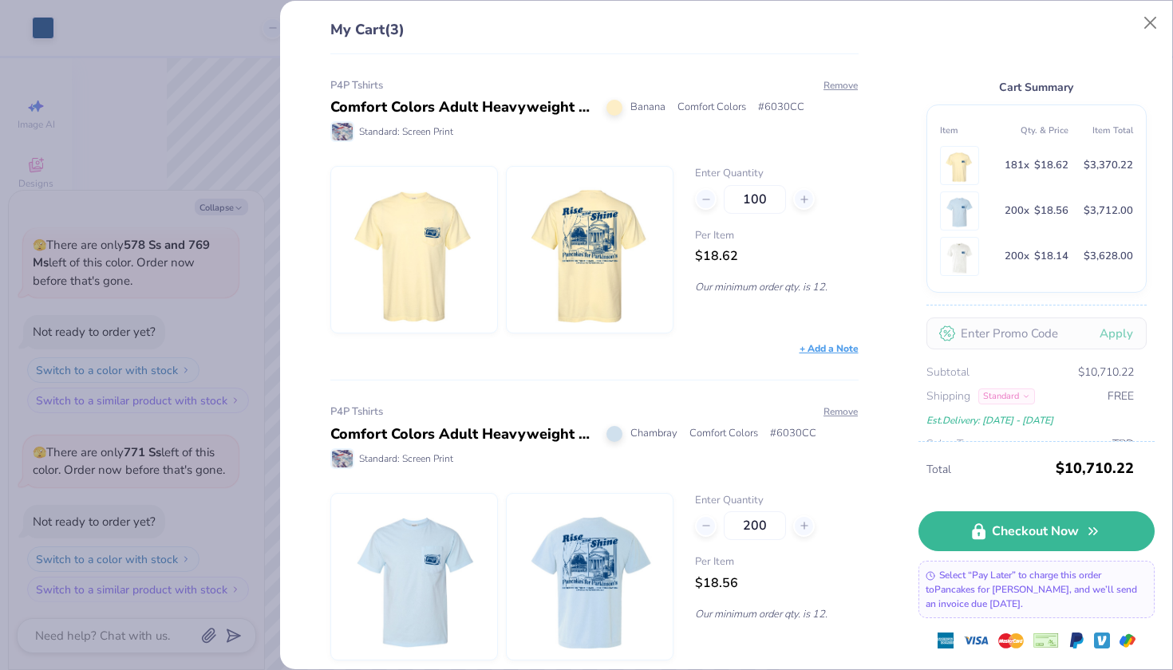
type input "100"
click at [844, 269] on div "Enter Quantity 100 Per Item $18.62 Our minimum order qty. is 12." at bounding box center [776, 250] width 163 height 168
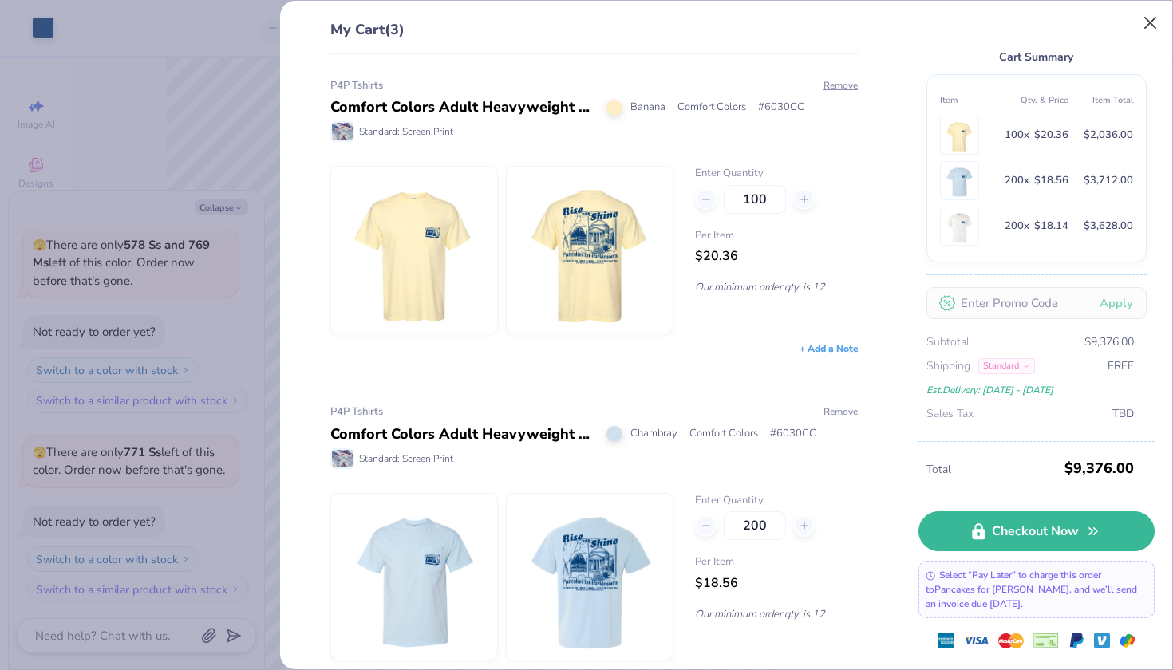
click at [1156, 28] on button "Close" at bounding box center [1151, 23] width 30 height 30
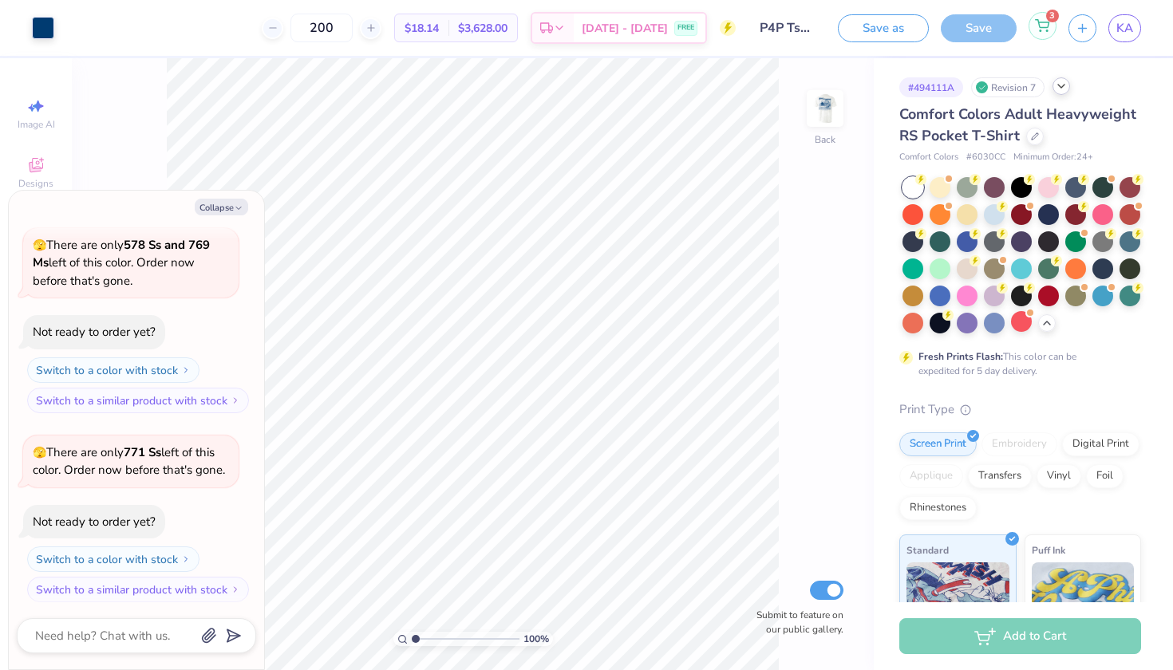
click at [1030, 22] on div "3" at bounding box center [1043, 26] width 28 height 28
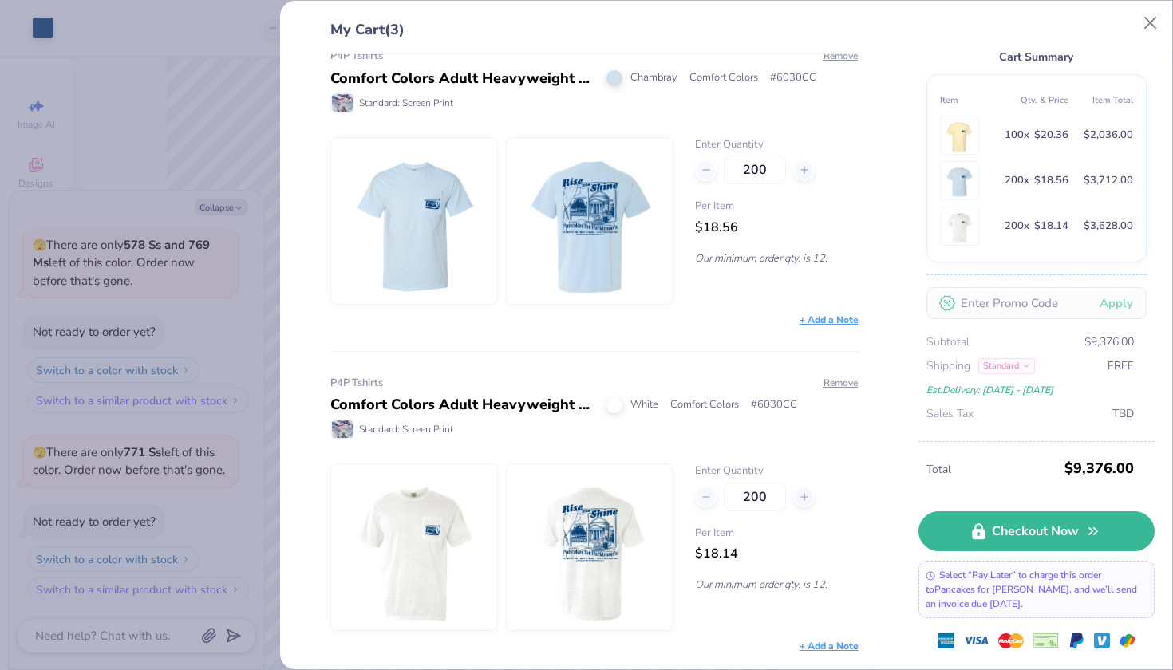
scroll to position [354, 0]
click at [1141, 27] on button "Close" at bounding box center [1151, 23] width 30 height 30
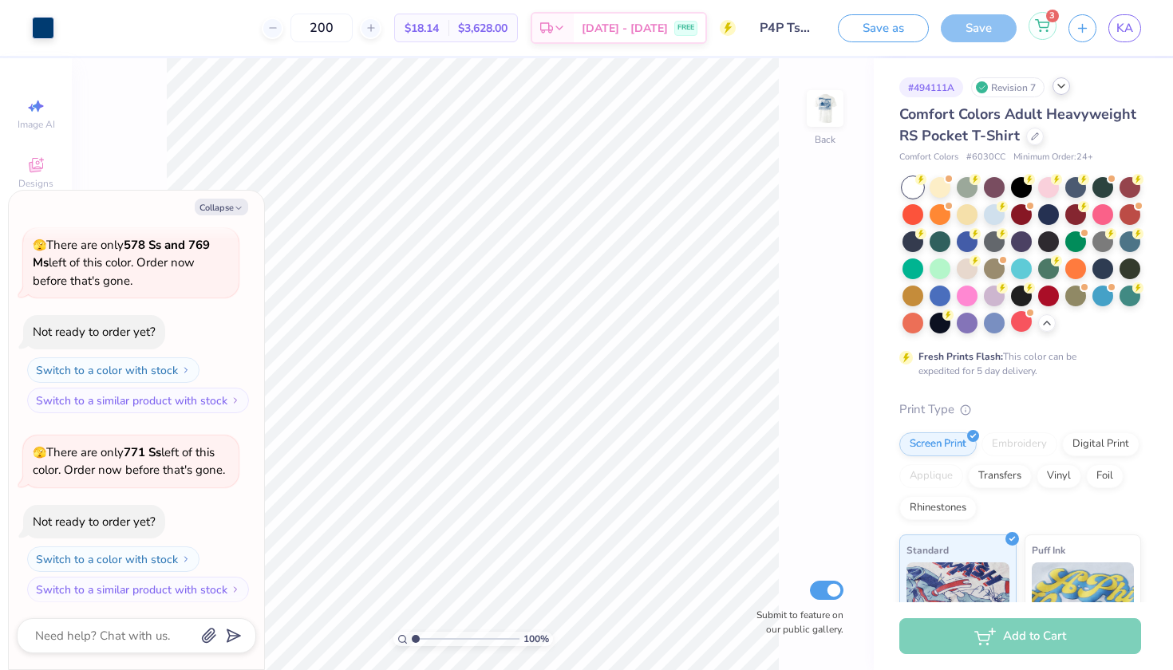
click at [1040, 17] on div "3" at bounding box center [1043, 26] width 28 height 28
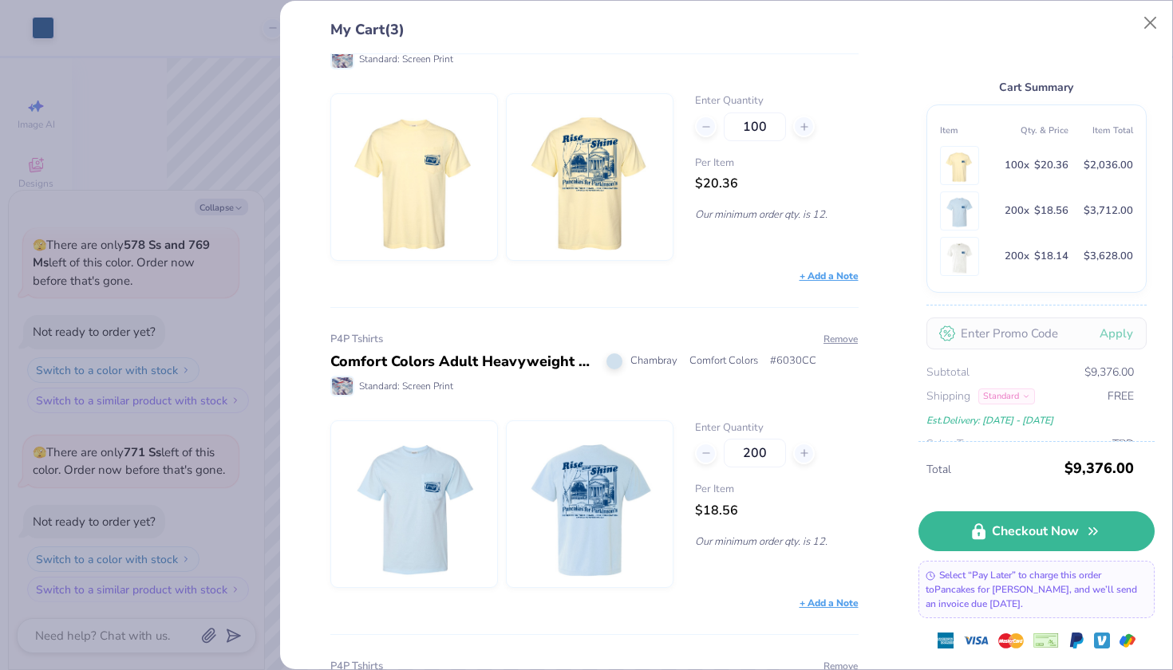
scroll to position [117, 0]
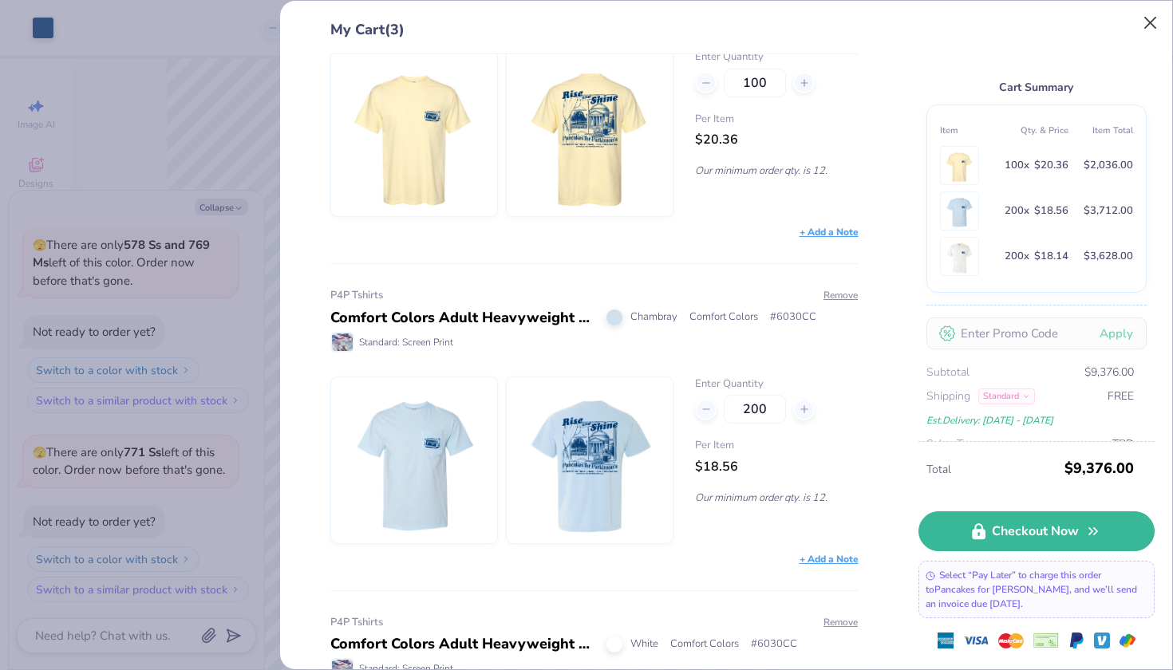
click at [1155, 22] on button "Close" at bounding box center [1151, 23] width 30 height 30
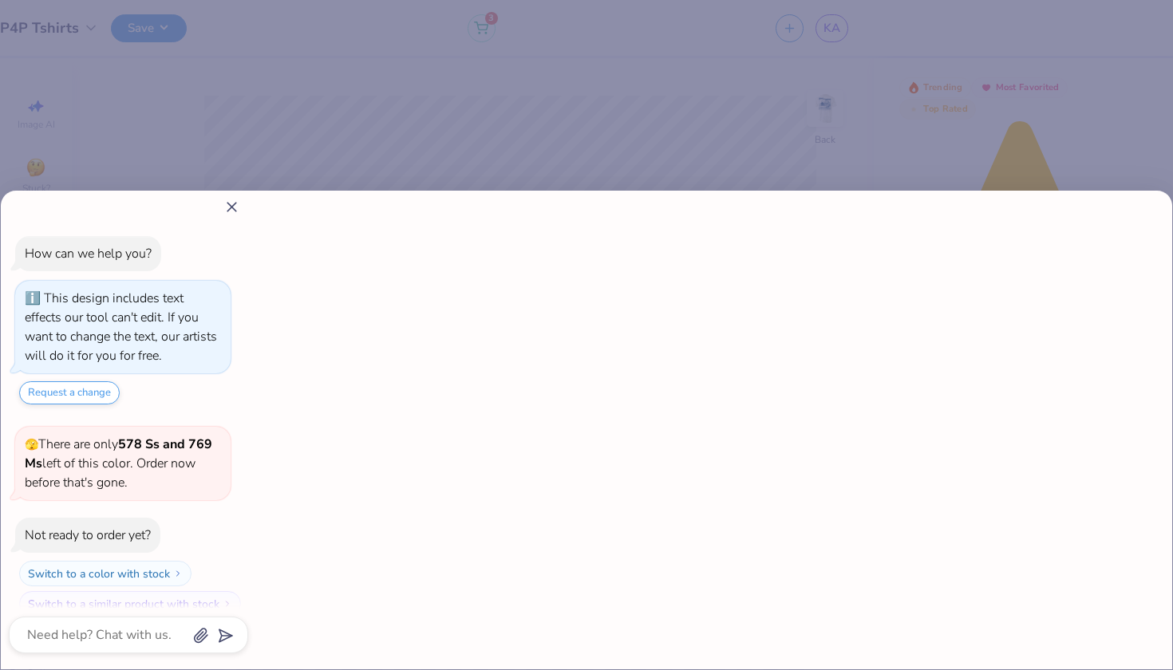
type textarea "x"
